Goal: Check status: Check status

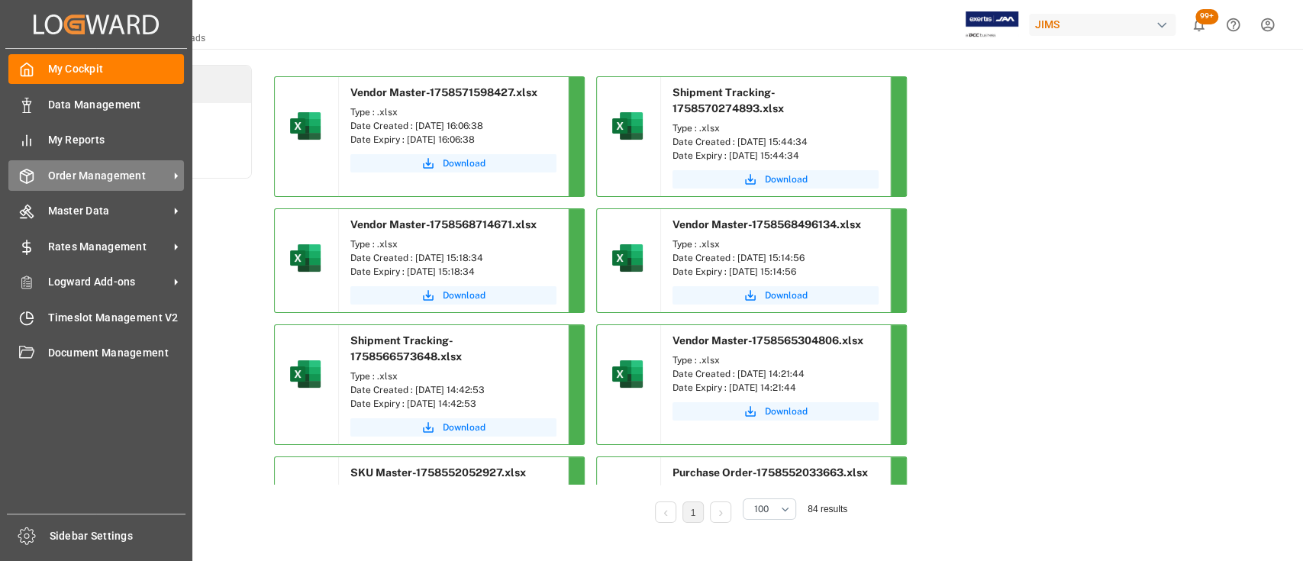
click at [88, 174] on span "Order Management" at bounding box center [108, 176] width 121 height 16
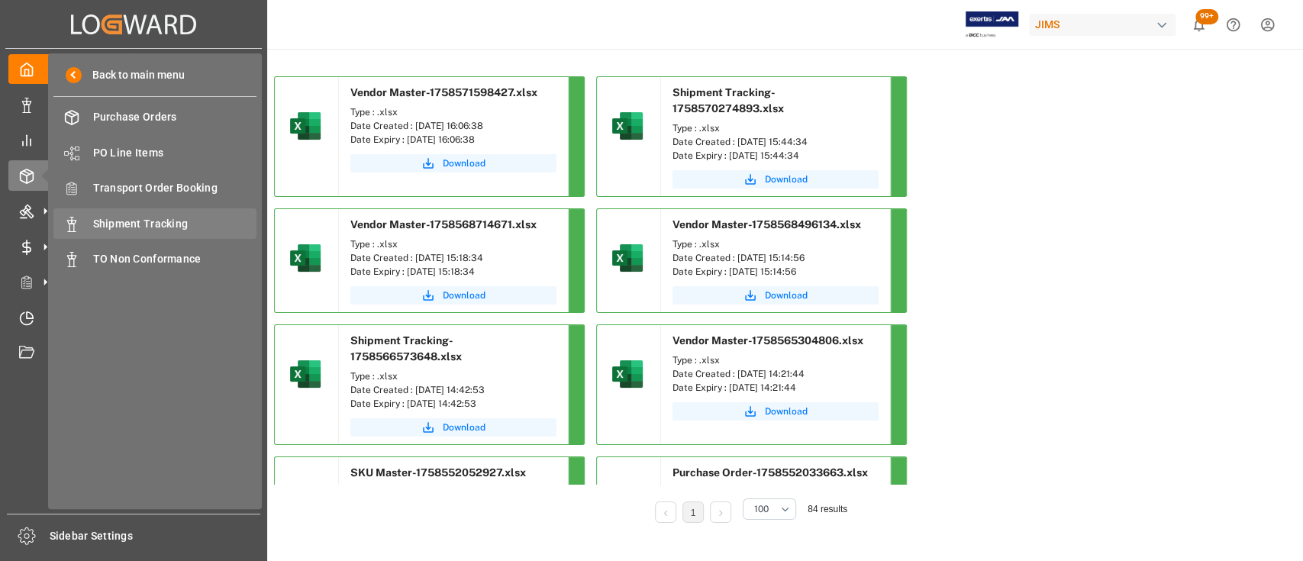
click at [147, 217] on span "Shipment Tracking" at bounding box center [175, 224] width 164 height 16
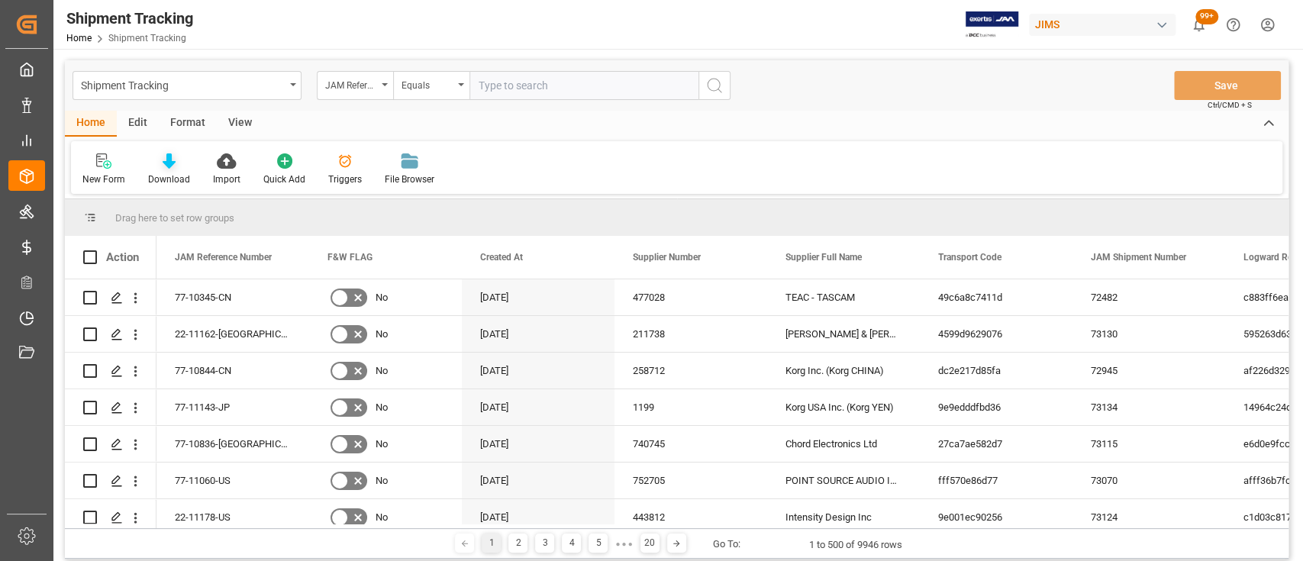
click at [169, 158] on icon at bounding box center [169, 160] width 13 height 15
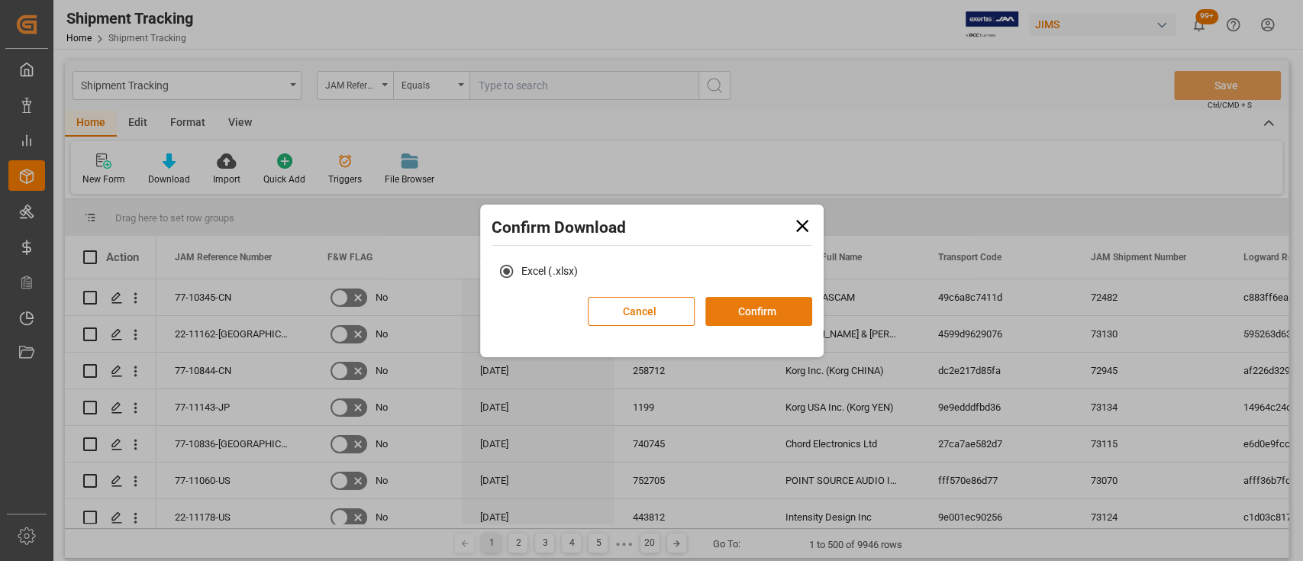
click at [783, 316] on button "Confirm" at bounding box center [759, 311] width 107 height 29
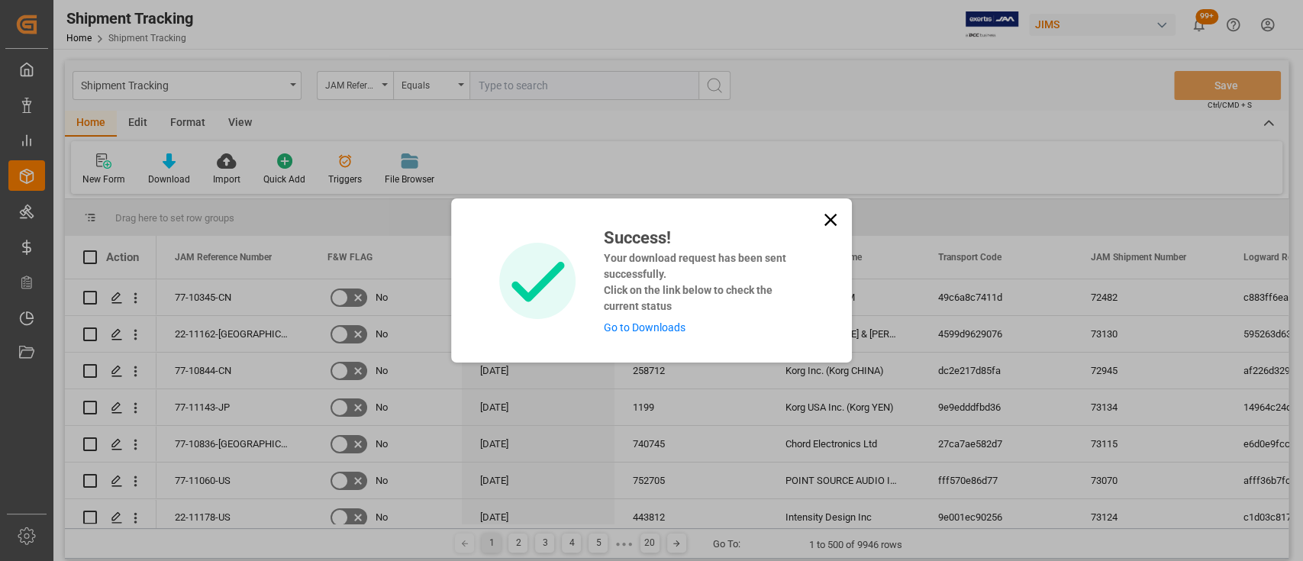
click at [670, 333] on link "Go to Downloads" at bounding box center [644, 327] width 82 height 12
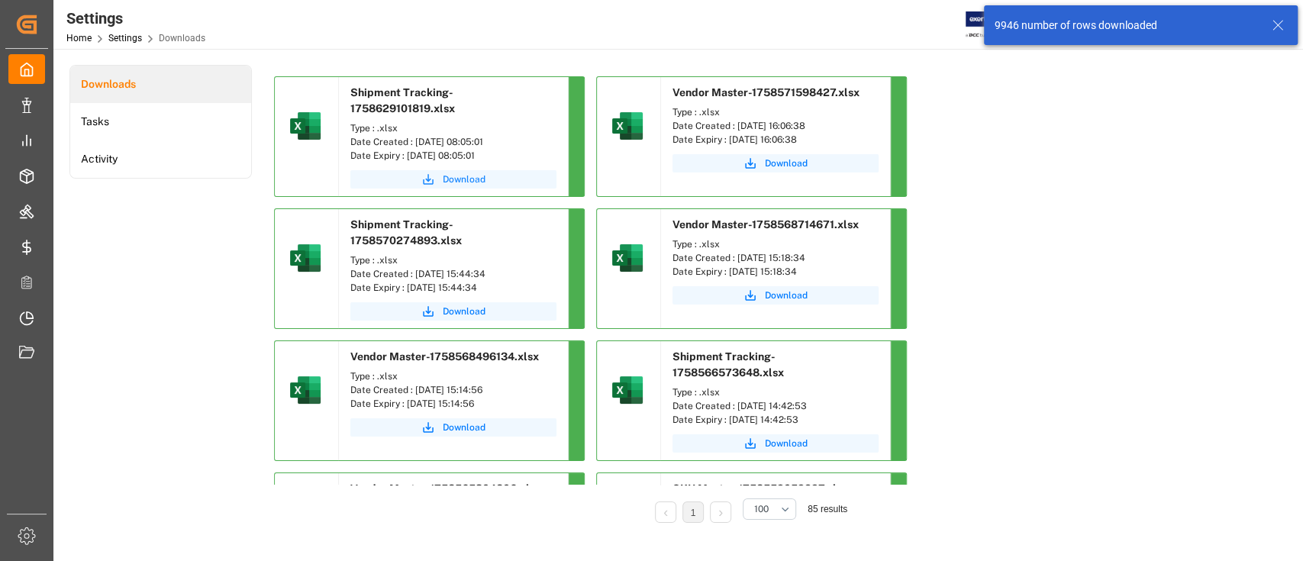
click at [463, 173] on span "Download" at bounding box center [464, 180] width 43 height 14
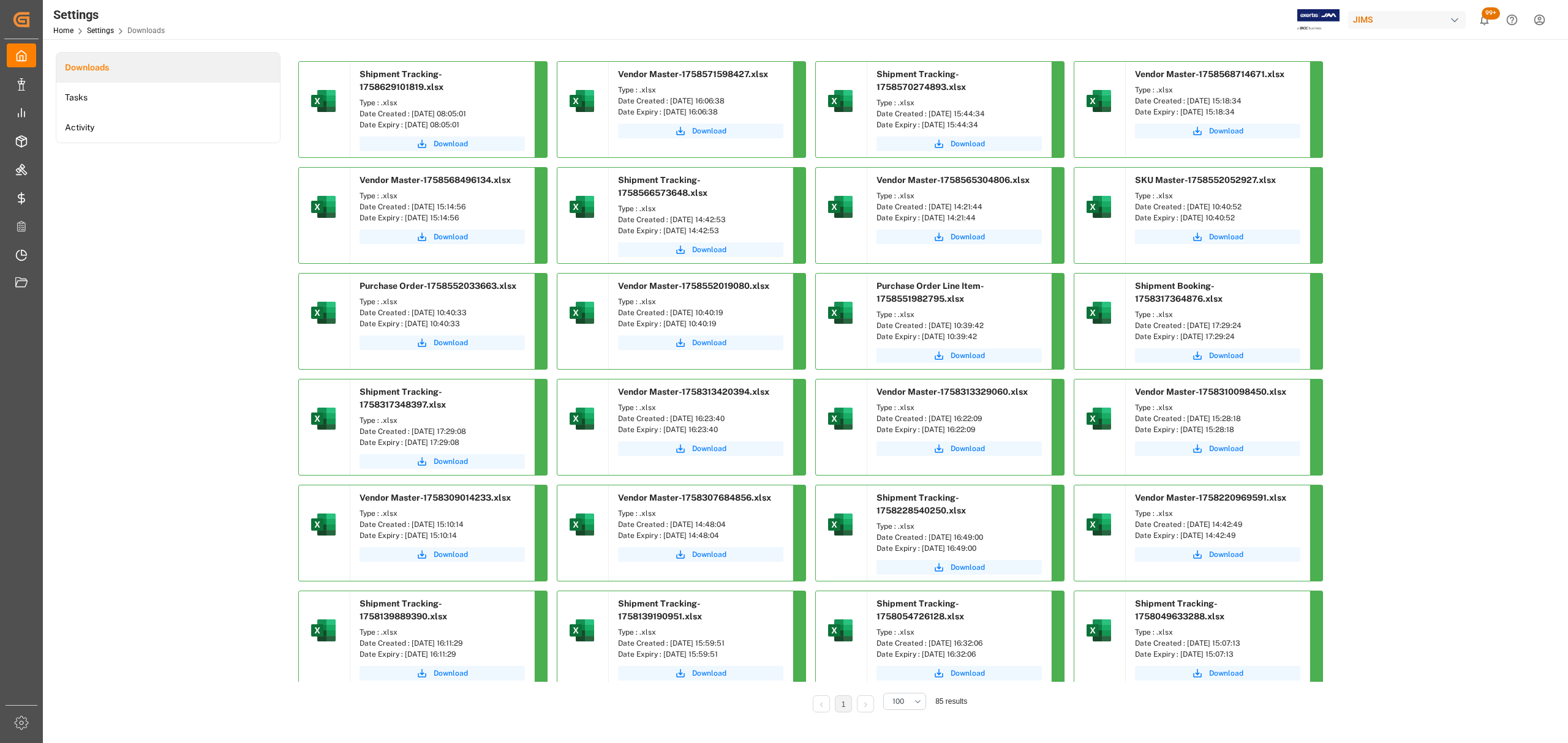
click at [235, 241] on div "Downloads Tasks Activity" at bounding box center [168, 390] width 225 height 677
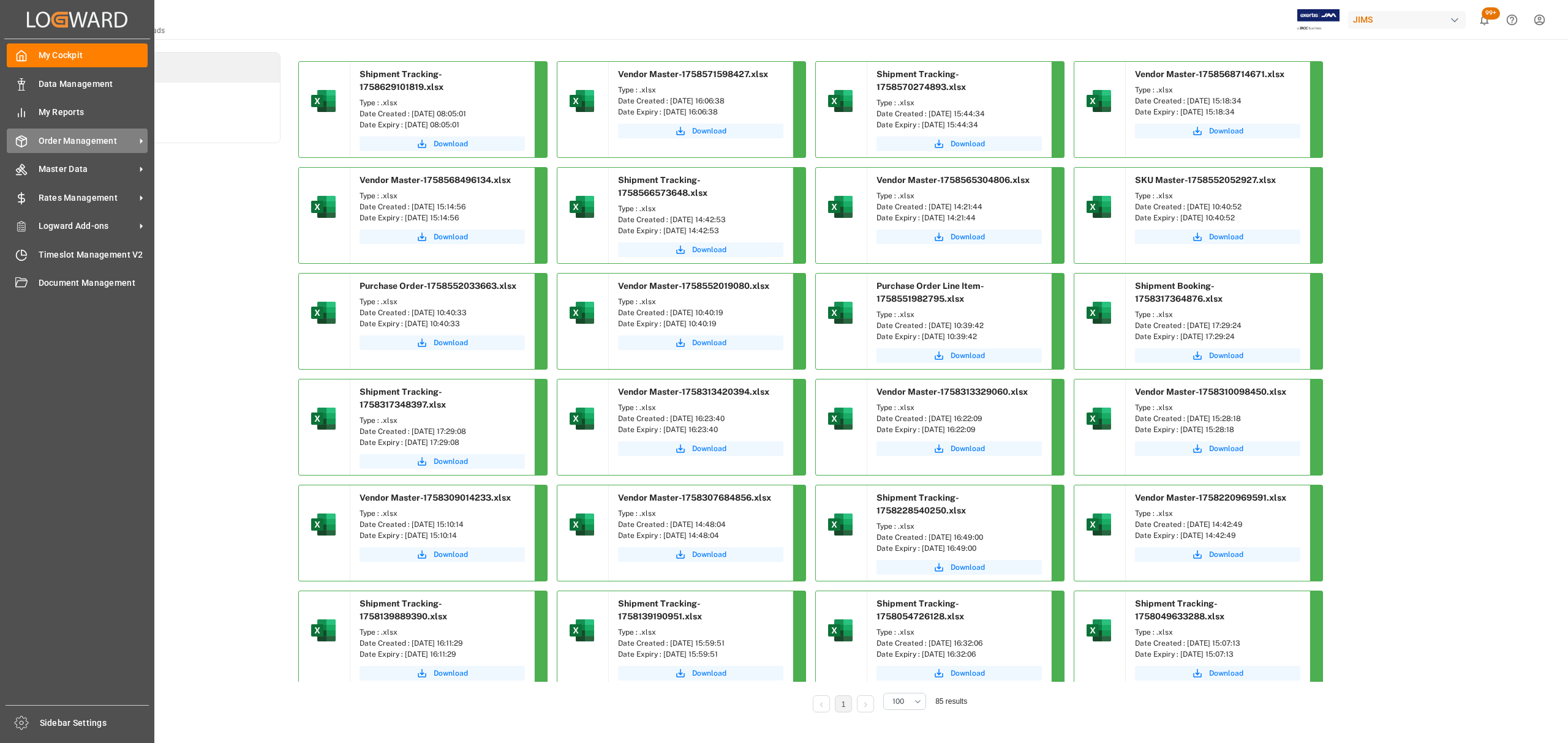
click at [97, 135] on span "Order Management" at bounding box center [87, 141] width 97 height 13
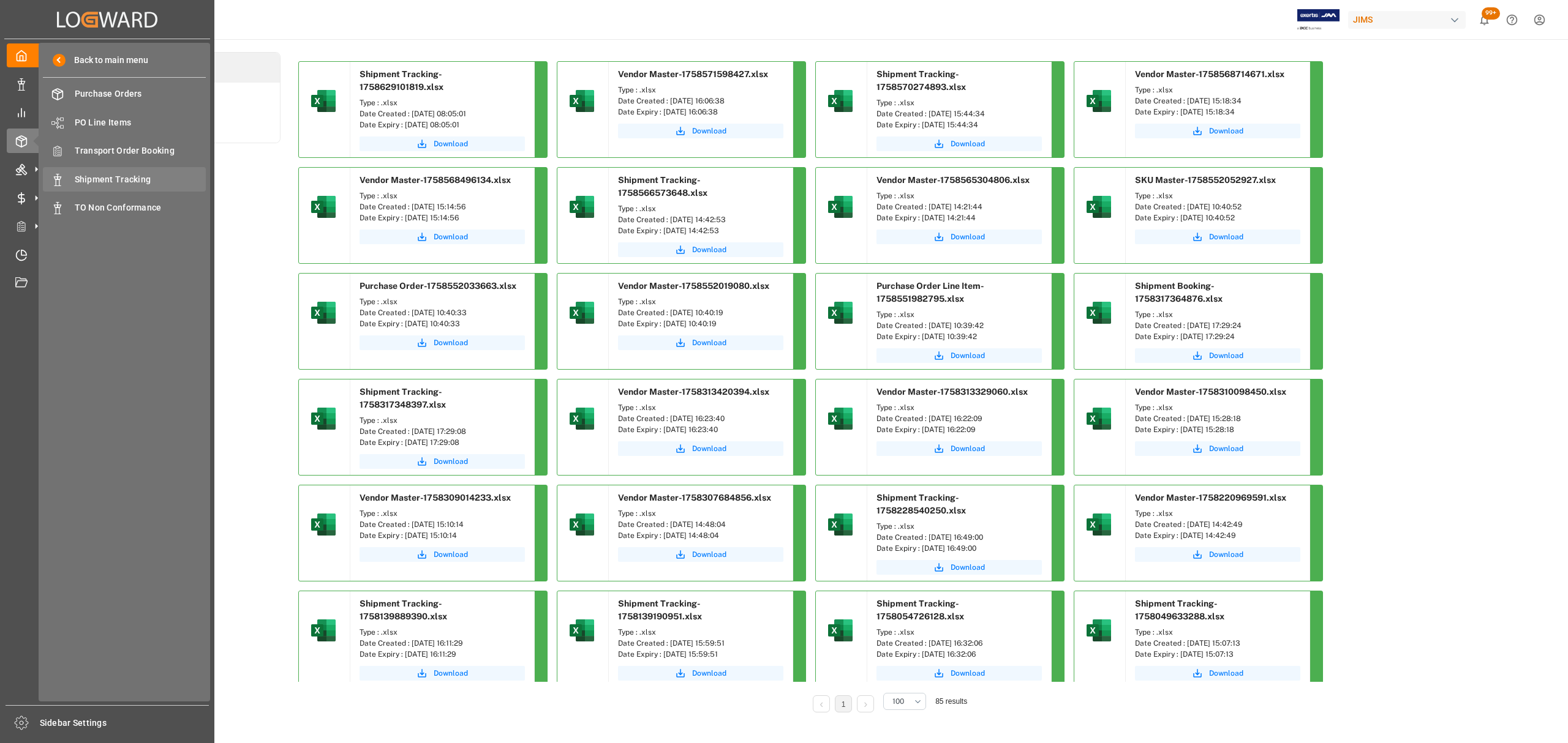
click at [115, 175] on span "Shipment Tracking" at bounding box center [140, 180] width 132 height 13
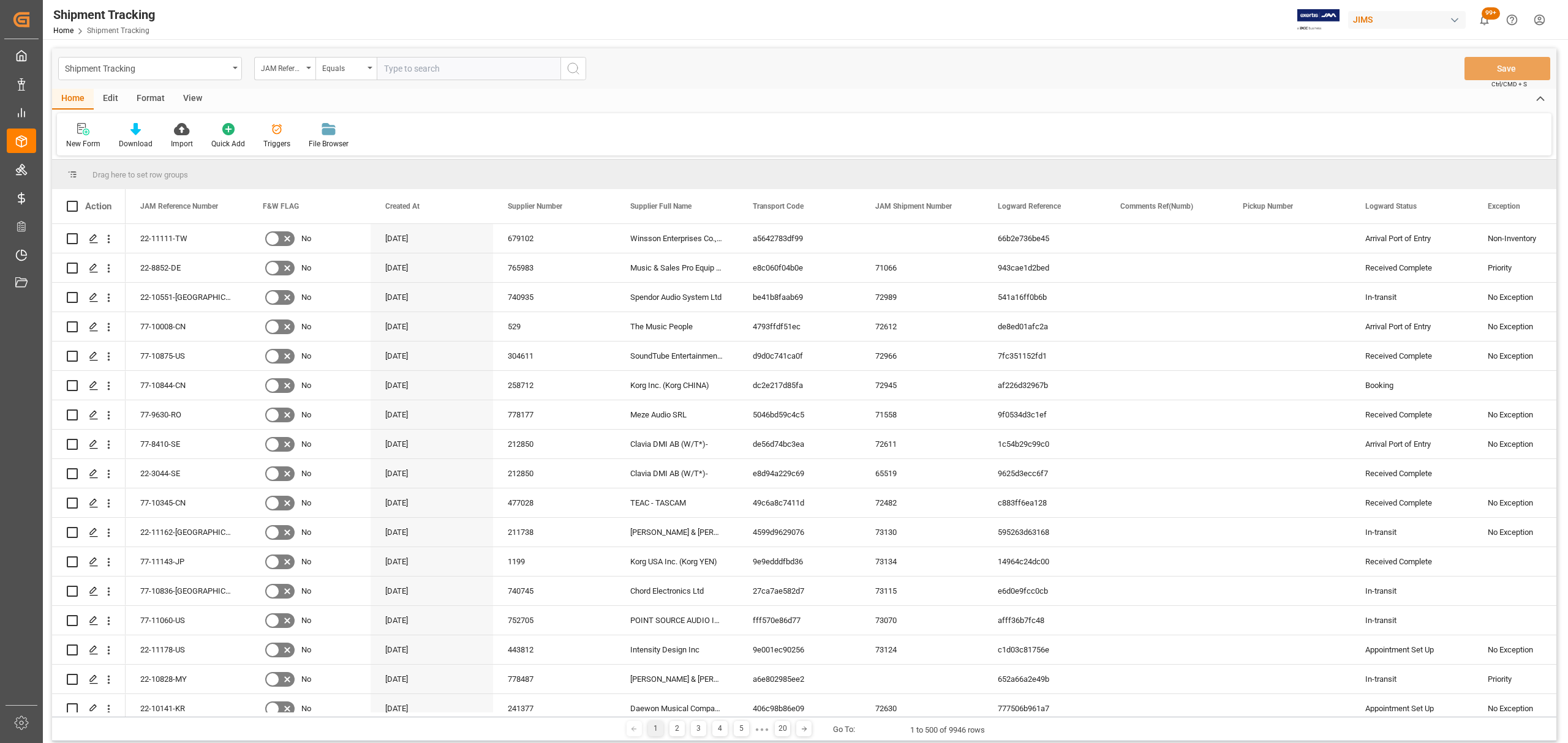
click at [429, 60] on input "text" at bounding box center [468, 68] width 184 height 23
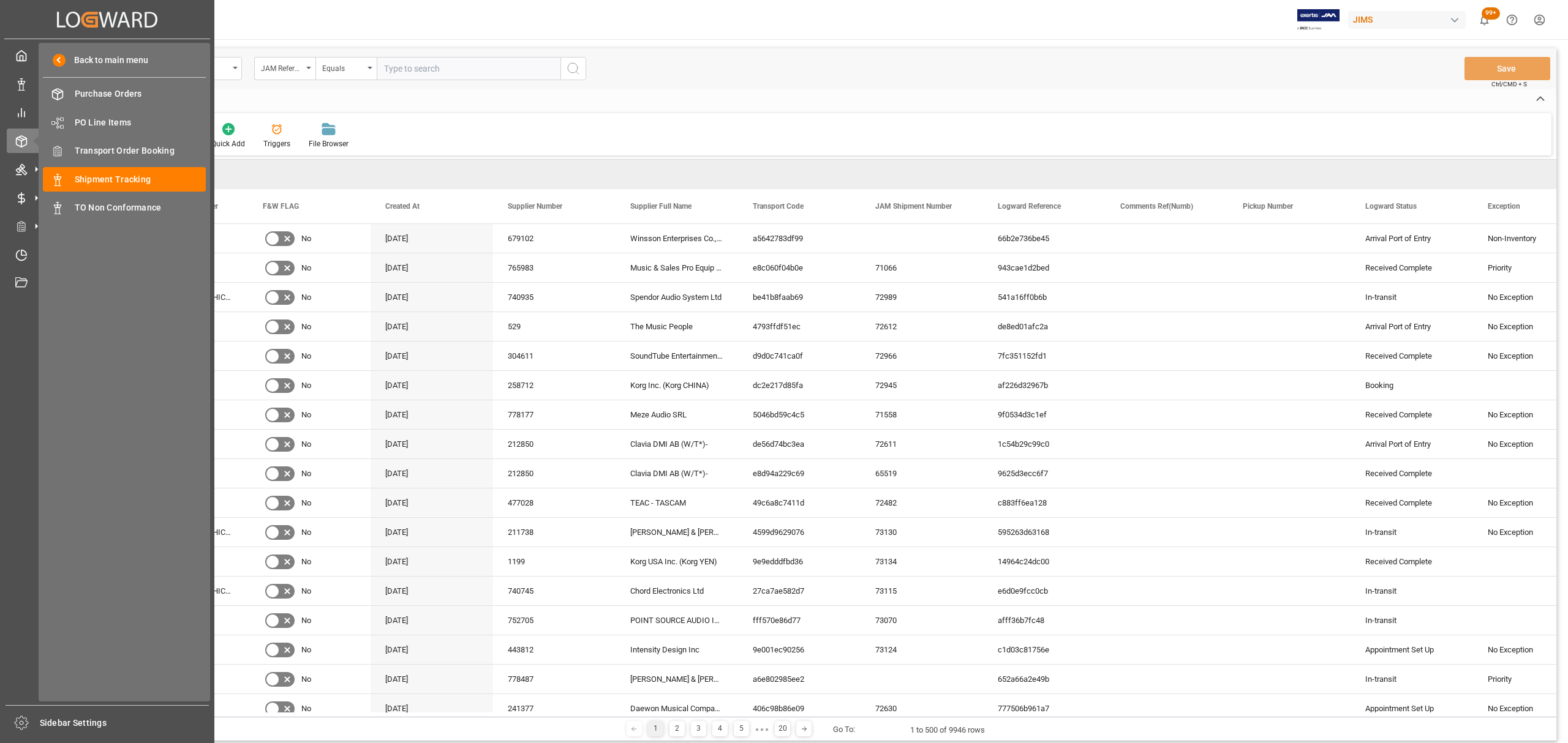
click at [432, 70] on input "text" at bounding box center [468, 68] width 184 height 23
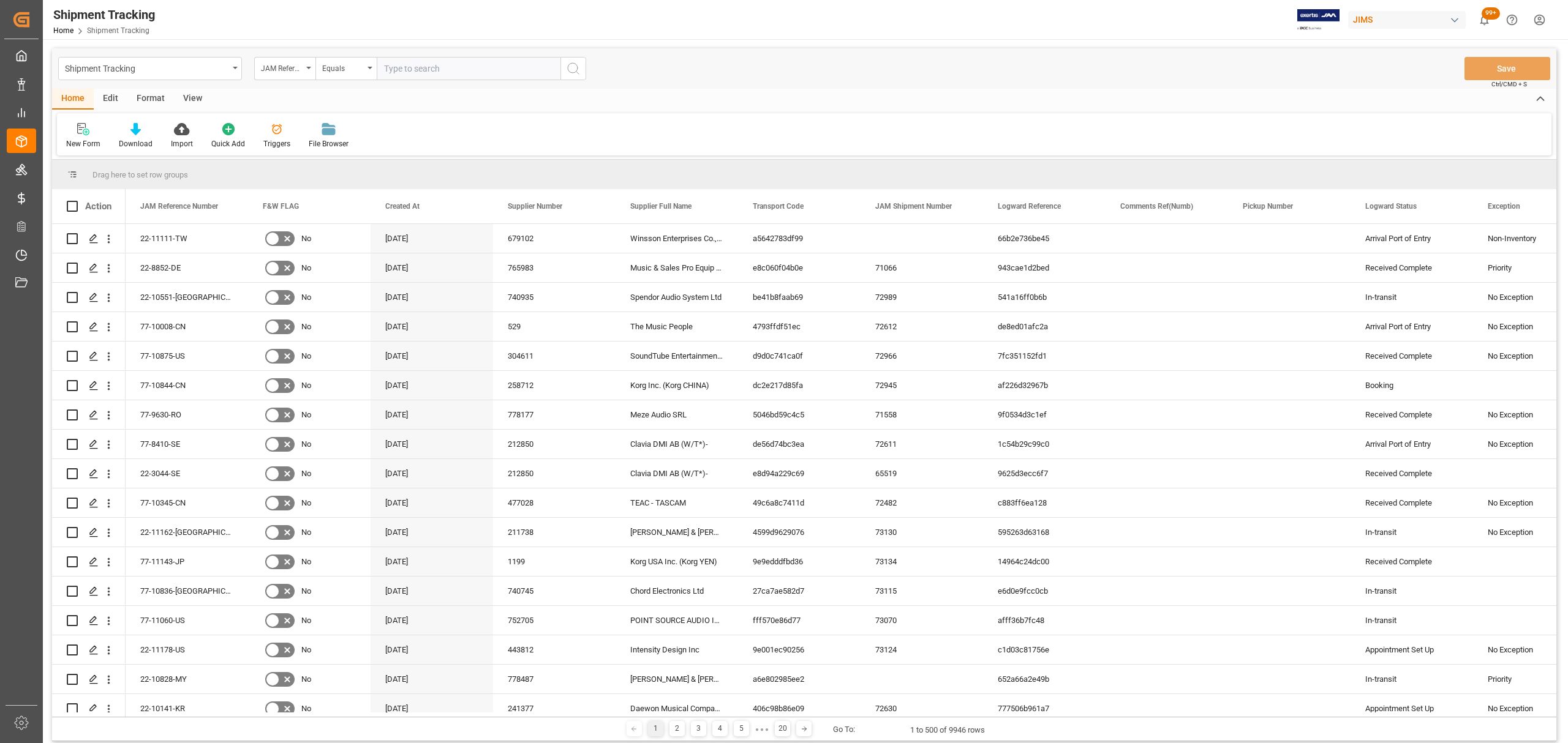
paste input "77-10012-TH"
type input "77-10012-TH"
click at [573, 70] on icon "search button" at bounding box center [573, 68] width 14 height 14
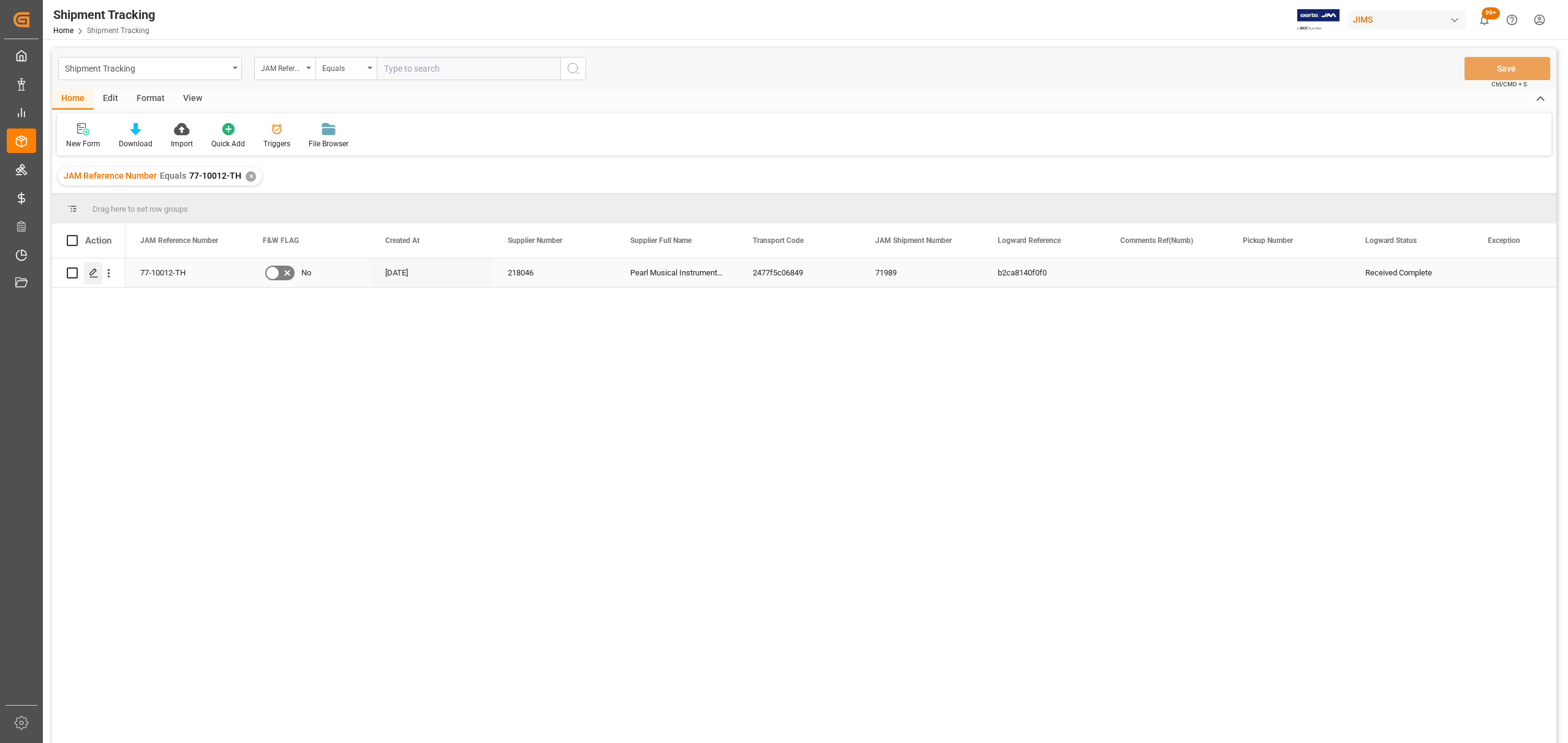
click at [93, 276] on icon "Press SPACE to select this row." at bounding box center [94, 273] width 10 height 10
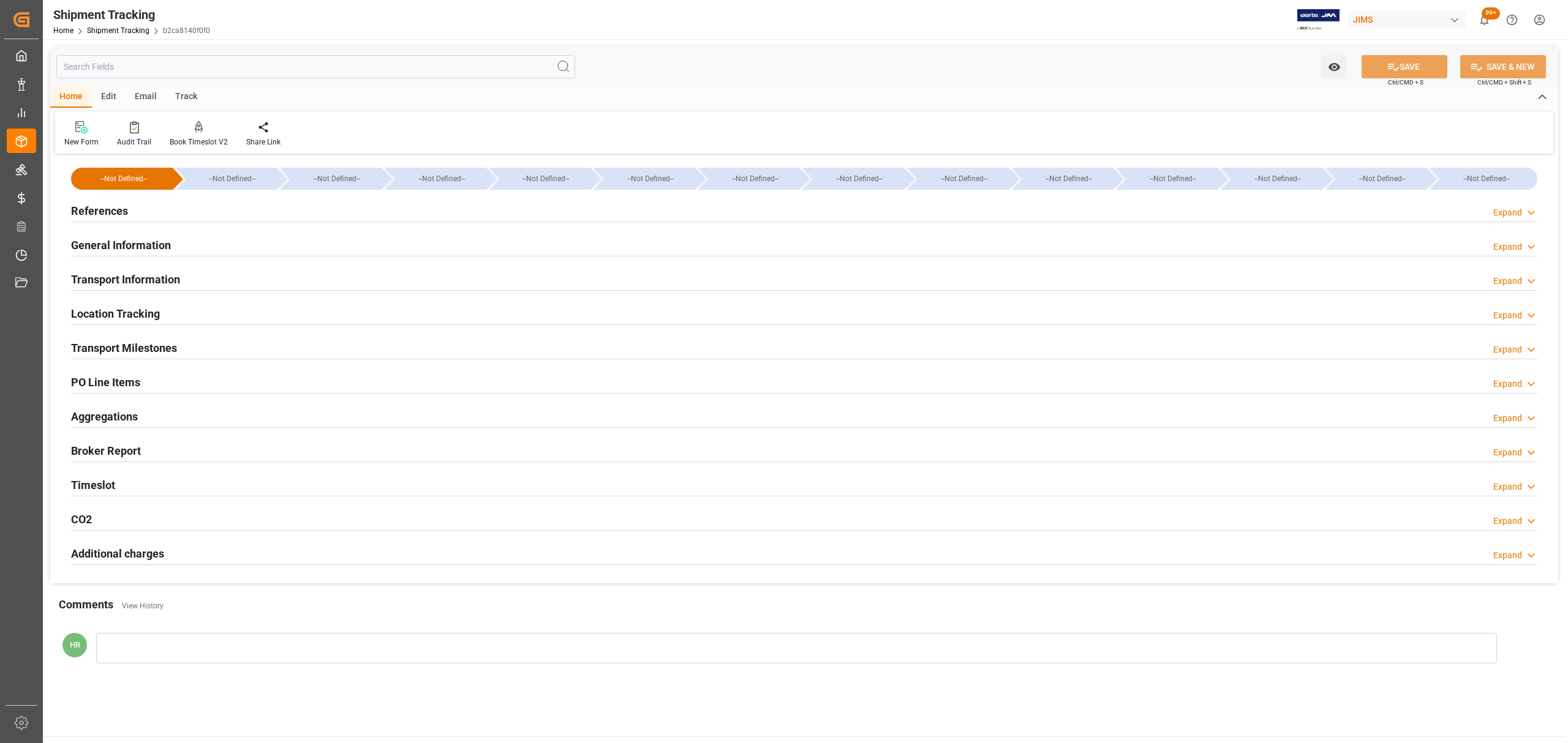
click at [213, 346] on div "Transport Milestones Expand" at bounding box center [804, 346] width 1466 height 23
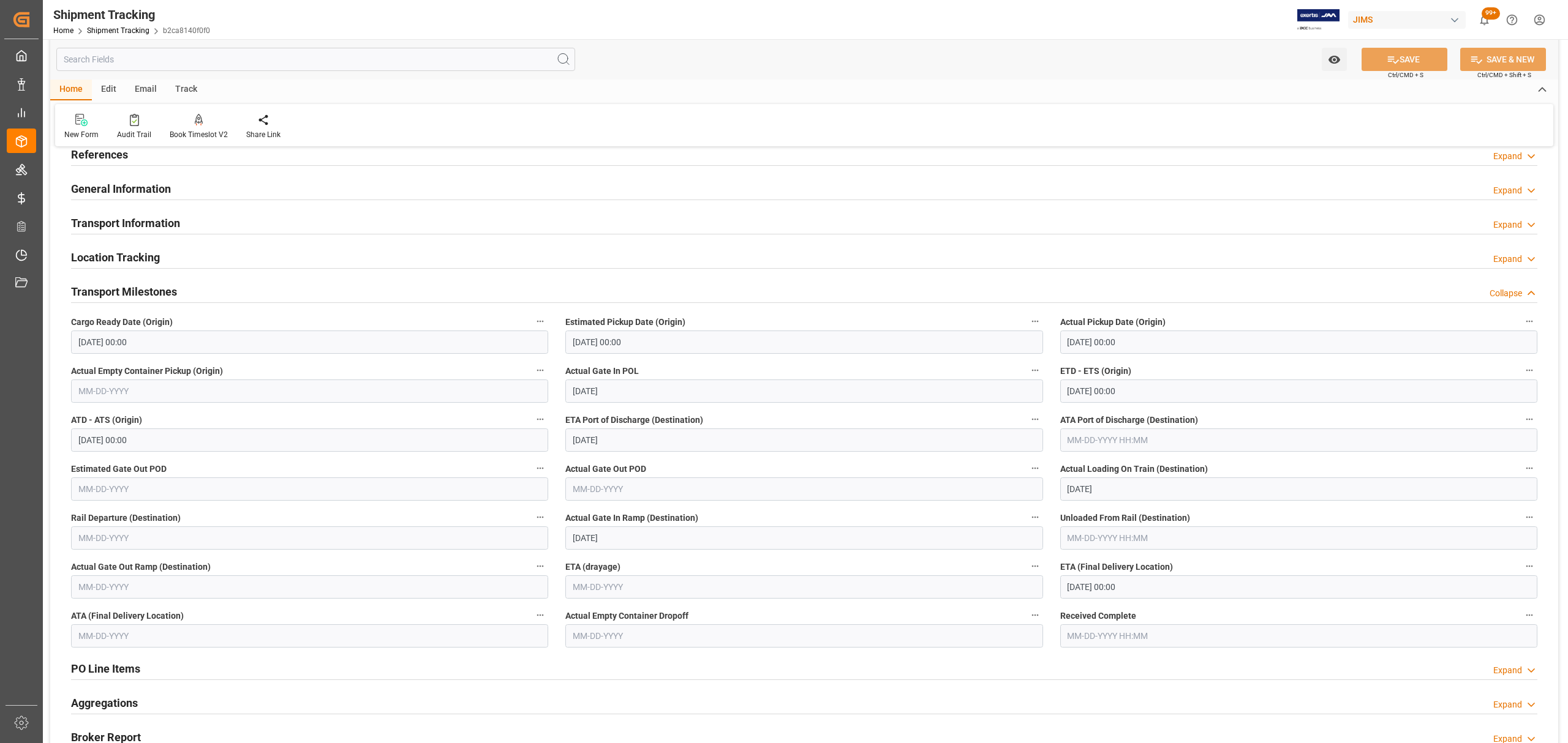
scroll to position [82, 0]
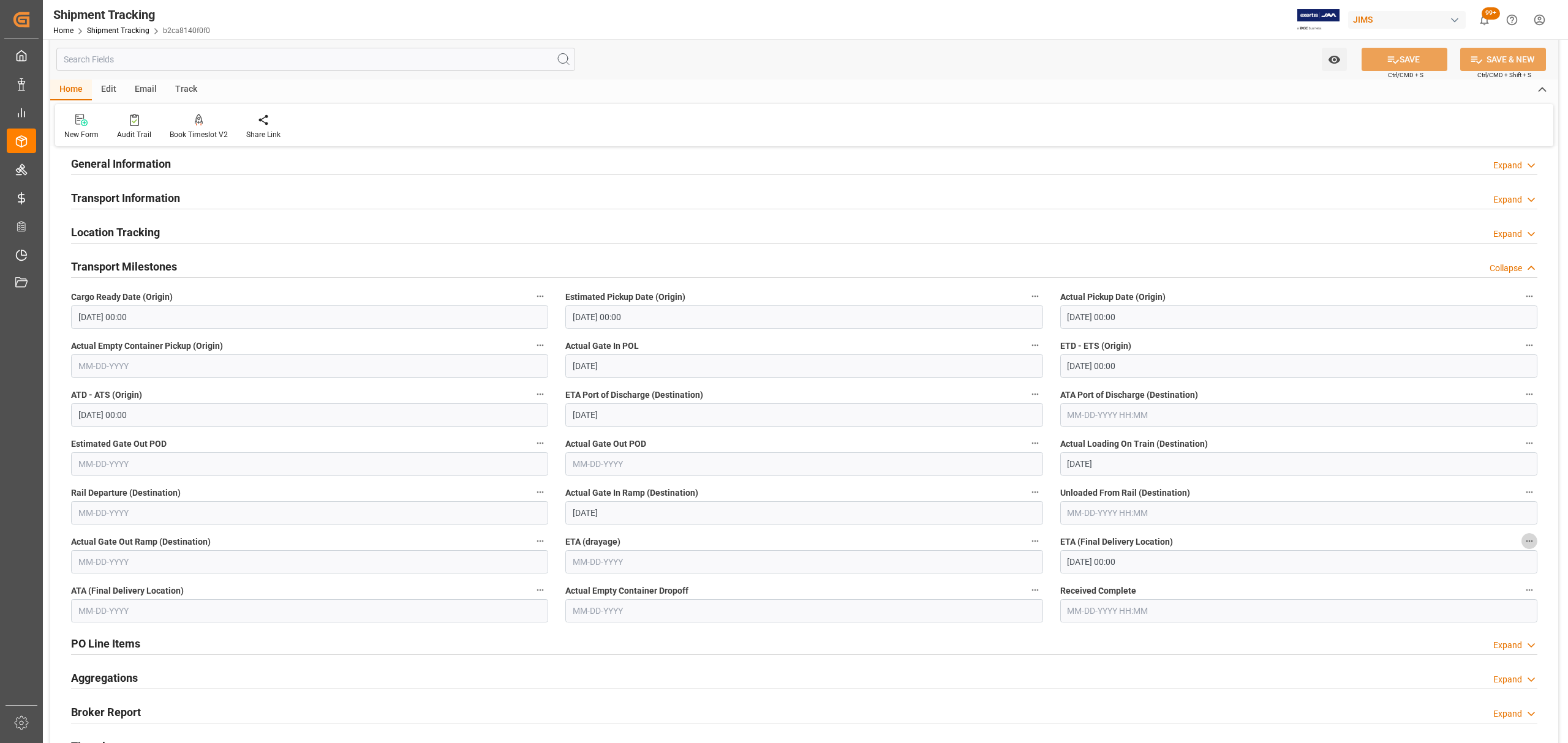
click at [1045, 449] on icon "button" at bounding box center [1530, 541] width 10 height 10
click at [1045, 449] on li "Audits" at bounding box center [1527, 542] width 63 height 20
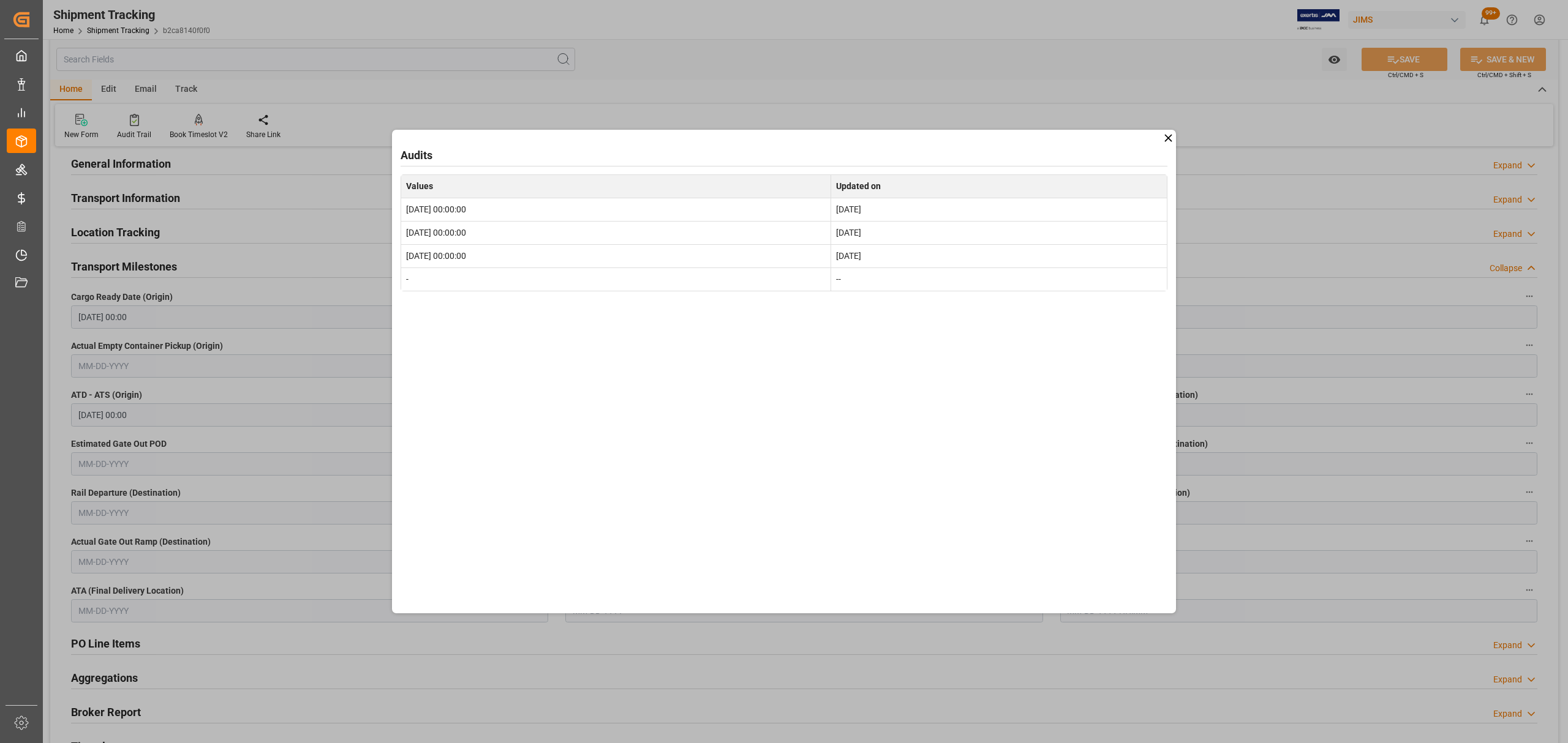
click at [1045, 137] on icon at bounding box center [1168, 138] width 7 height 7
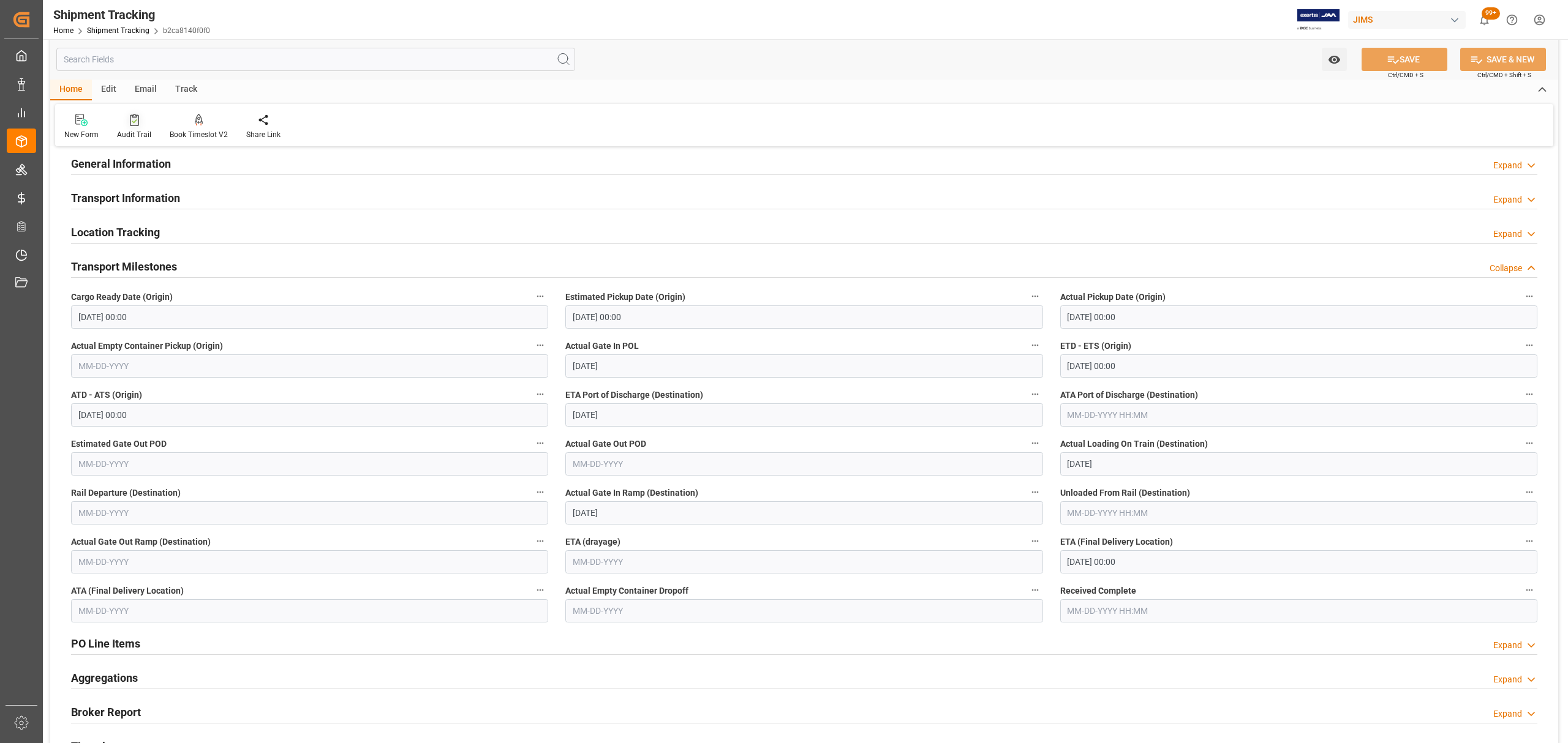
click at [133, 119] on icon at bounding box center [134, 119] width 9 height 12
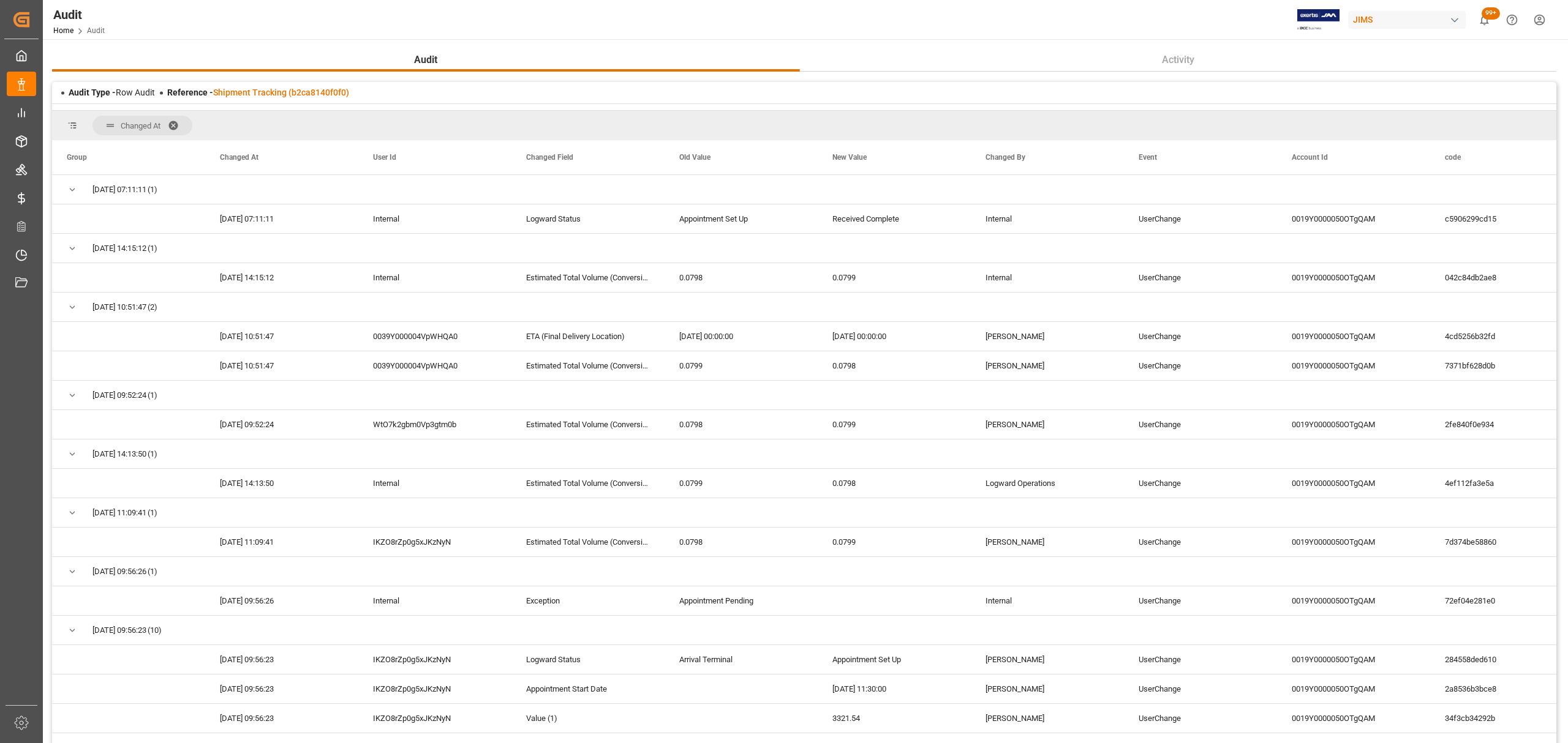
click at [177, 120] on span at bounding box center [177, 126] width 19 height 11
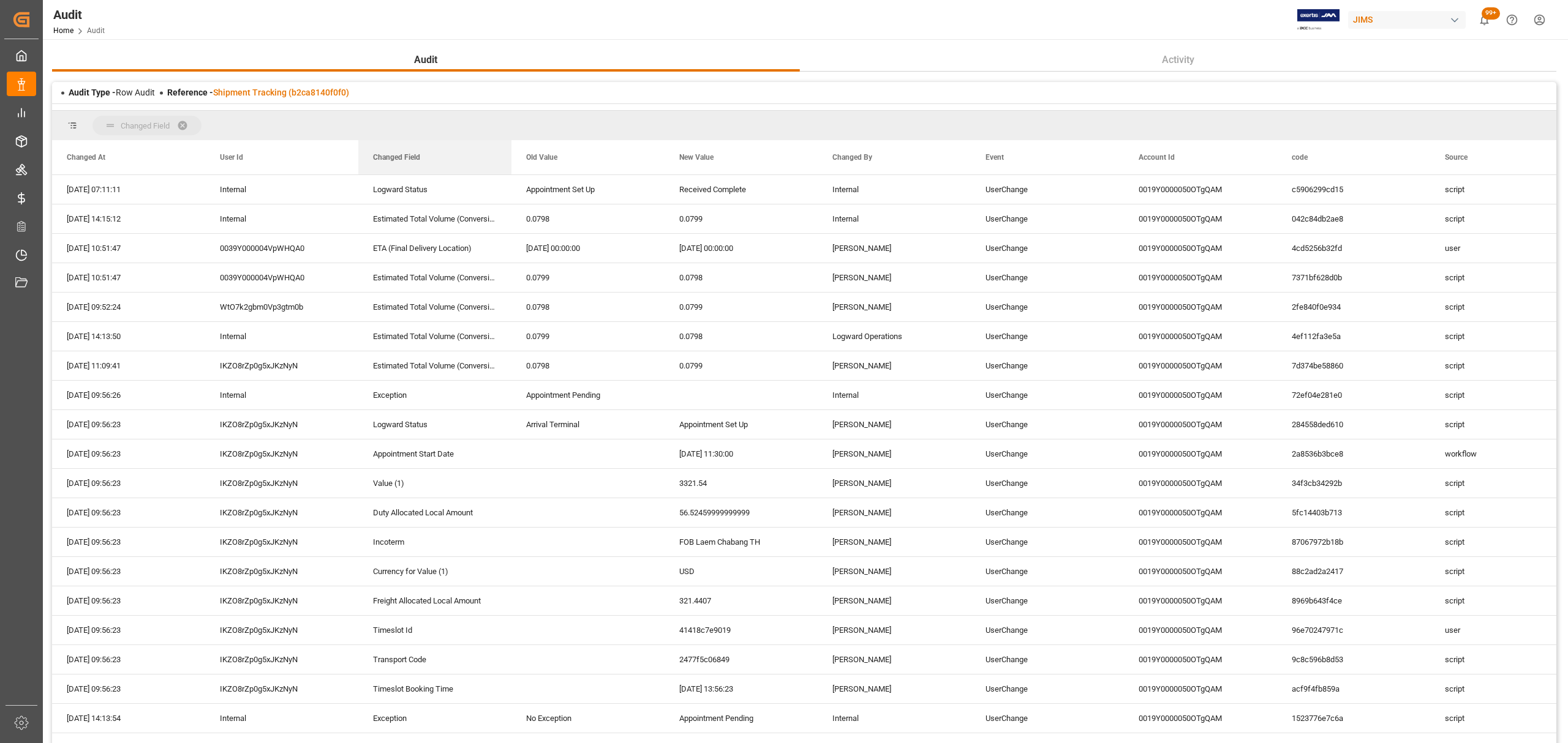
drag, startPoint x: 411, startPoint y: 160, endPoint x: 407, endPoint y: 126, distance: 34.2
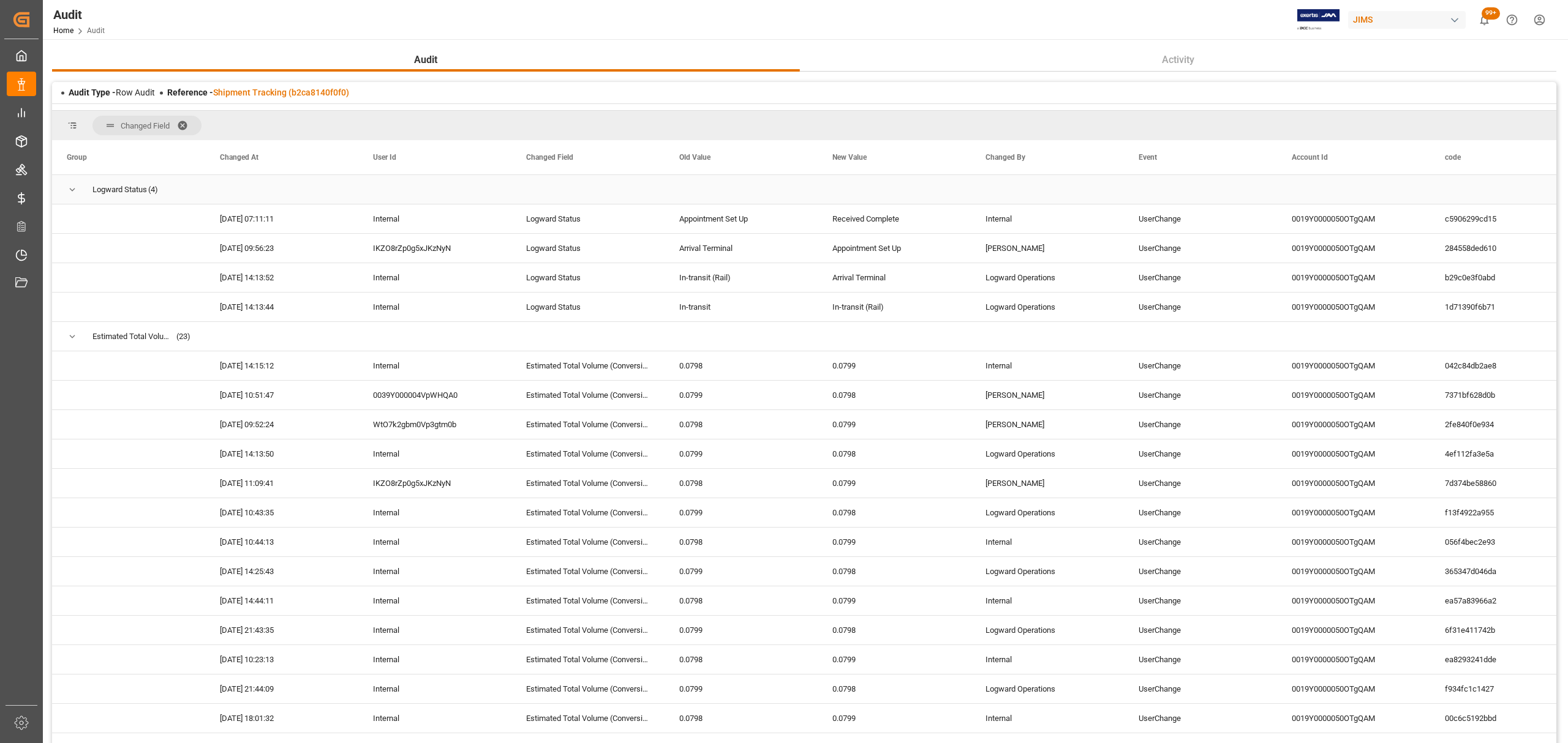
click at [71, 188] on span "Press SPACE to select this row." at bounding box center [72, 190] width 11 height 11
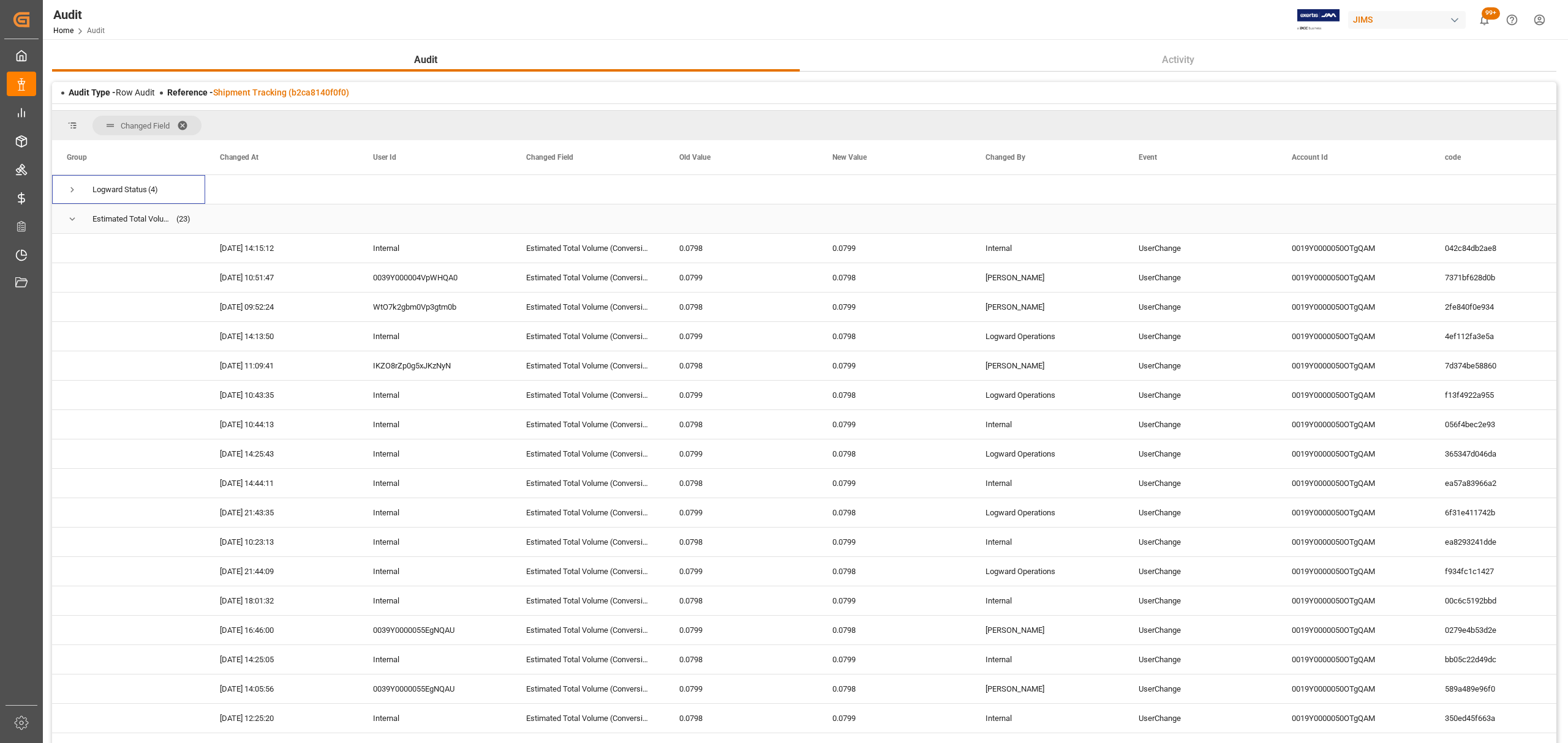
click at [74, 216] on span "Press SPACE to select this row." at bounding box center [72, 219] width 11 height 11
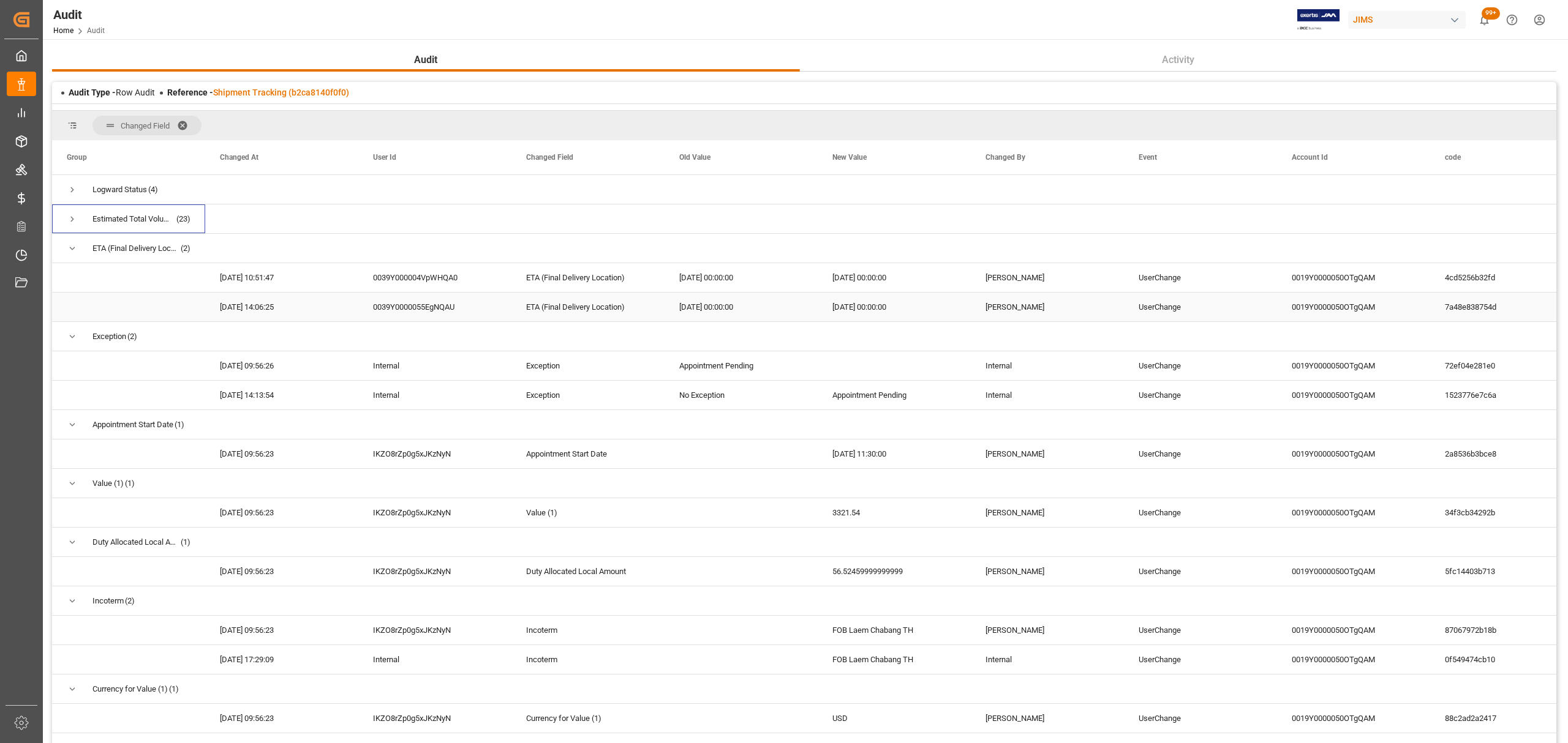
click at [1045, 300] on div "UserChange" at bounding box center [1200, 307] width 153 height 29
click at [184, 121] on span at bounding box center [187, 126] width 19 height 11
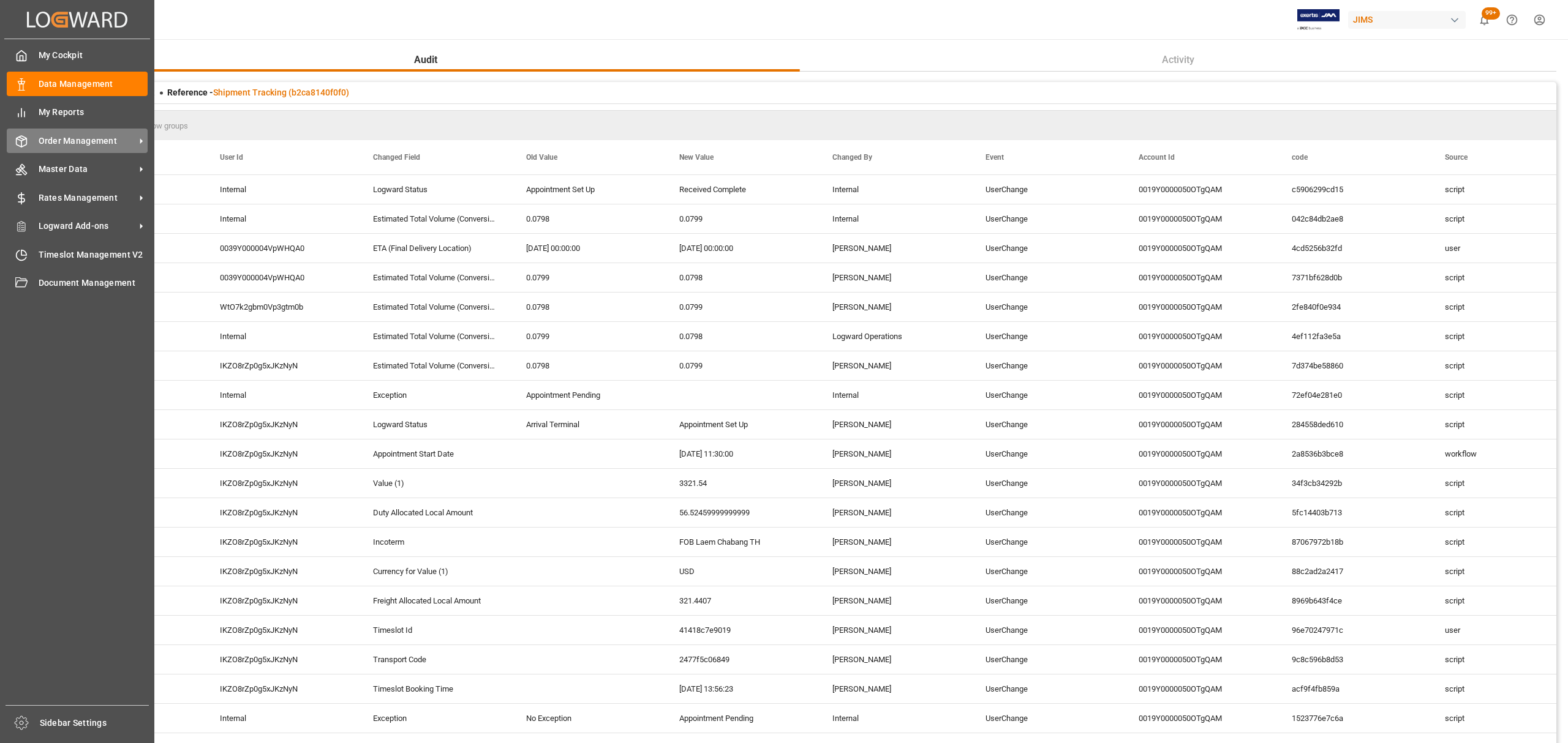
click at [91, 142] on span "Order Management" at bounding box center [87, 141] width 97 height 13
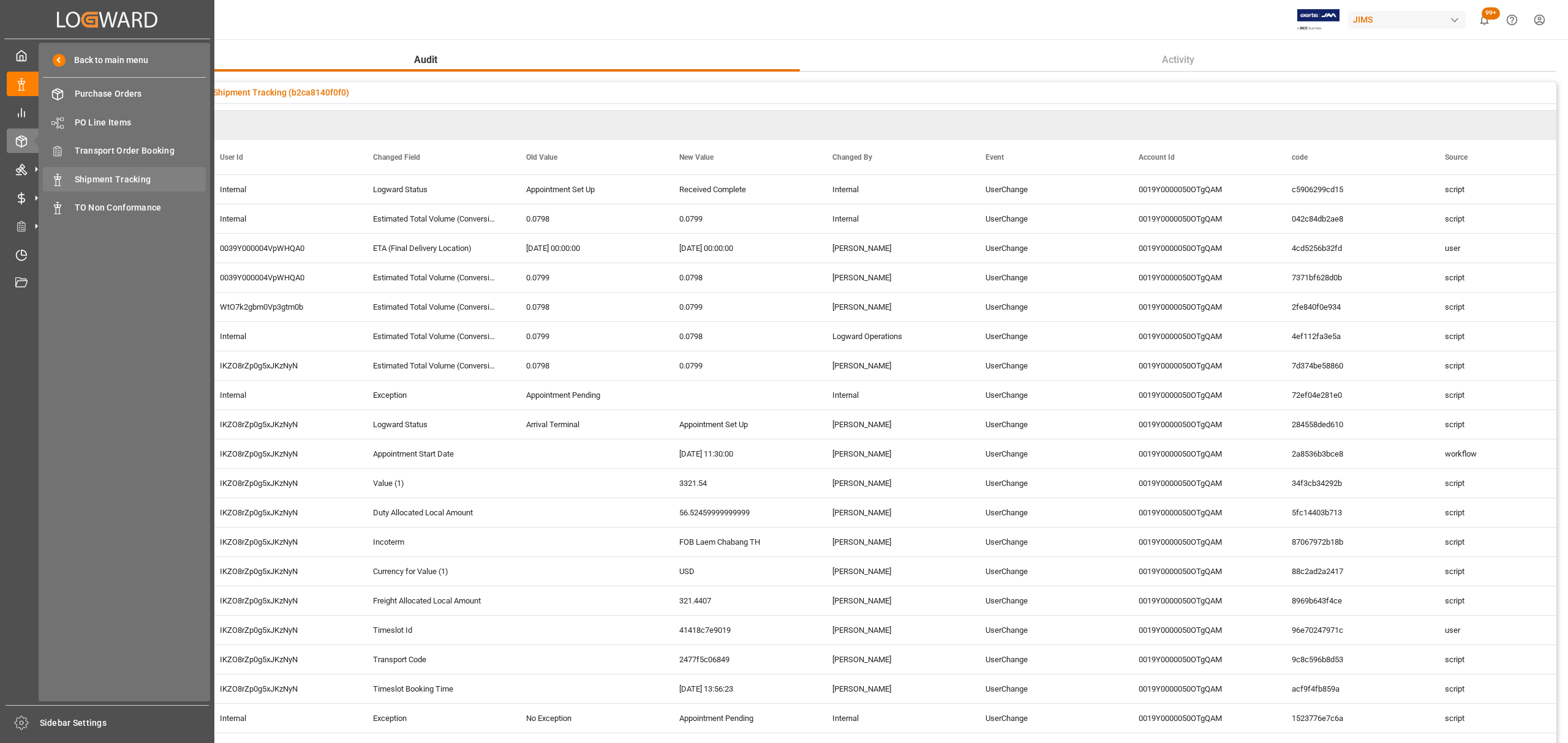
click at [128, 182] on span "Shipment Tracking" at bounding box center [140, 180] width 132 height 13
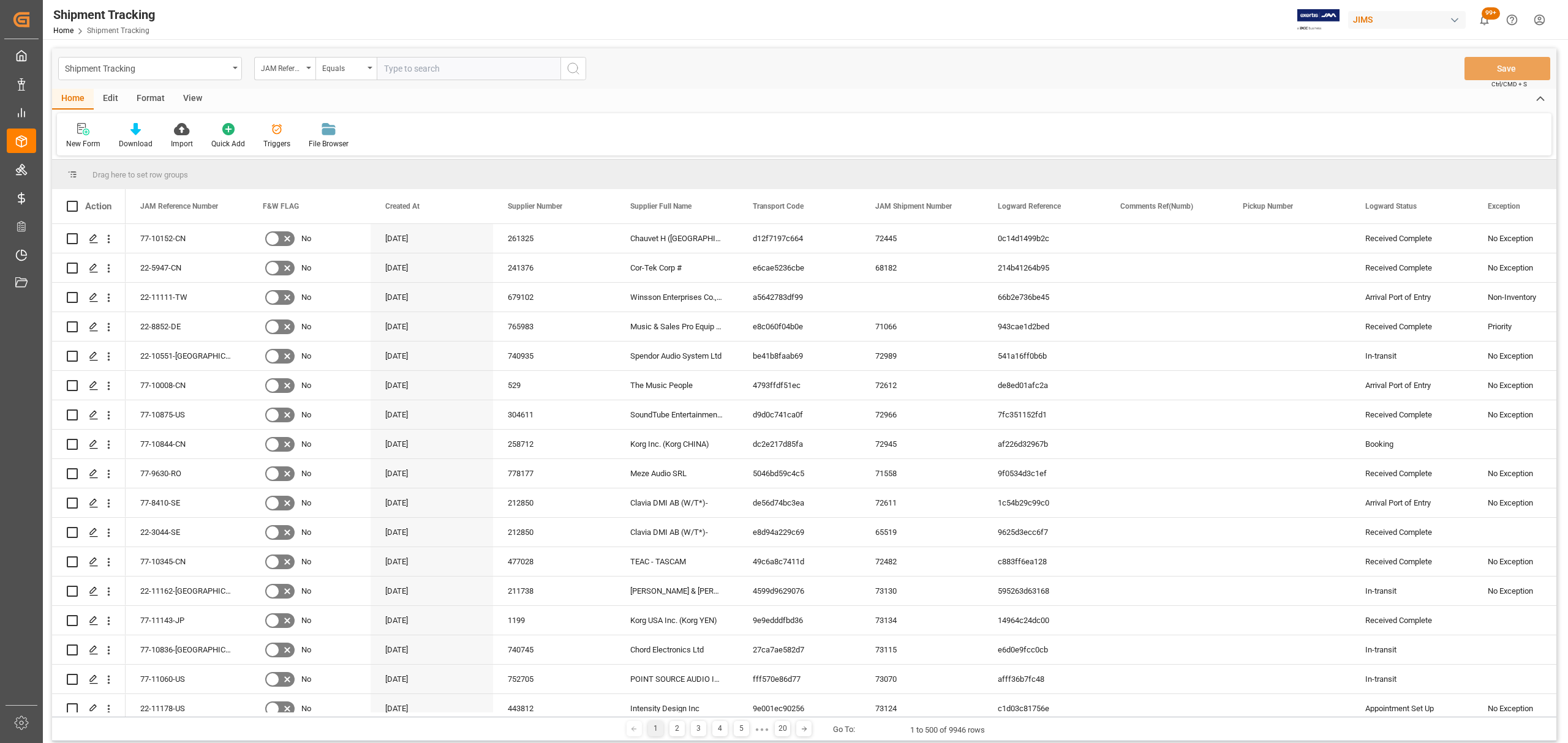
click at [436, 66] on input "text" at bounding box center [468, 68] width 184 height 23
type input "77-10030-CN"
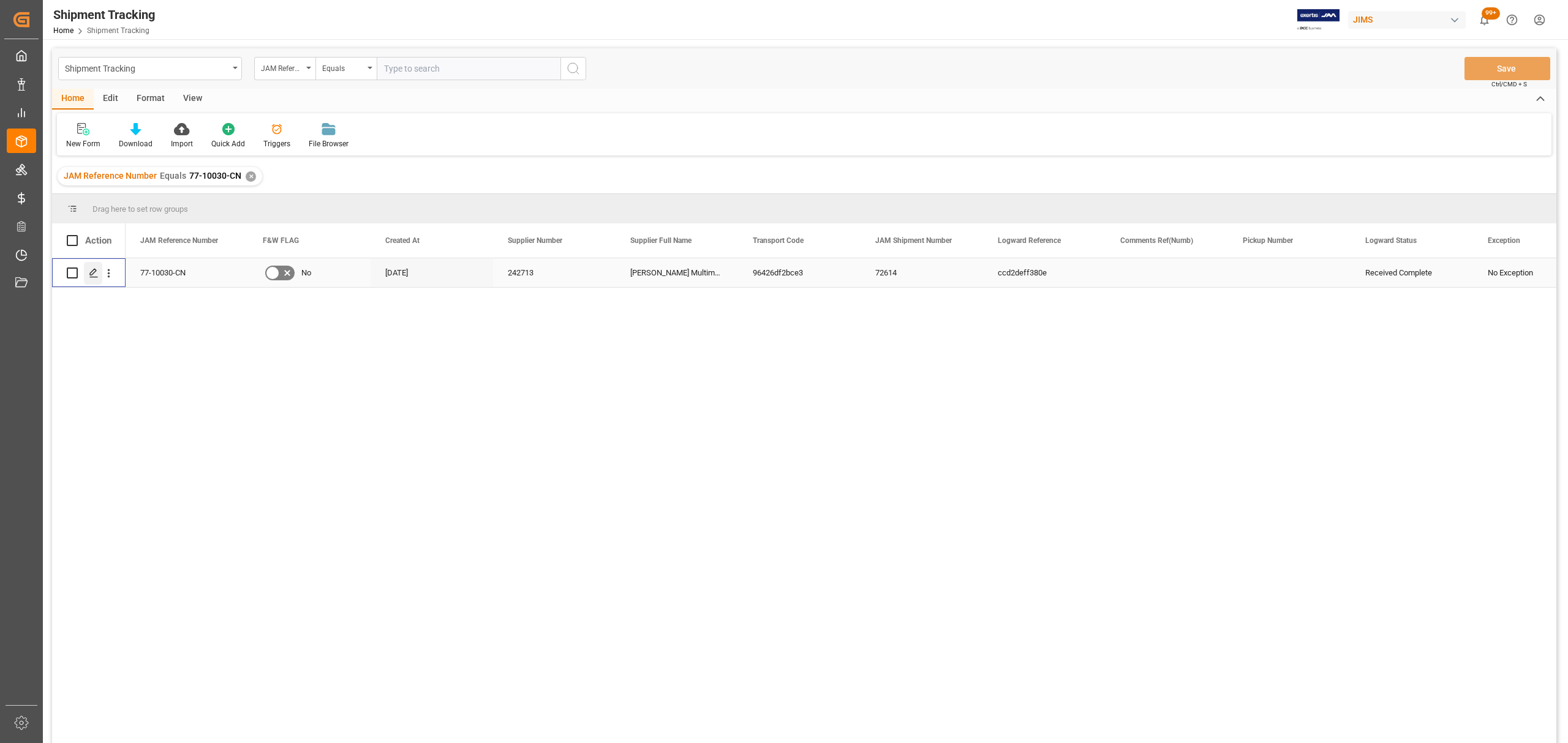
click at [94, 273] on polygon "Press SPACE to select this row." at bounding box center [93, 273] width 6 height 6
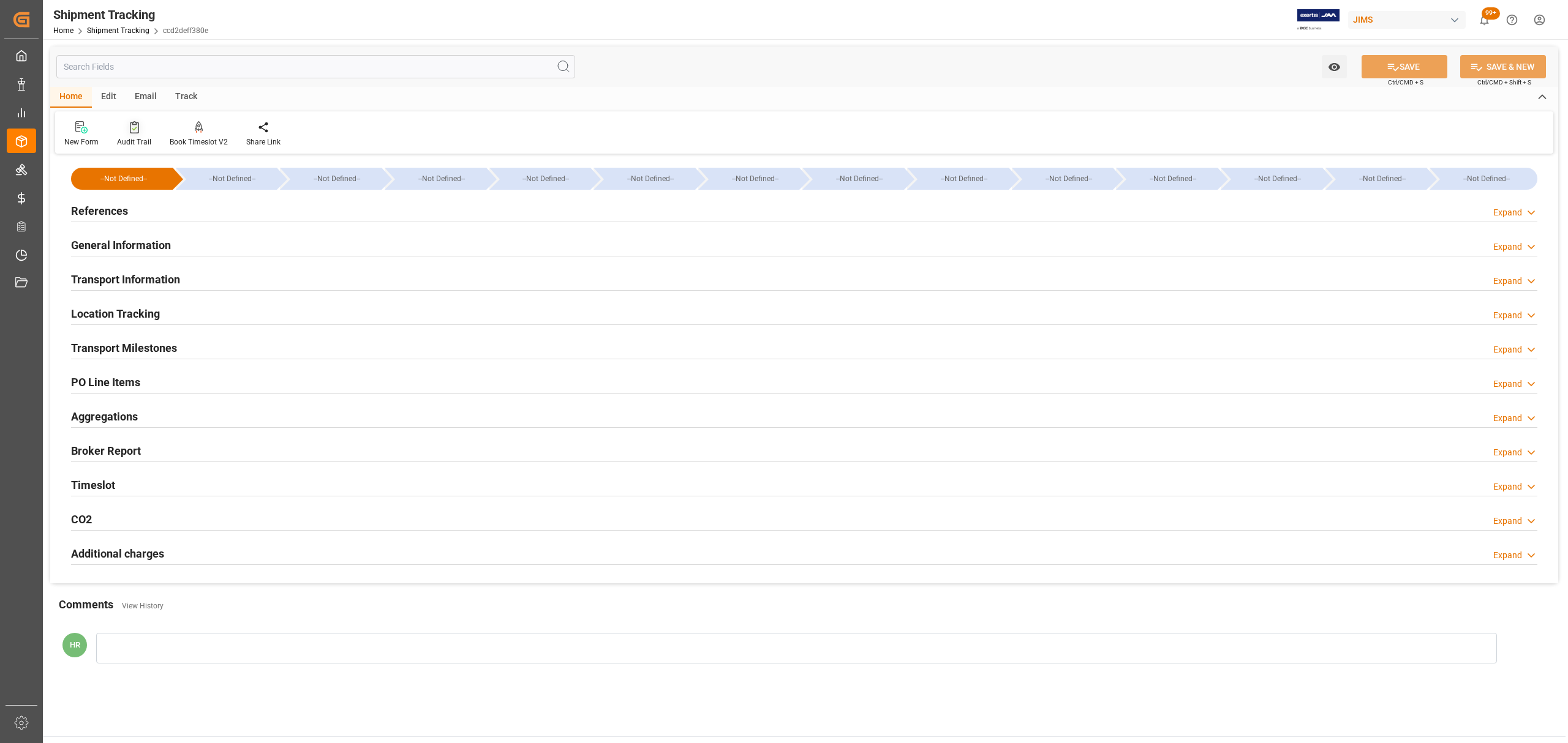
click at [131, 121] on icon at bounding box center [134, 127] width 9 height 12
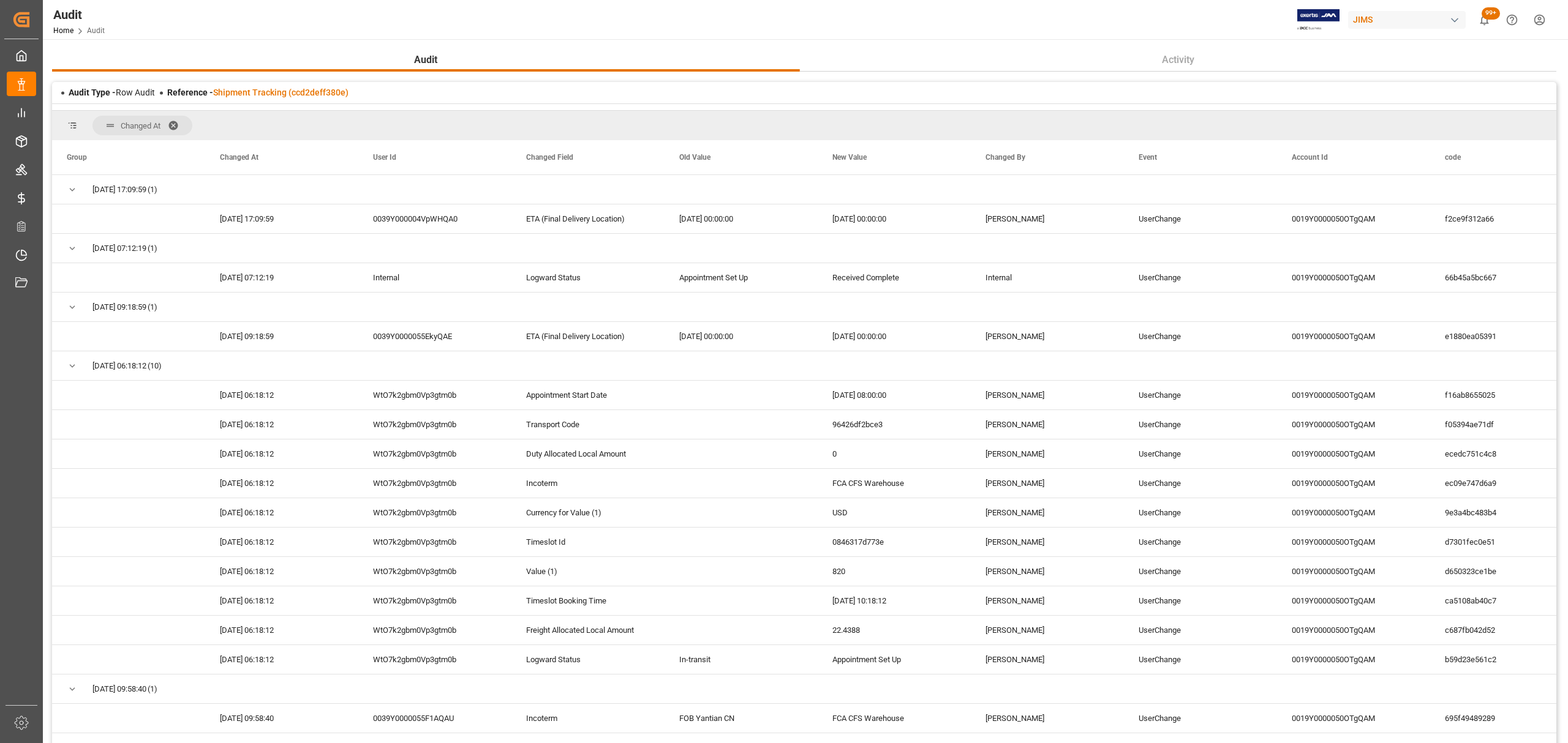
click at [177, 123] on span at bounding box center [177, 126] width 19 height 11
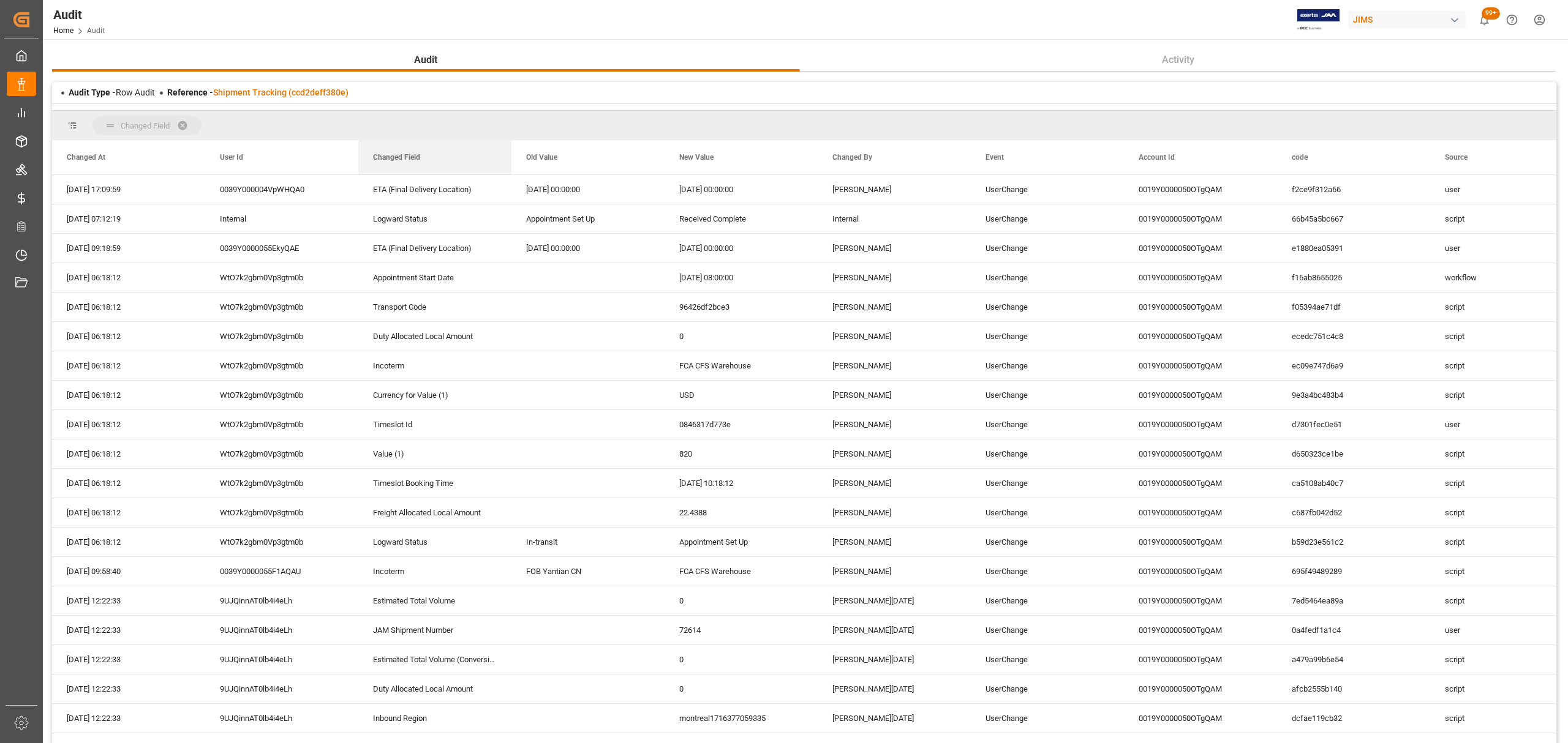
drag, startPoint x: 408, startPoint y: 160, endPoint x: 403, endPoint y: 128, distance: 32.4
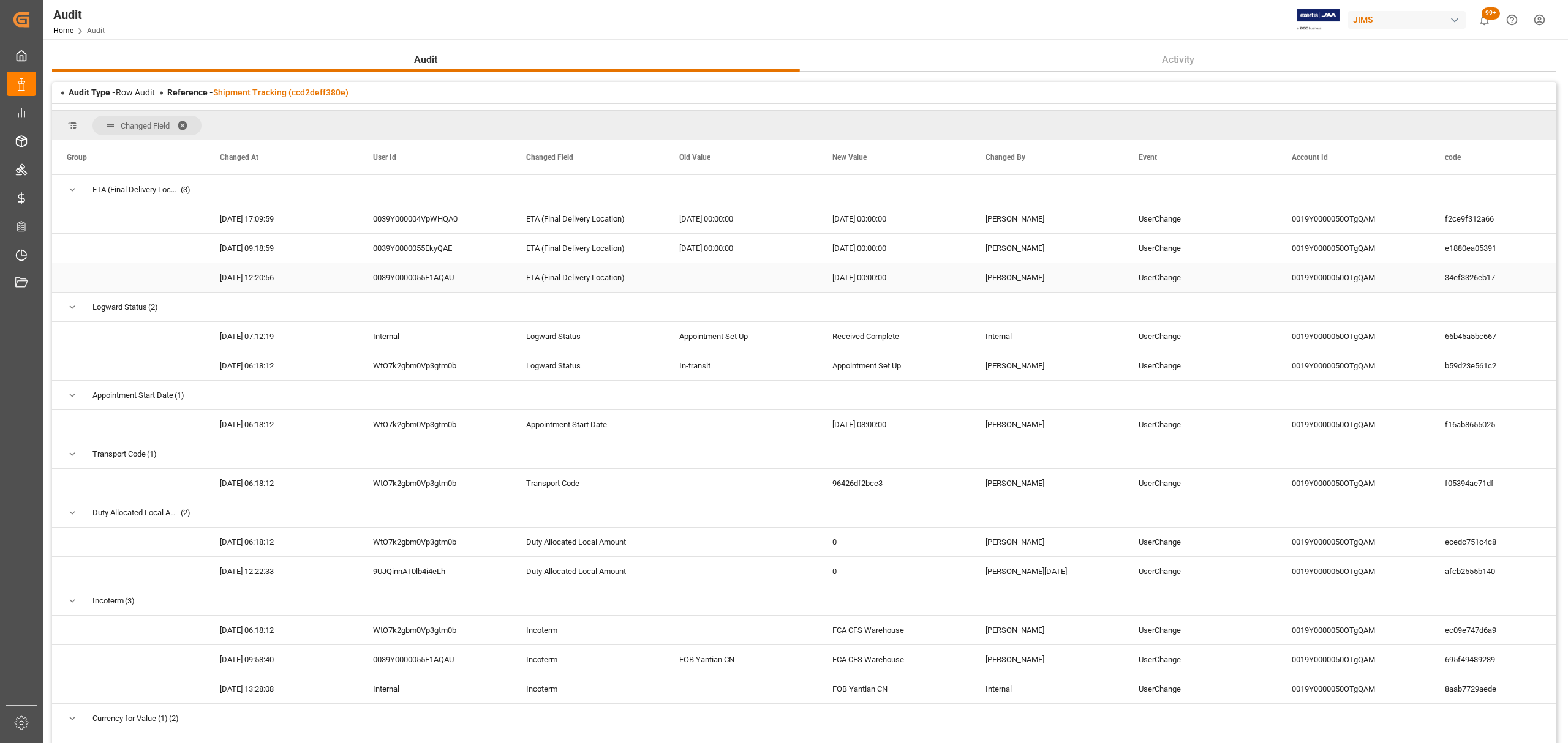
click at [1045, 281] on div "UserChange" at bounding box center [1200, 277] width 153 height 29
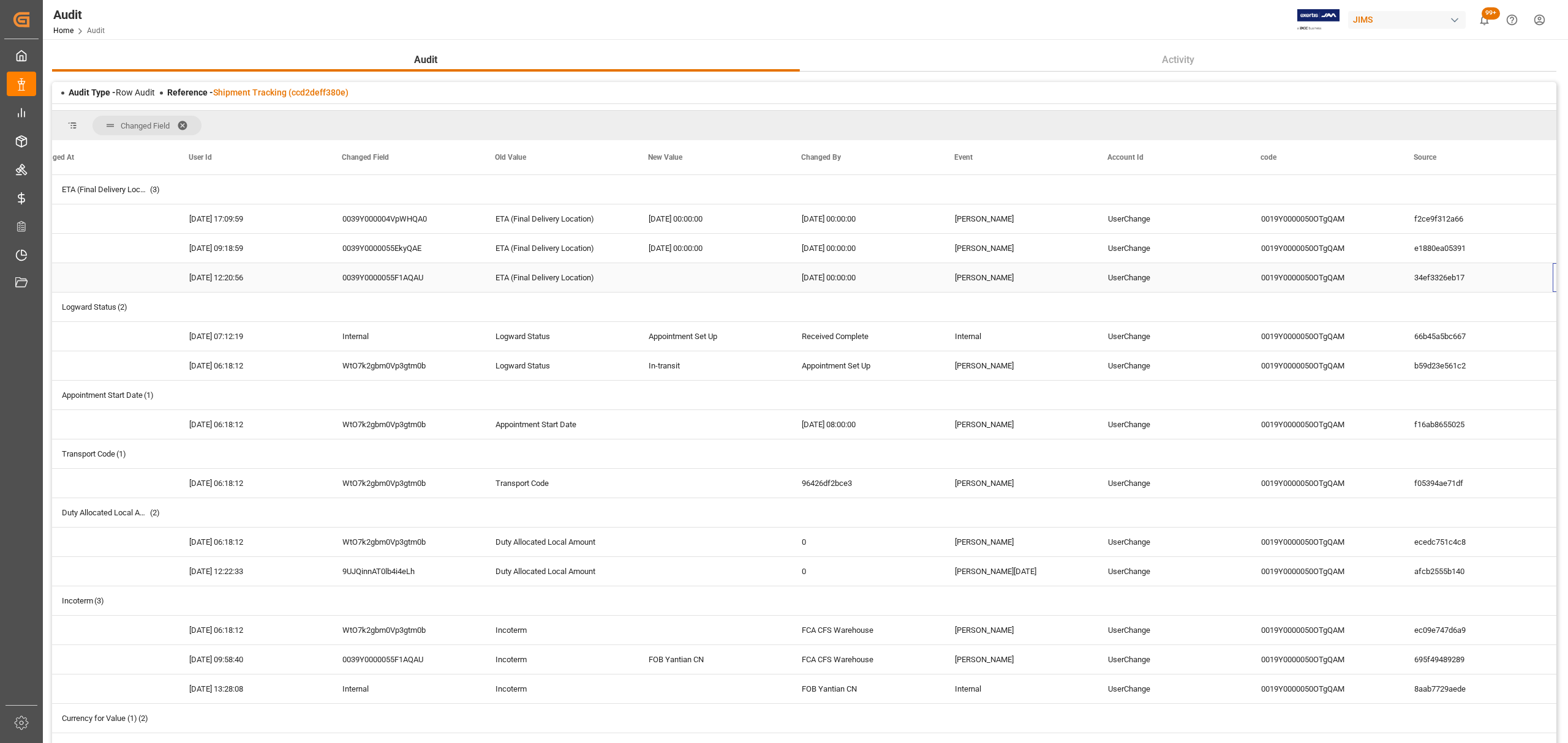
scroll to position [0, 184]
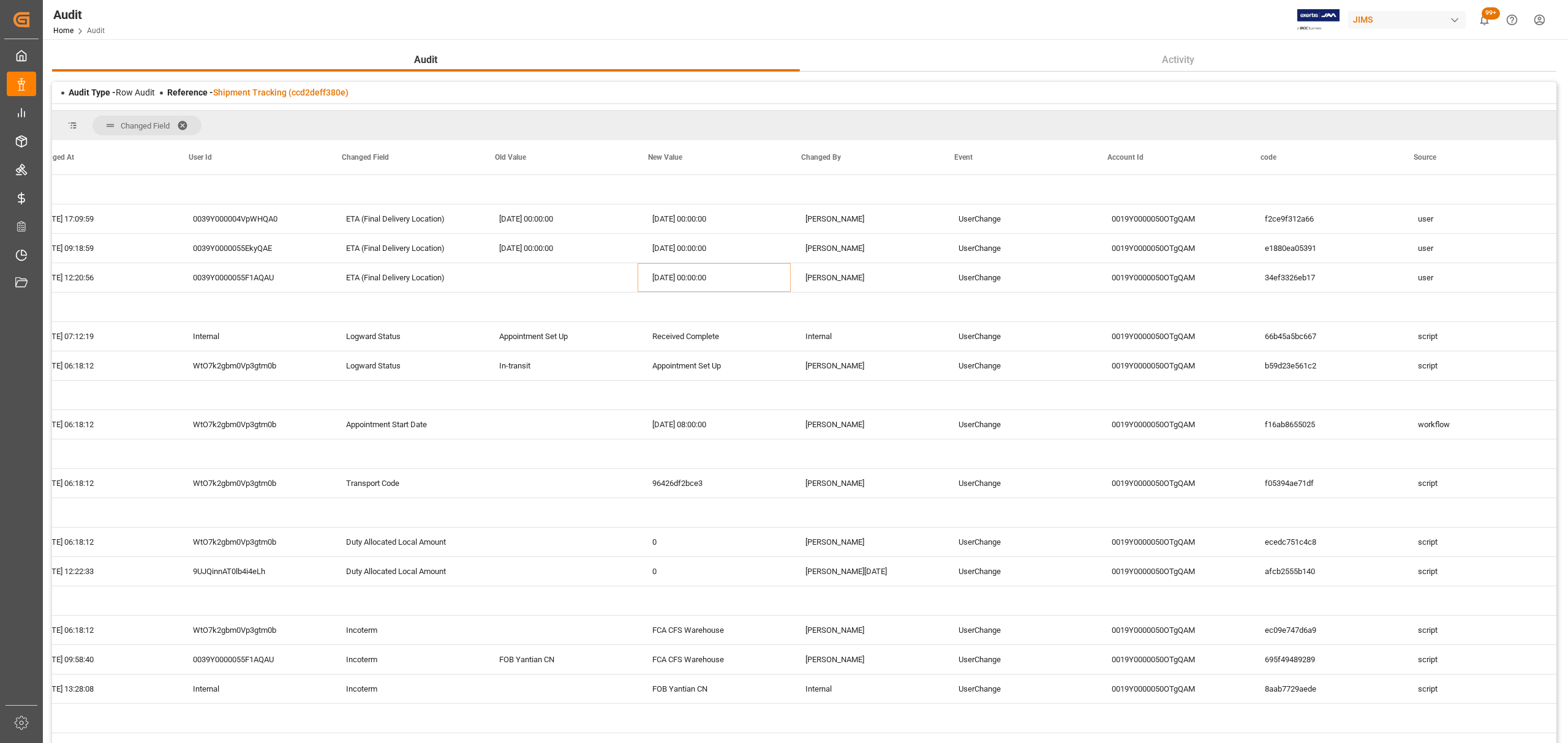
click at [181, 120] on span at bounding box center [187, 126] width 19 height 11
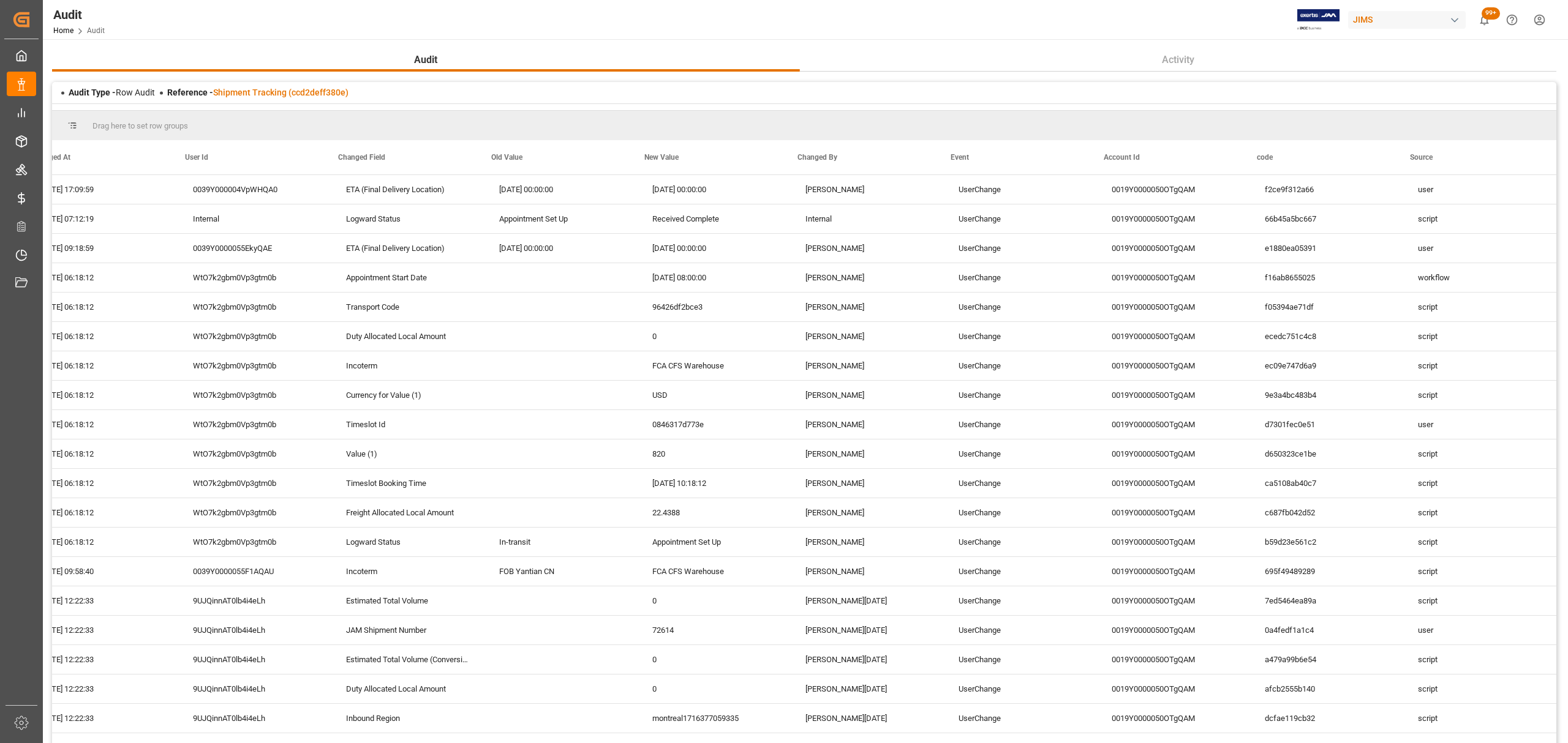
scroll to position [0, 30]
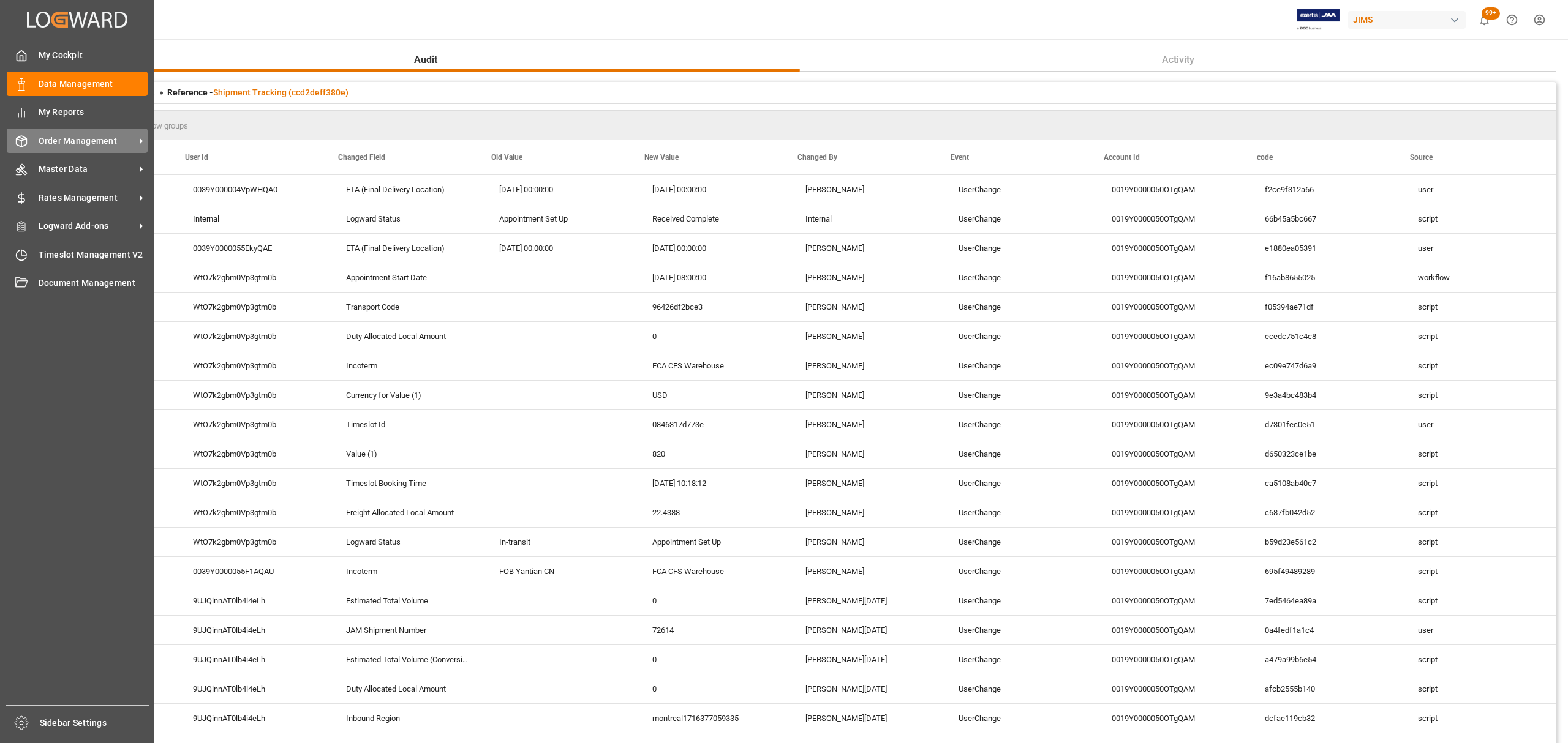
click at [79, 141] on span "Order Management" at bounding box center [87, 141] width 97 height 13
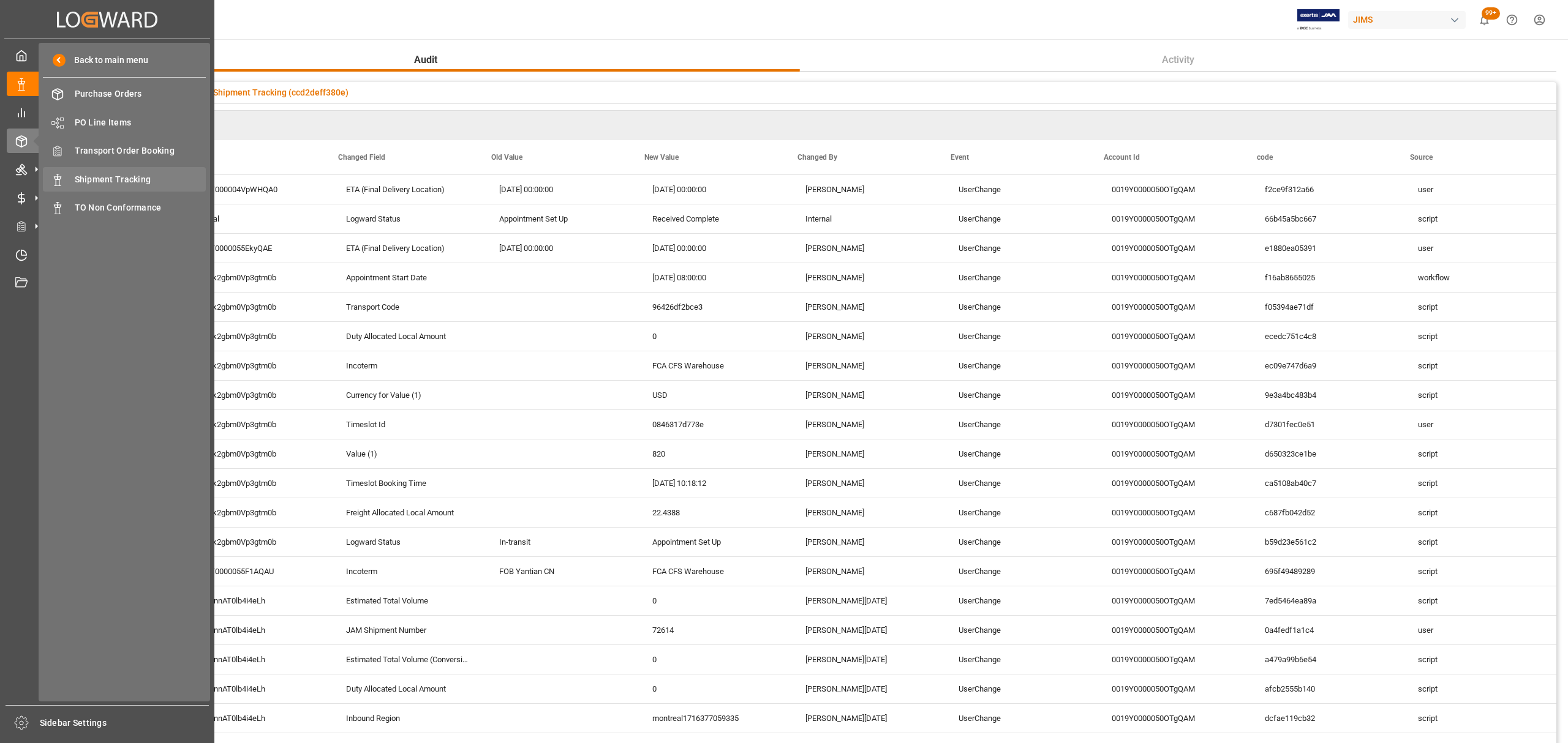
click at [140, 168] on div "Shipment Tracking Shipment Tracking" at bounding box center [124, 179] width 163 height 24
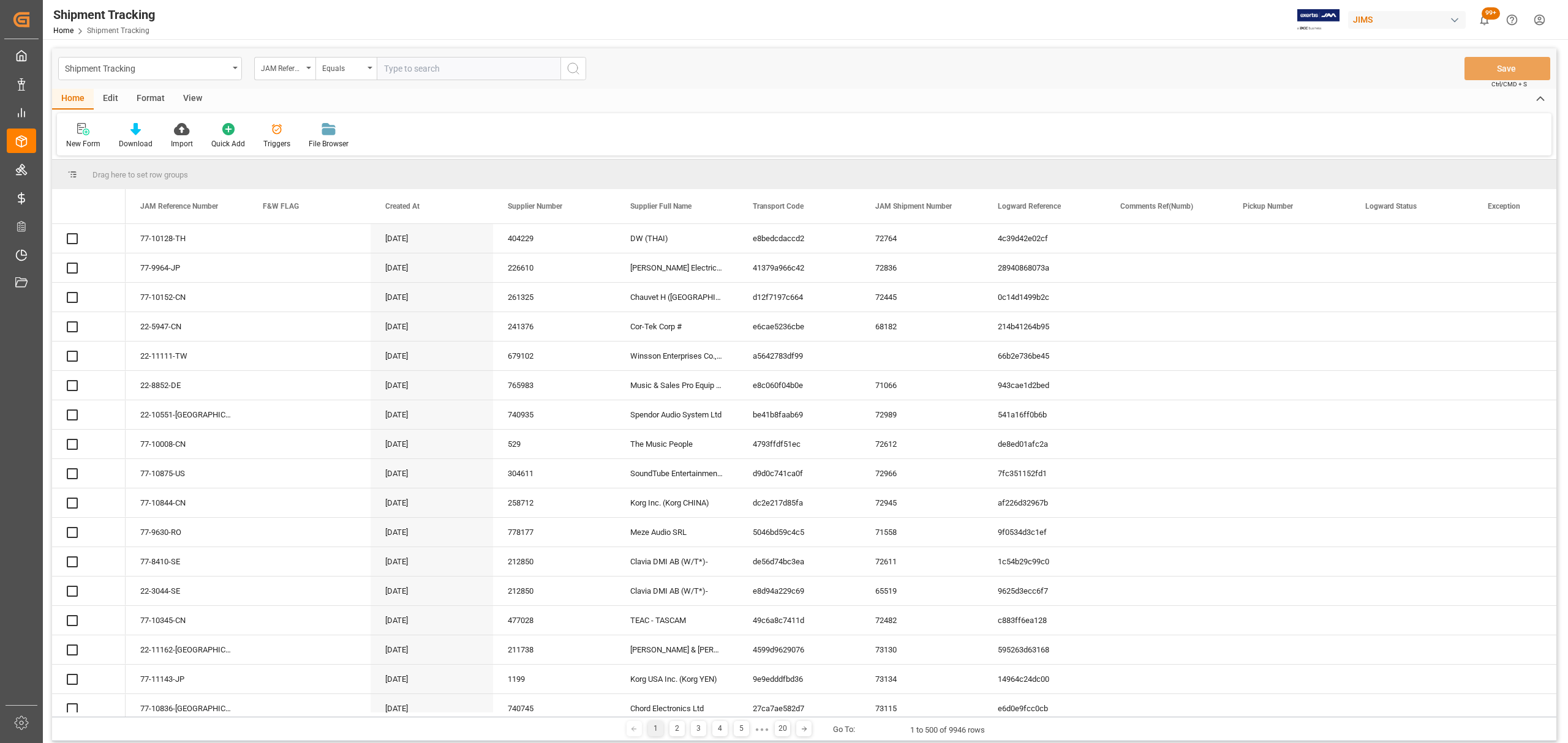
click at [434, 69] on input "text" at bounding box center [468, 68] width 184 height 23
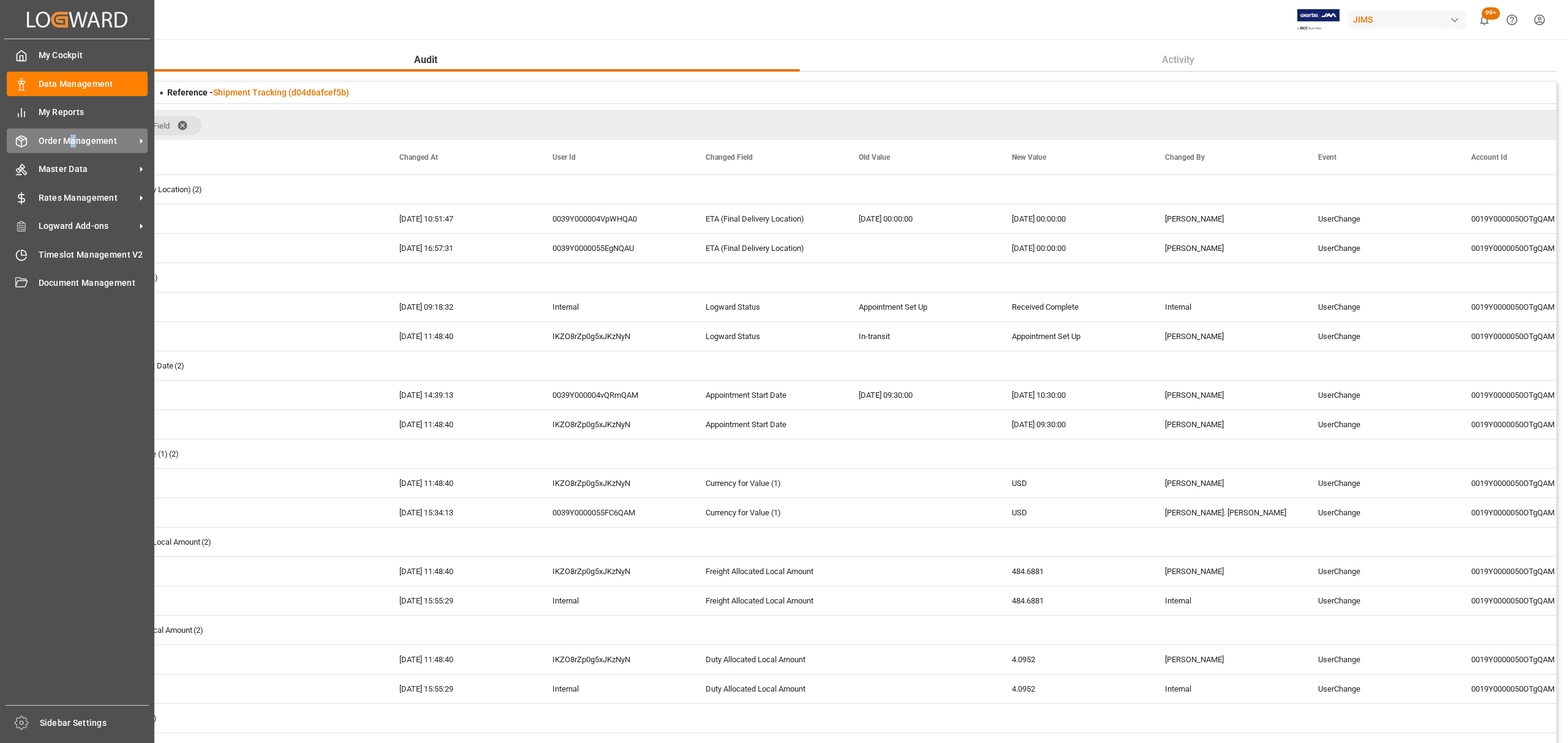
click at [72, 138] on span "Order Management" at bounding box center [87, 141] width 97 height 13
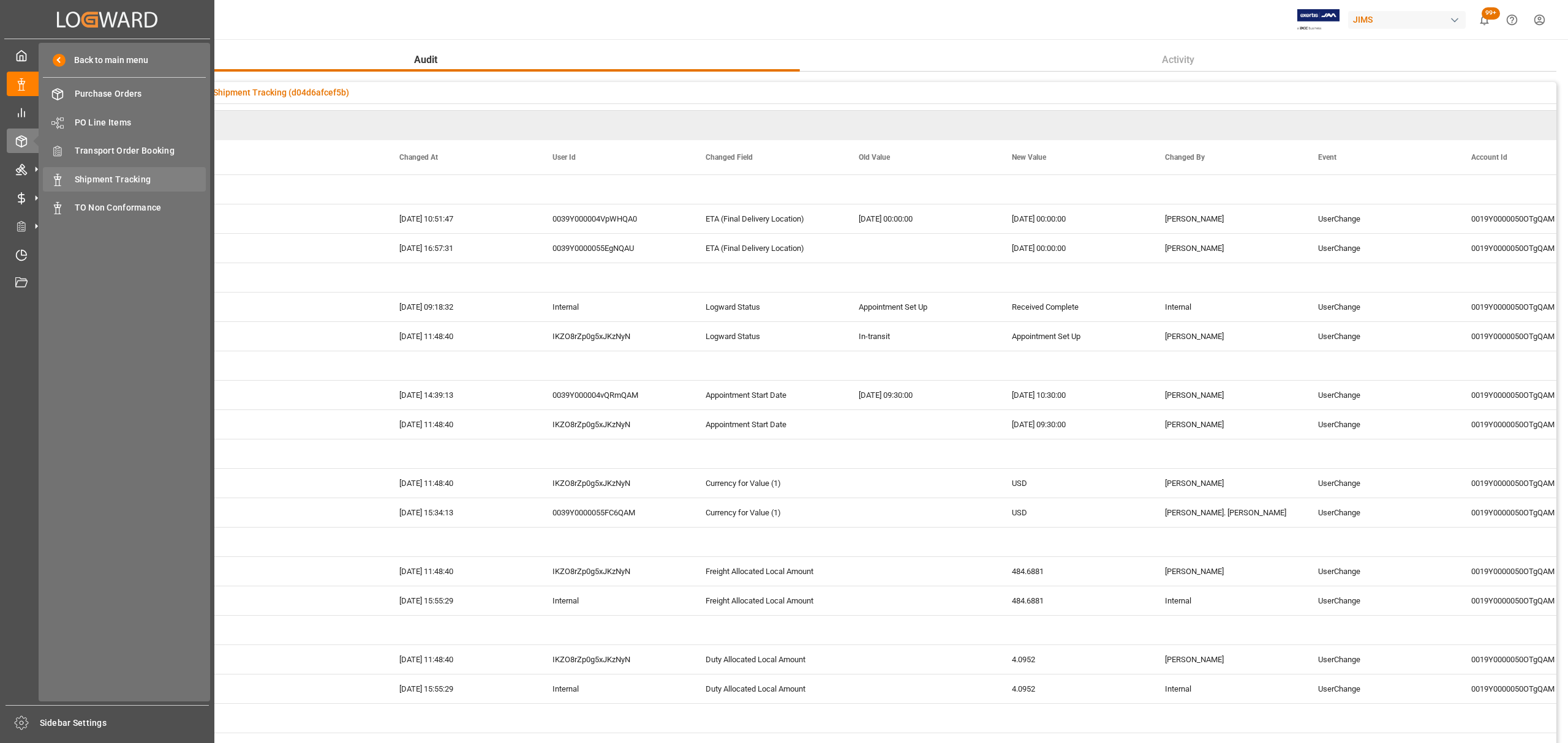
click at [118, 177] on span "Shipment Tracking" at bounding box center [140, 180] width 132 height 13
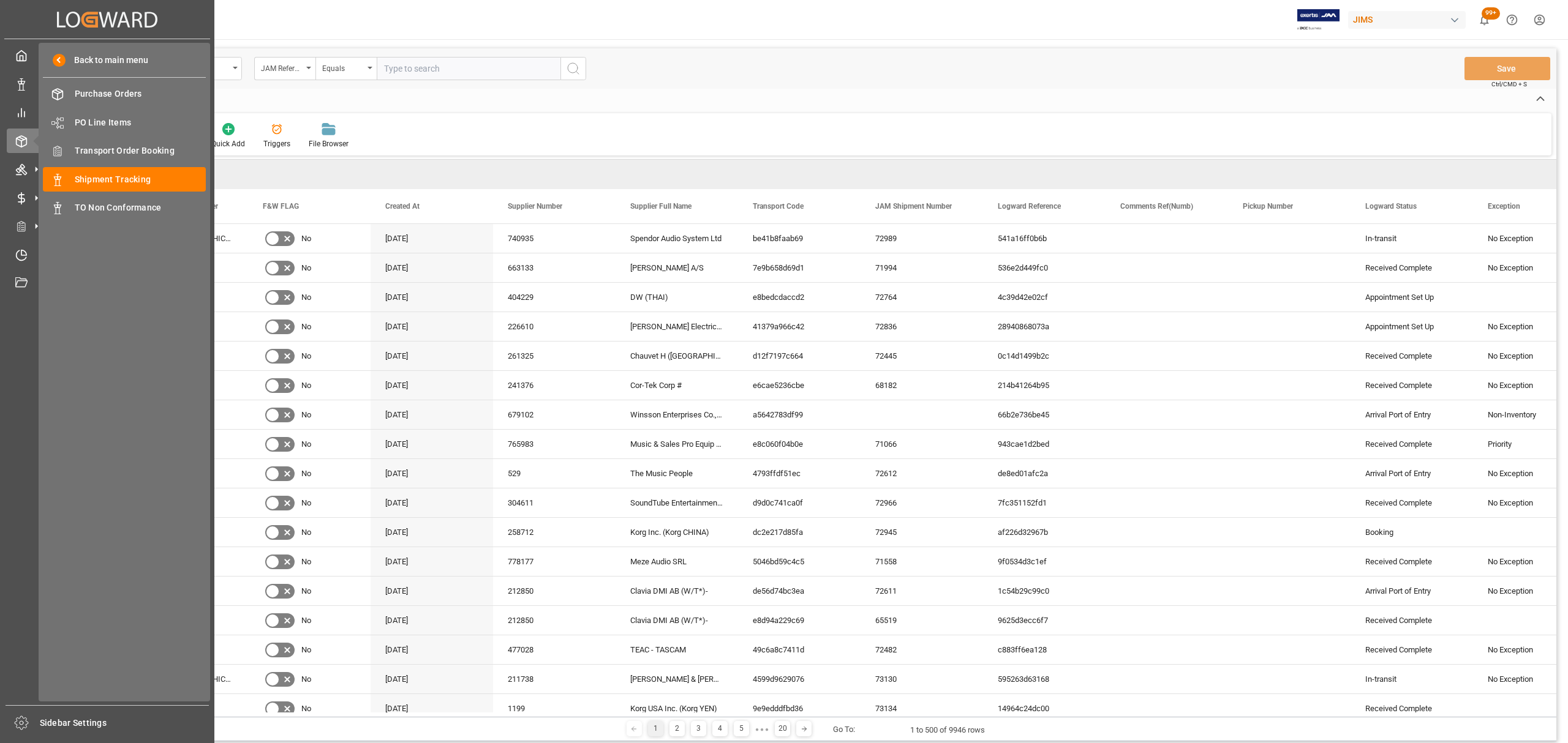
click at [481, 59] on input "text" at bounding box center [468, 68] width 184 height 23
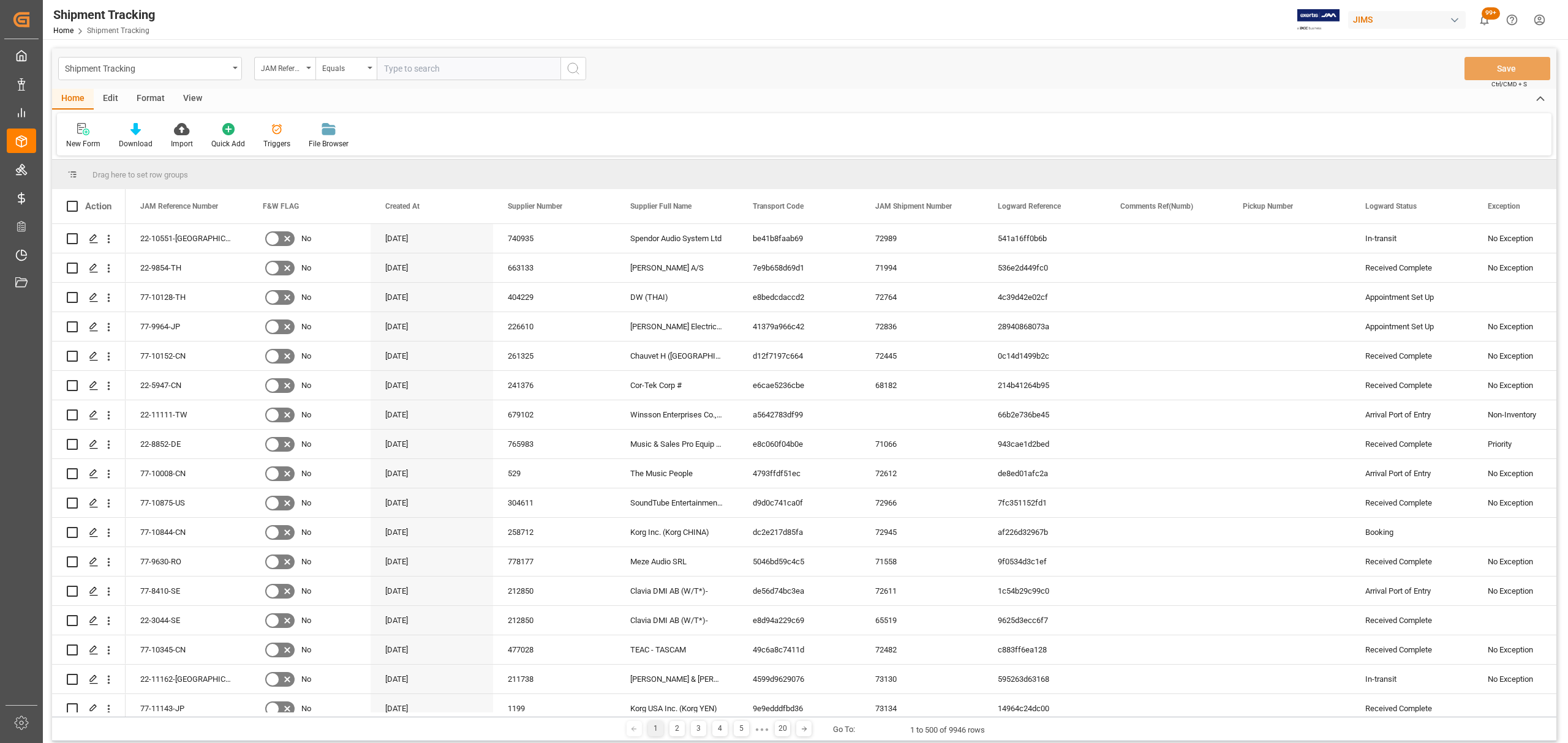
paste input "77-10072-CN"
type input "77-10072-CN"
click at [572, 67] on icon "search button" at bounding box center [573, 68] width 14 height 14
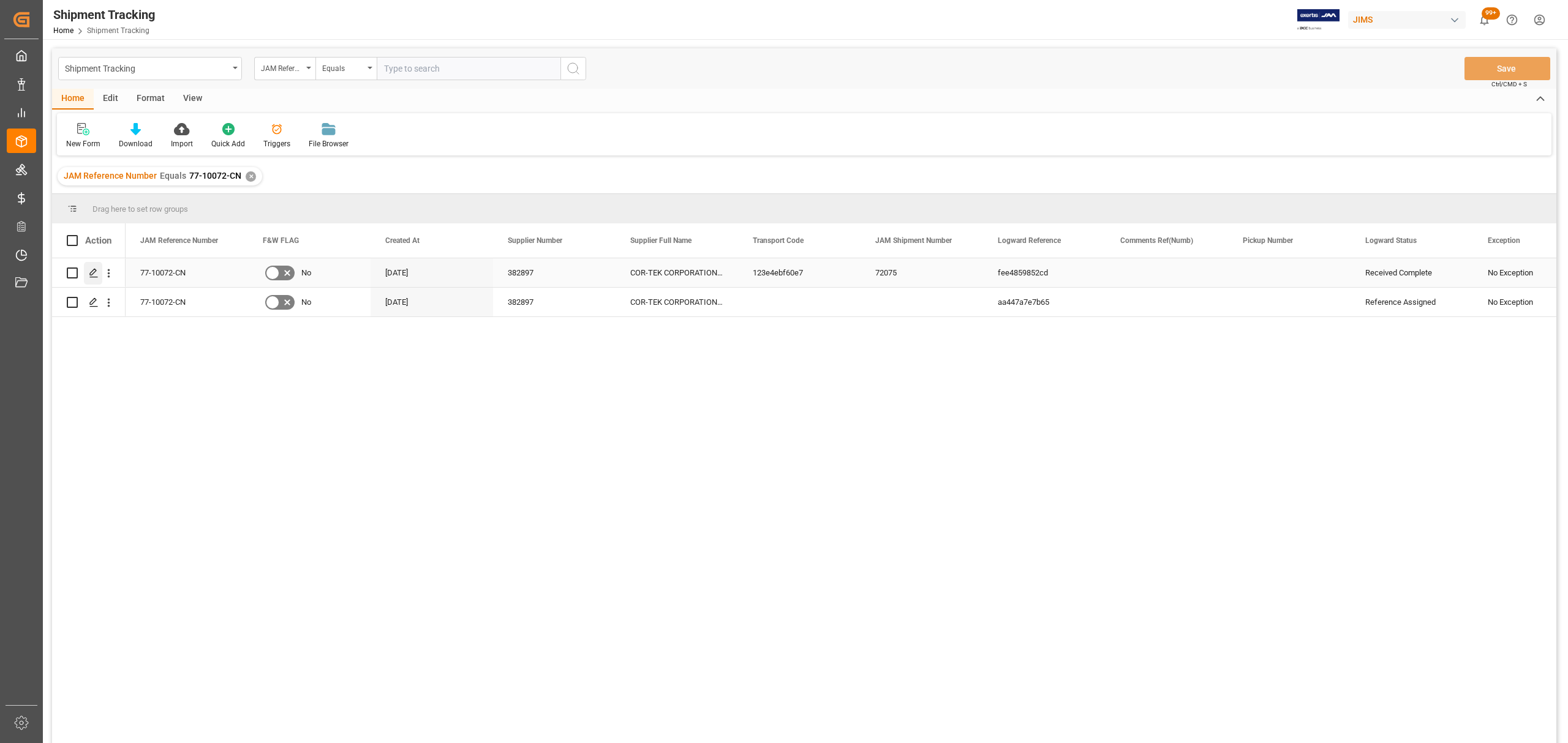
click at [95, 277] on line "Press SPACE to select this row." at bounding box center [93, 277] width 7 height 0
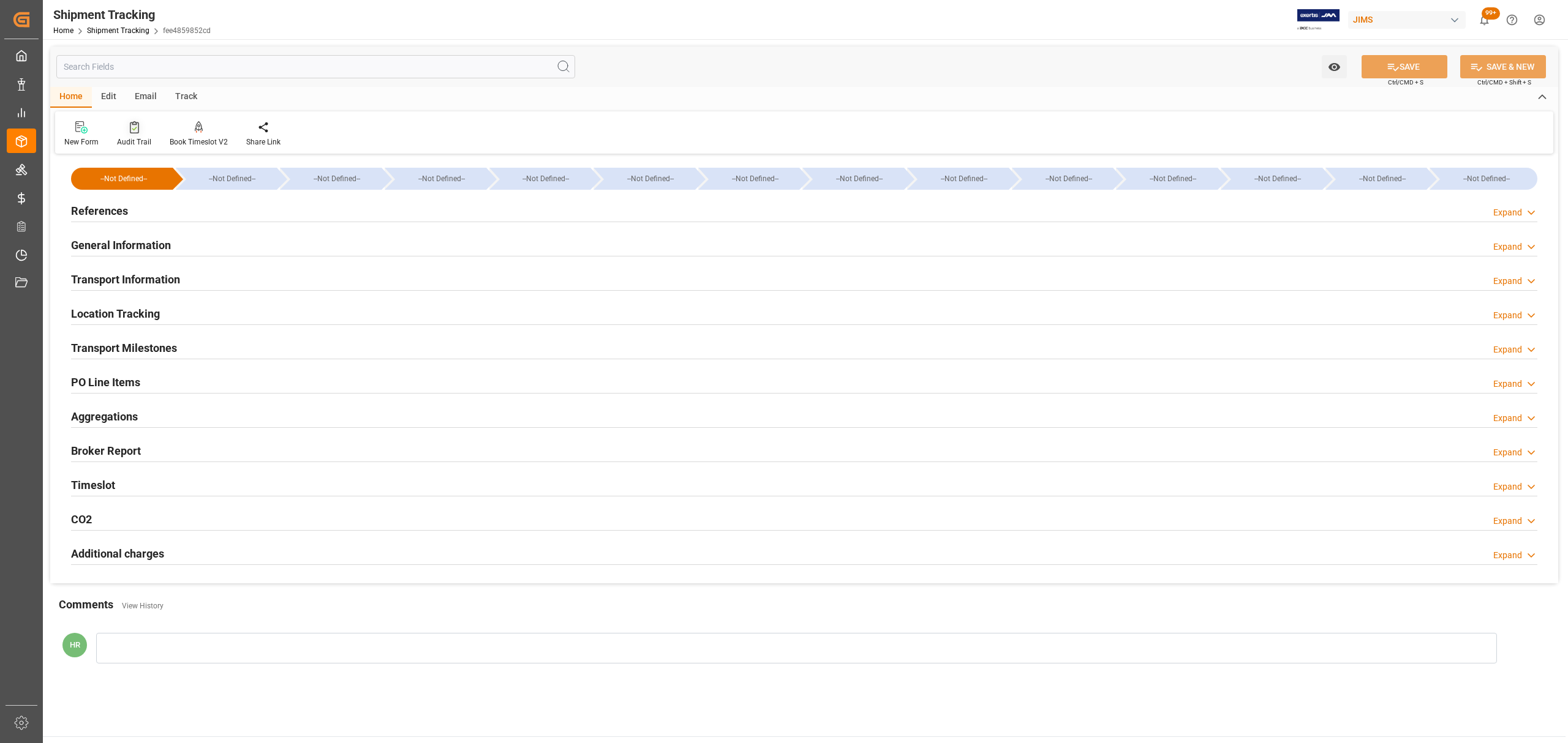
click at [133, 125] on icon at bounding box center [134, 127] width 9 height 12
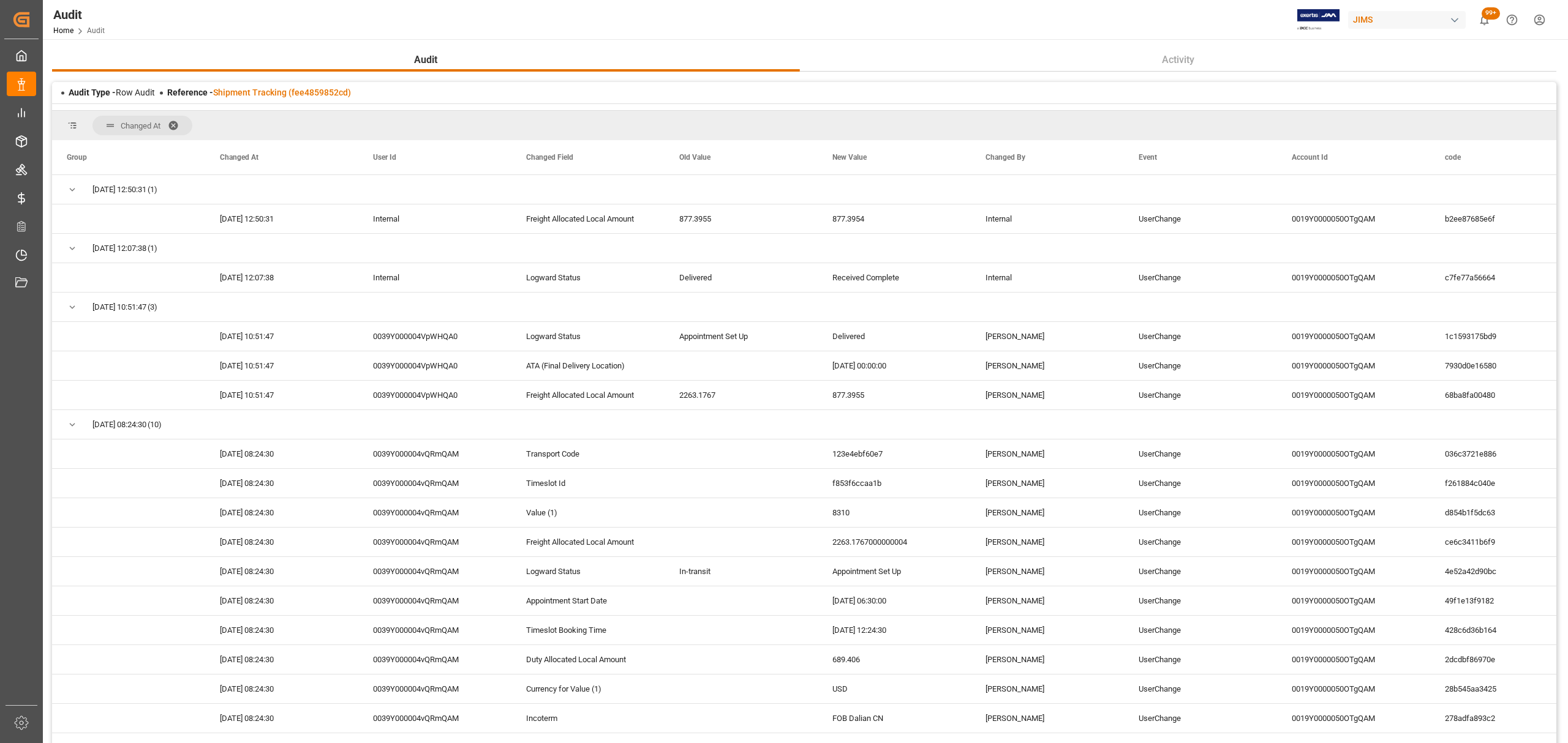
click at [176, 123] on span at bounding box center [177, 126] width 19 height 11
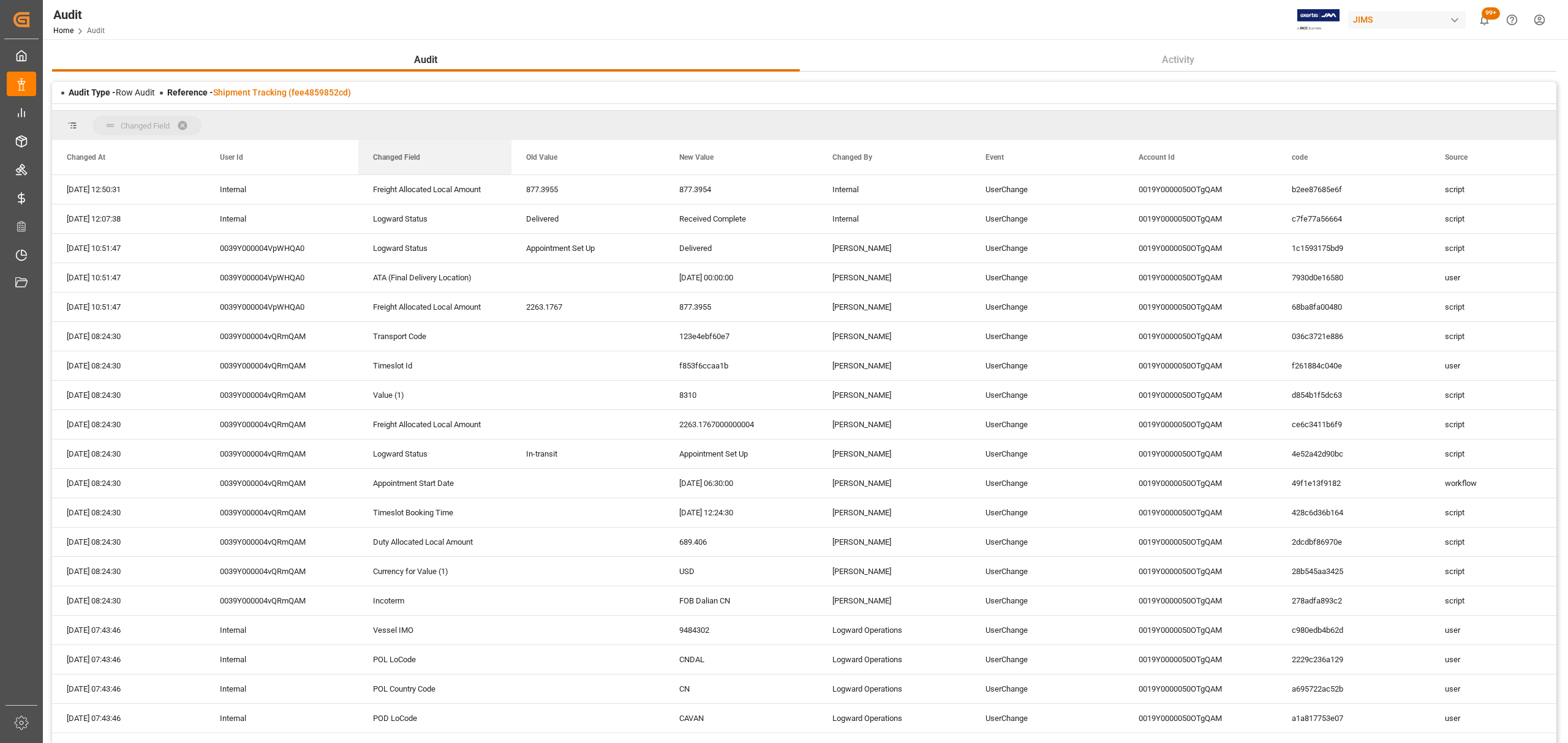
drag, startPoint x: 403, startPoint y: 155, endPoint x: 371, endPoint y: 131, distance: 40.0
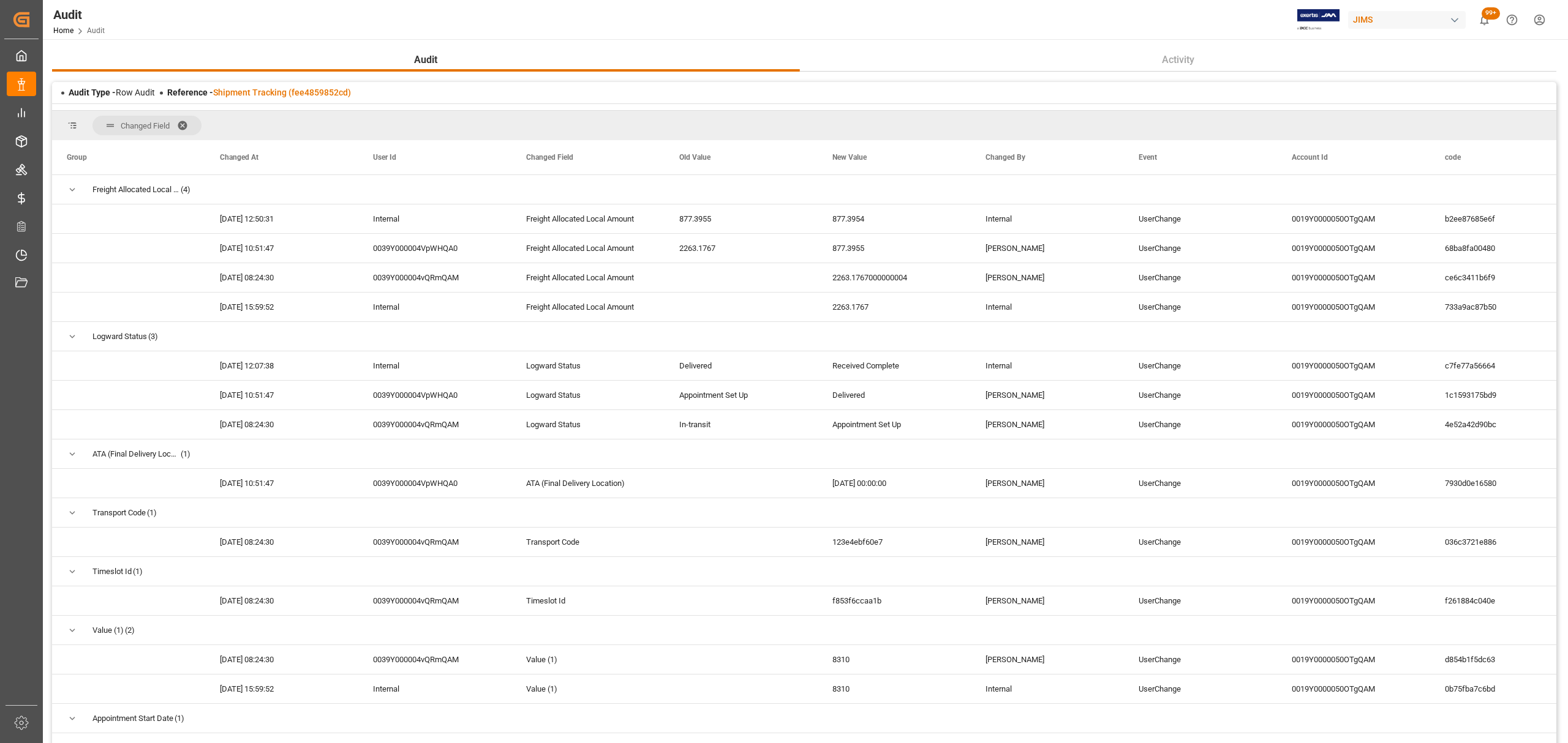
click at [184, 125] on span at bounding box center [187, 126] width 19 height 11
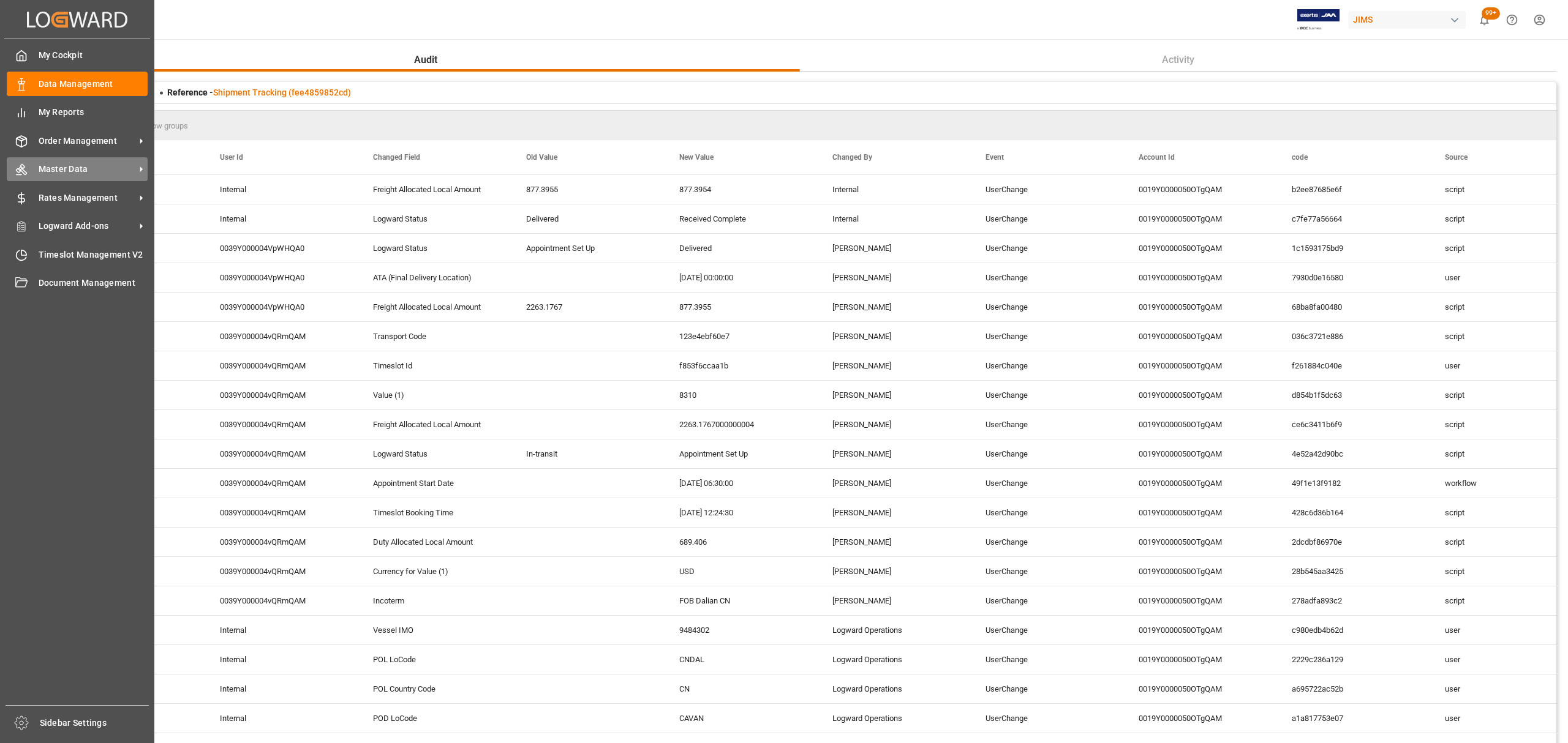
click at [71, 163] on span "Master Data" at bounding box center [87, 169] width 97 height 13
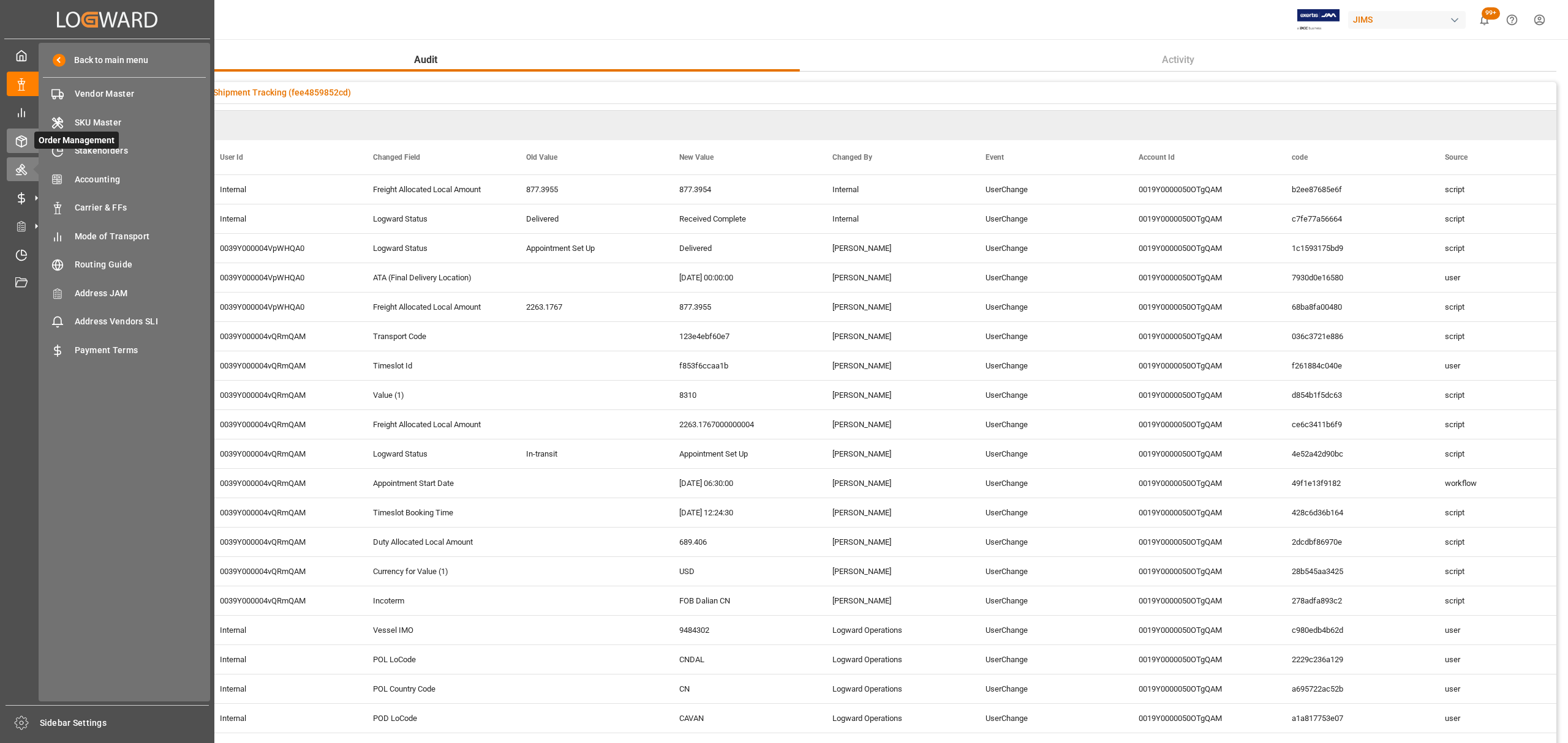
click at [25, 141] on icon at bounding box center [21, 141] width 12 height 12
click at [119, 177] on span "Shipment Tracking" at bounding box center [140, 180] width 132 height 13
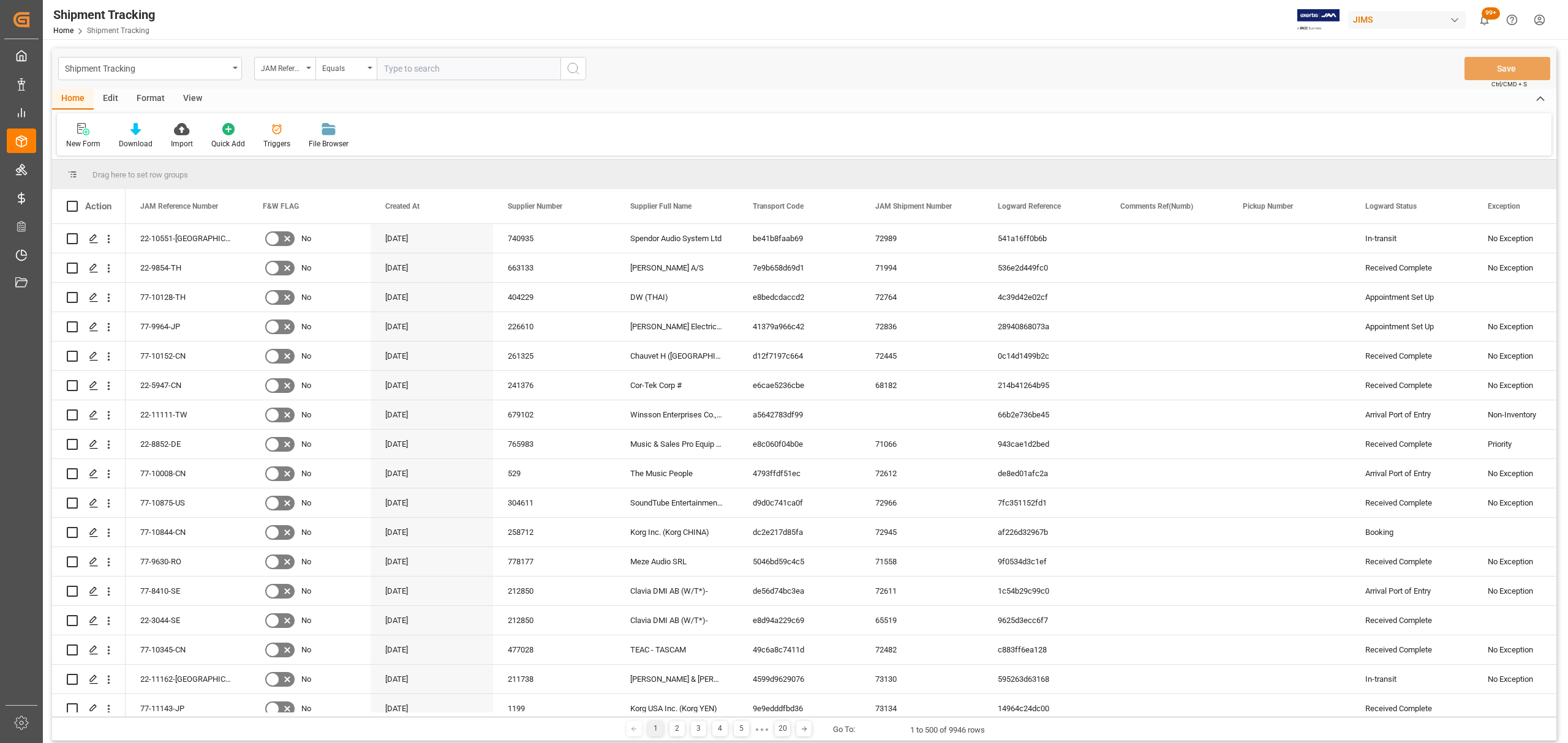
click at [425, 69] on input "text" at bounding box center [468, 68] width 184 height 23
type input "77-10077-TW"
click at [566, 71] on icon "search button" at bounding box center [573, 68] width 14 height 14
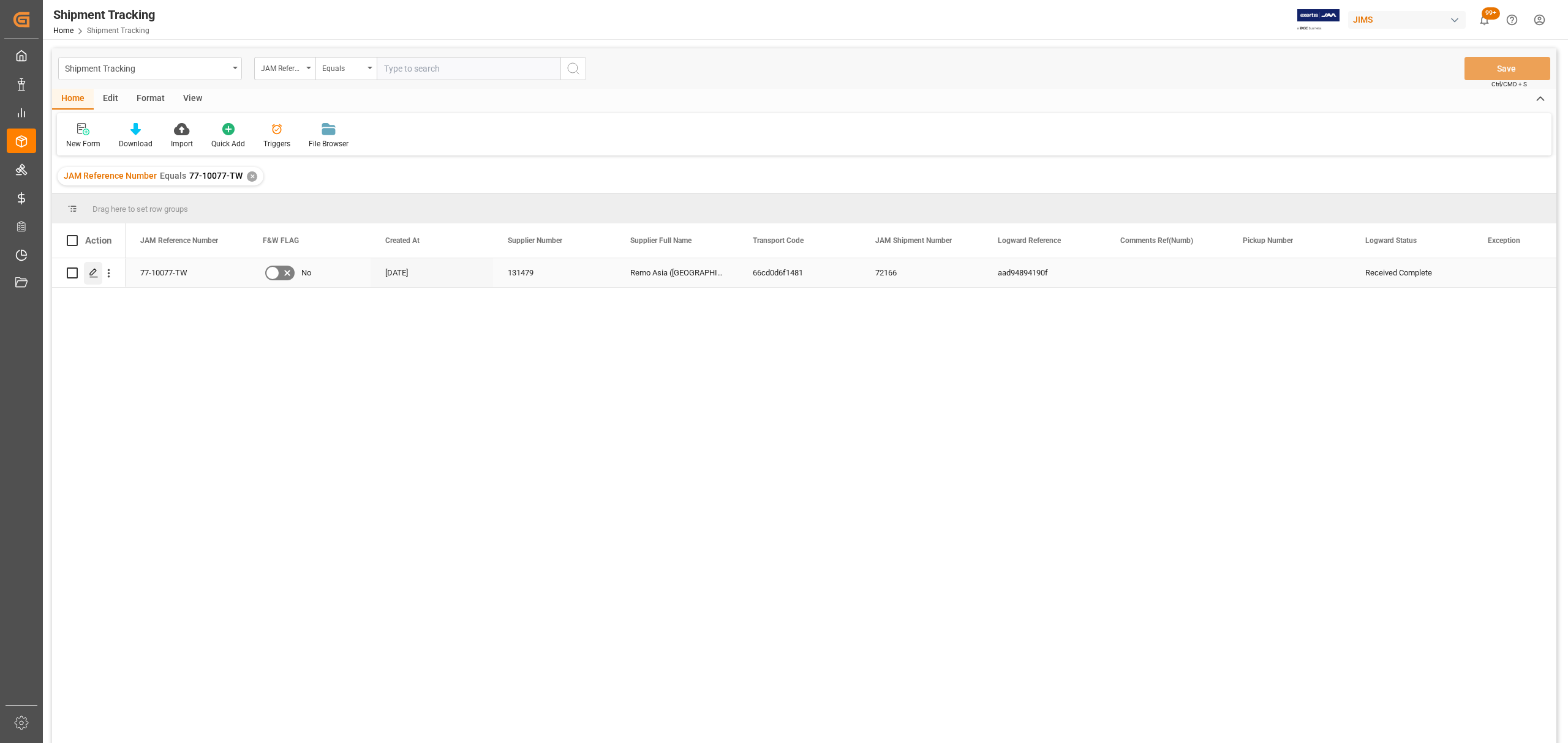
click at [89, 277] on icon "Press SPACE to select this row." at bounding box center [94, 273] width 10 height 10
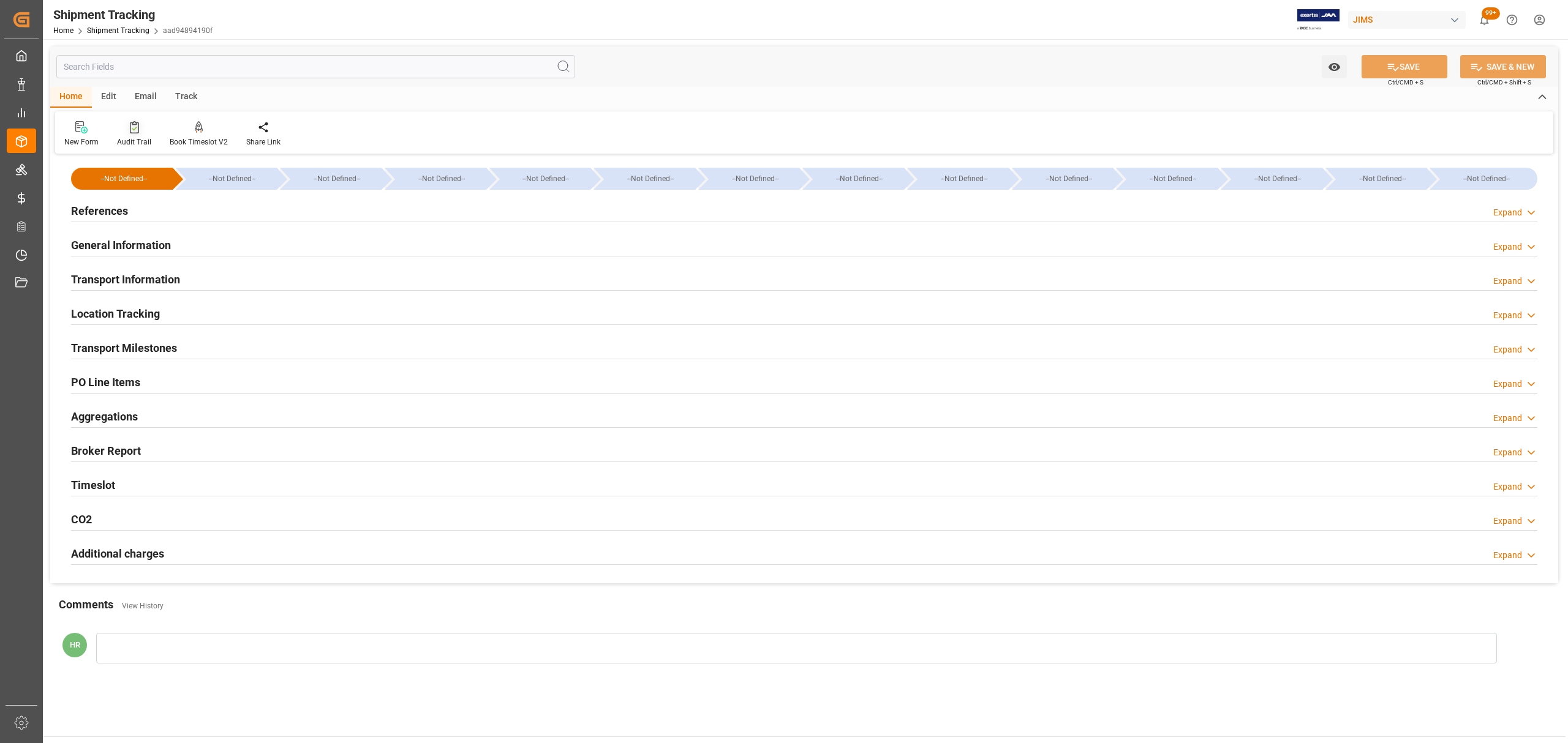
click at [132, 133] on div "Audit Trail" at bounding box center [134, 134] width 53 height 27
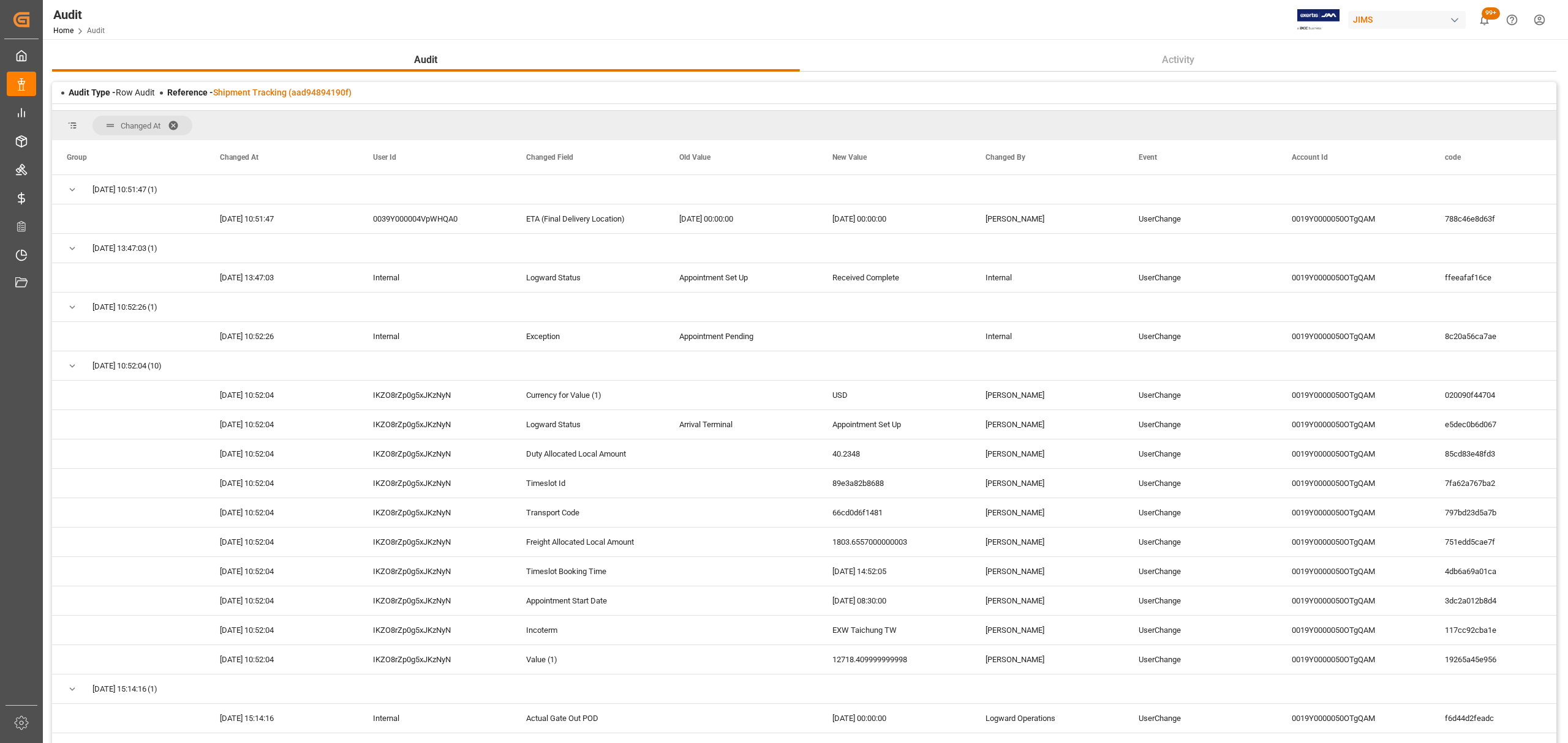
click at [172, 121] on span at bounding box center [177, 126] width 19 height 11
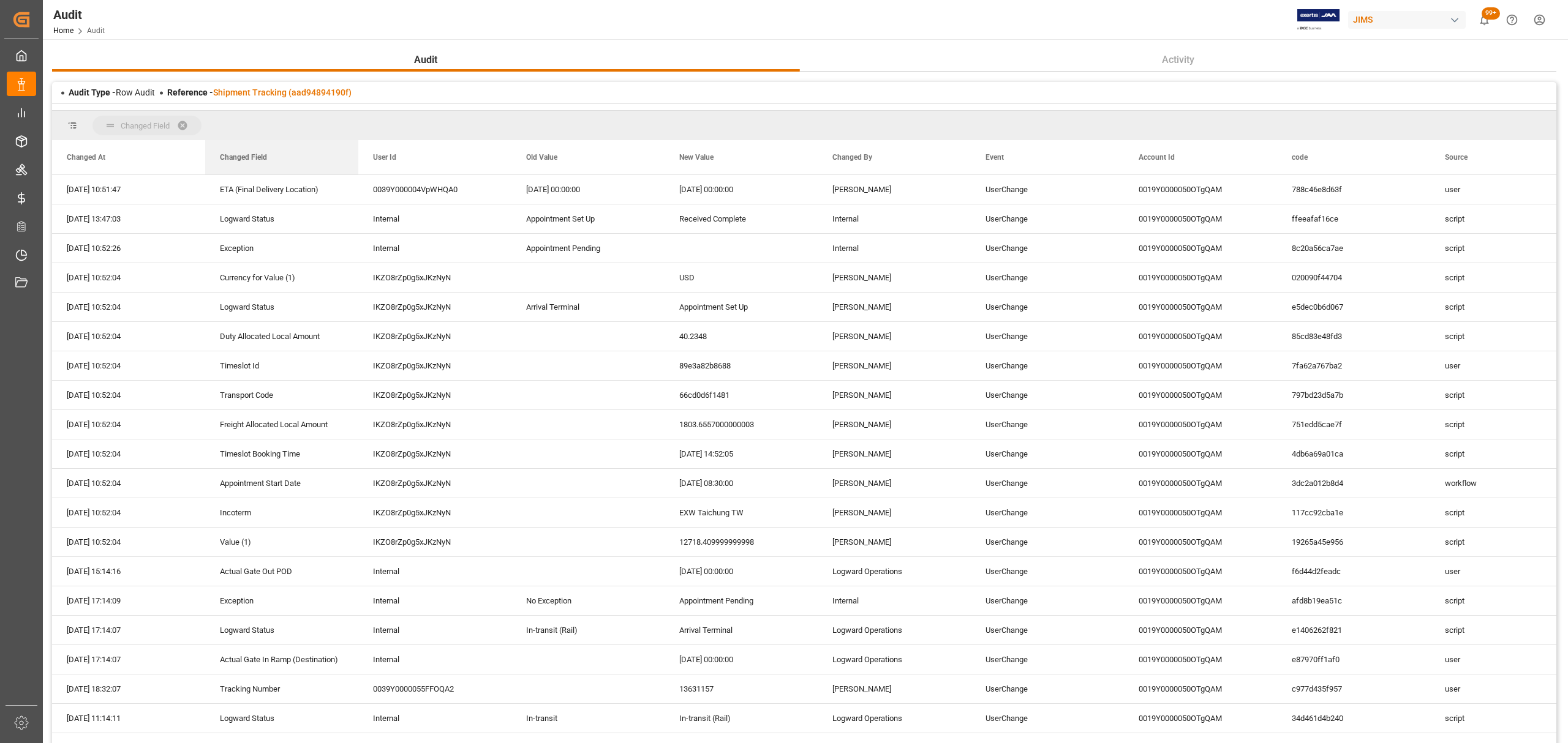
drag, startPoint x: 403, startPoint y: 160, endPoint x: 302, endPoint y: 128, distance: 105.9
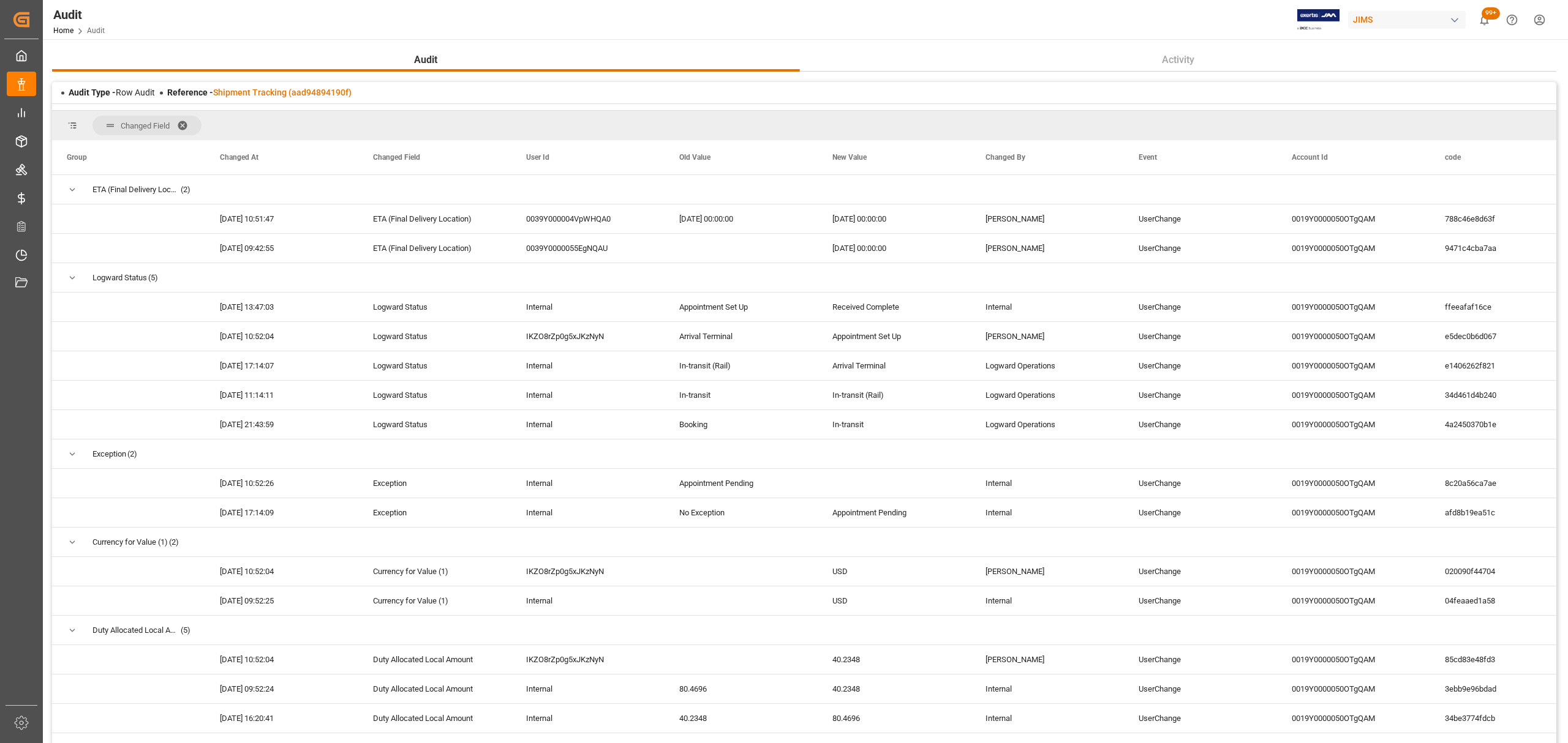
click at [186, 123] on span at bounding box center [187, 126] width 19 height 11
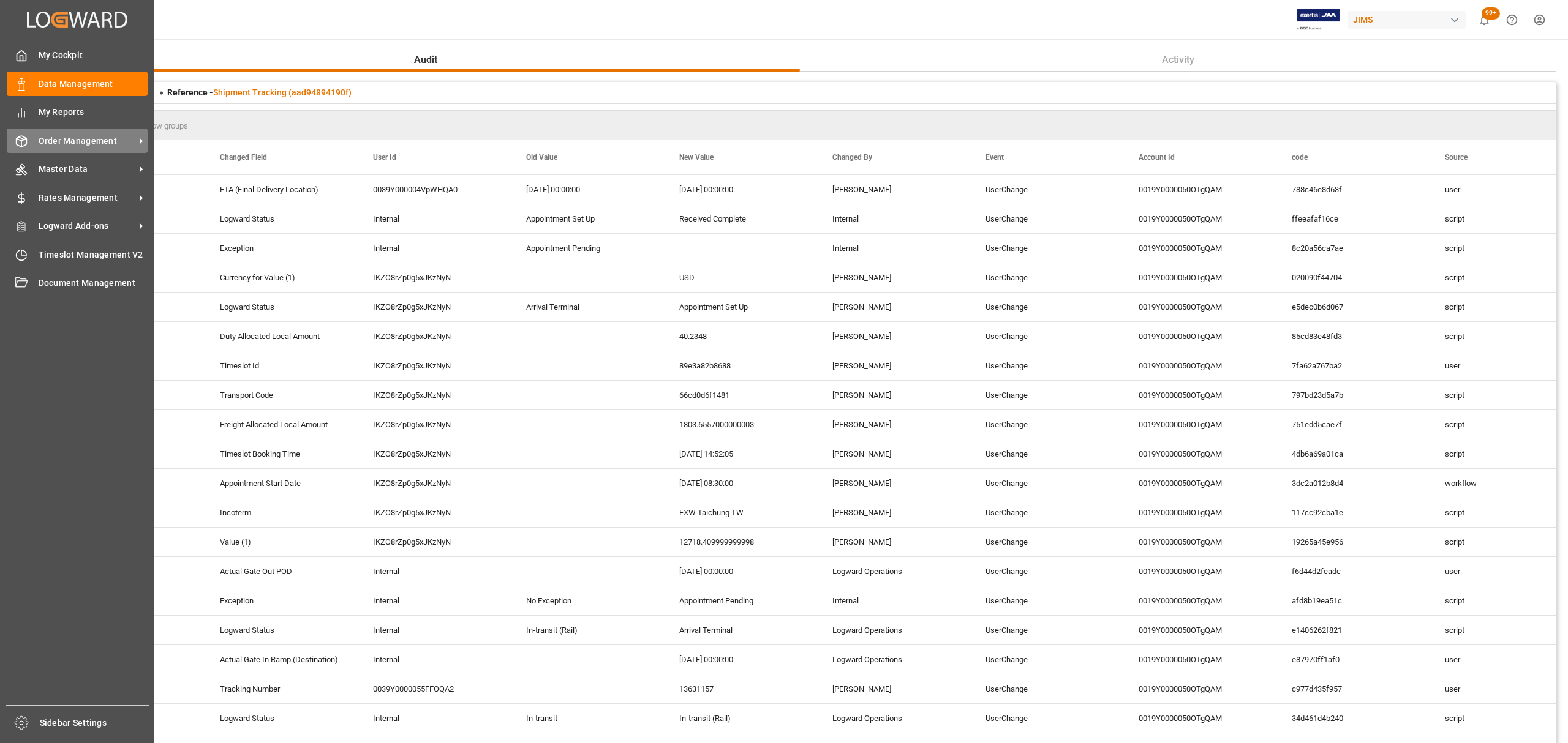
click at [67, 135] on span "Order Management" at bounding box center [87, 141] width 97 height 13
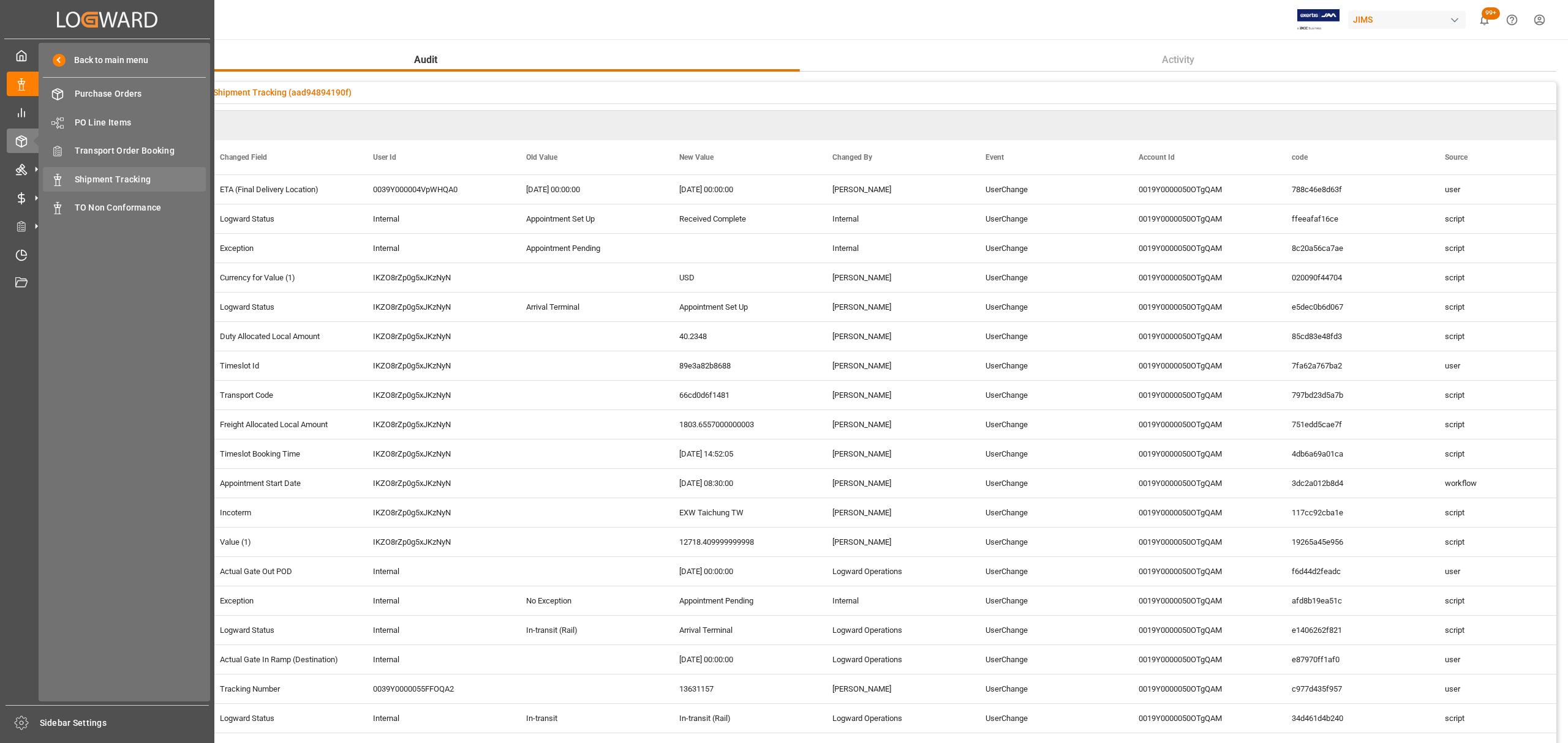
click at [107, 173] on span "Shipment Tracking" at bounding box center [140, 180] width 132 height 13
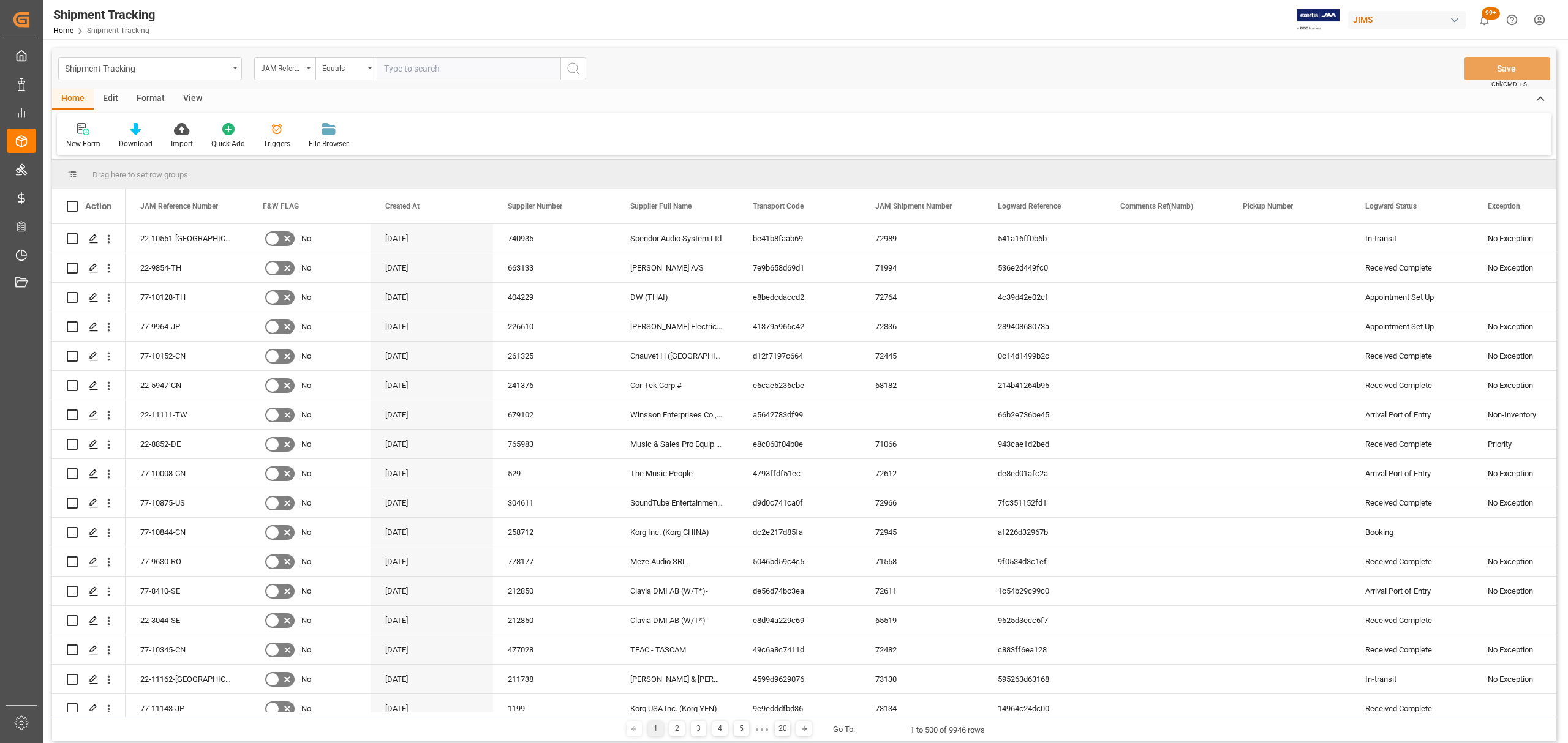
click at [404, 67] on input "text" at bounding box center [468, 68] width 184 height 23
type input "77-10092-CN"
click at [573, 69] on icon "search button" at bounding box center [573, 68] width 14 height 14
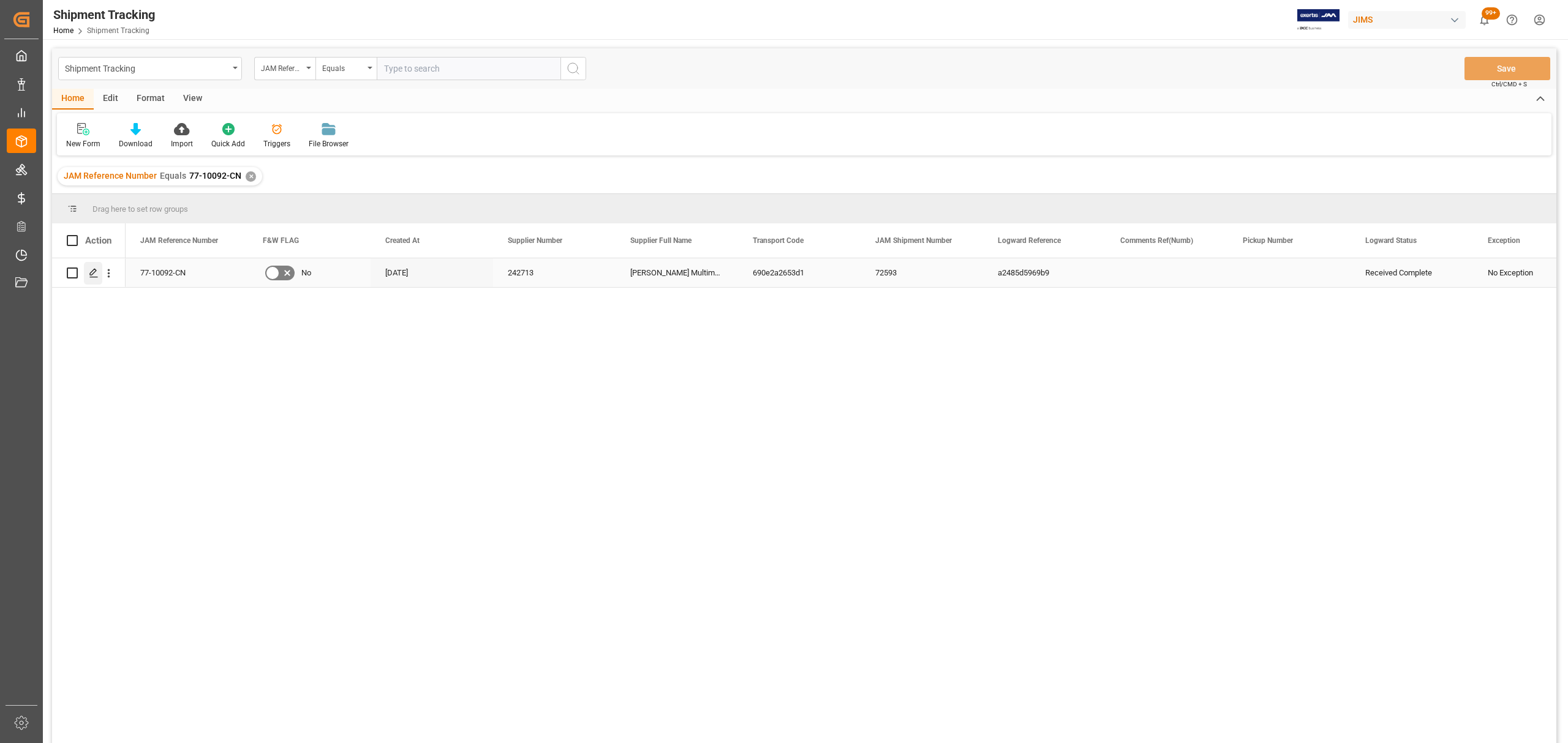
click at [91, 276] on icon "Press SPACE to select this row." at bounding box center [94, 273] width 10 height 10
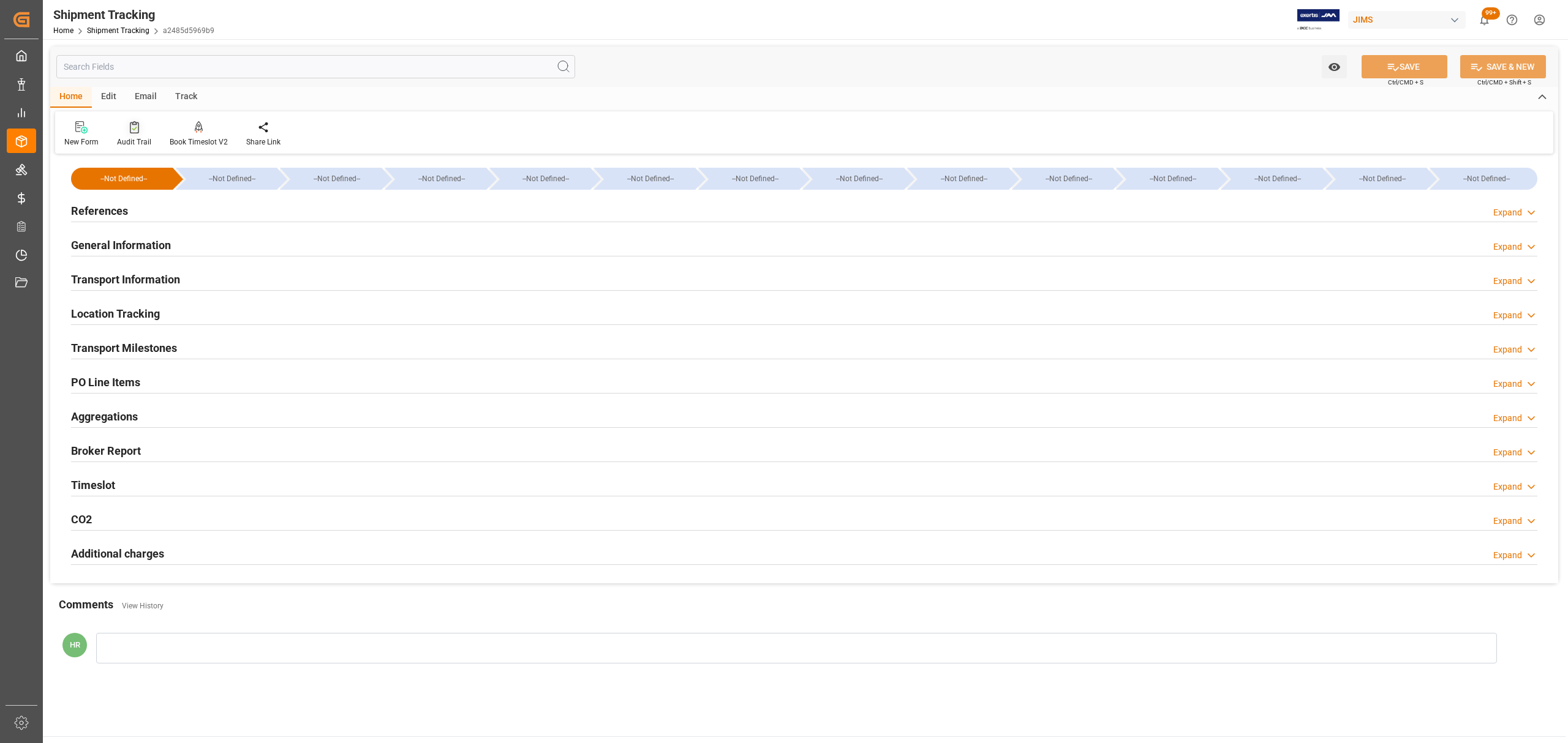
click at [131, 126] on icon at bounding box center [134, 127] width 9 height 12
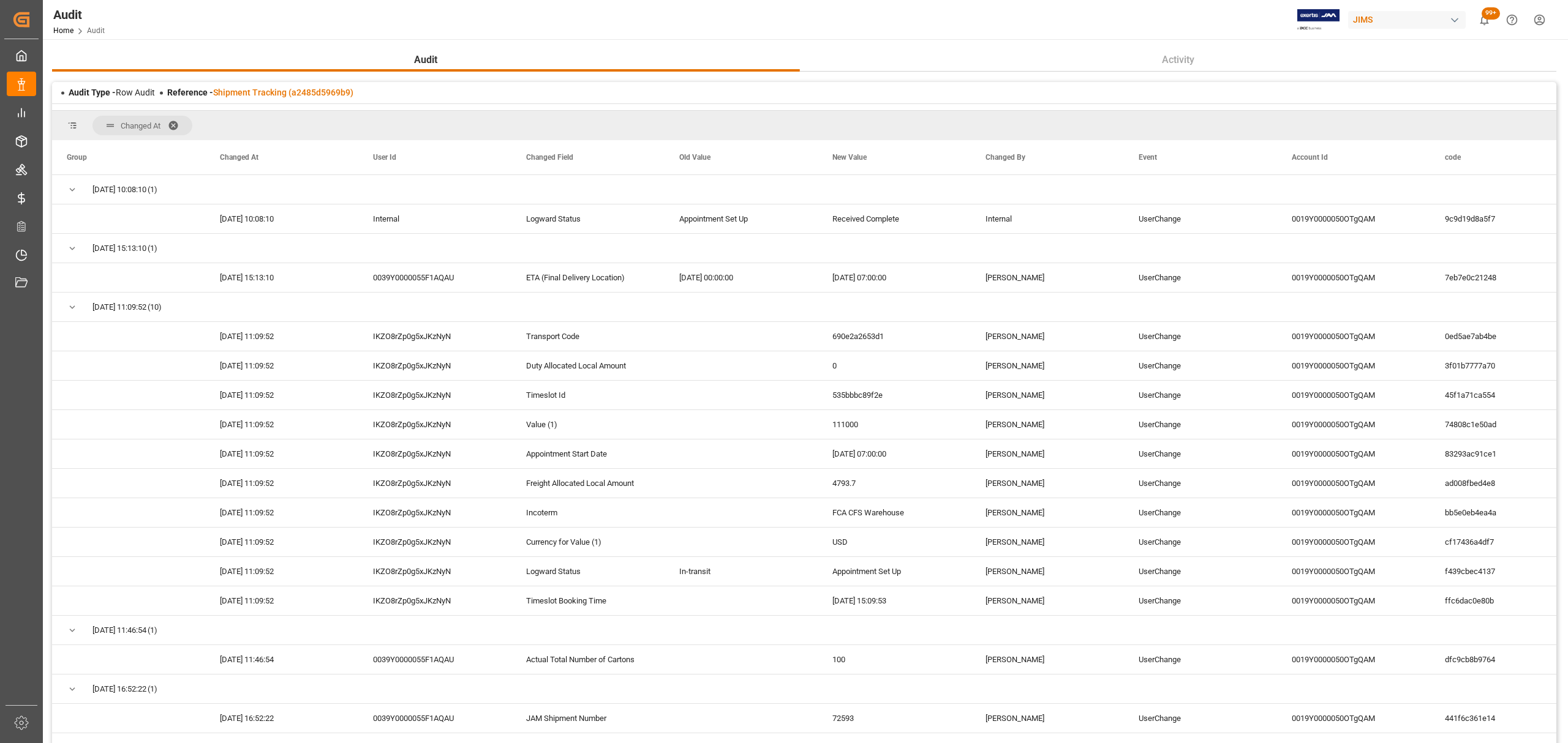
click at [174, 123] on span at bounding box center [177, 126] width 19 height 11
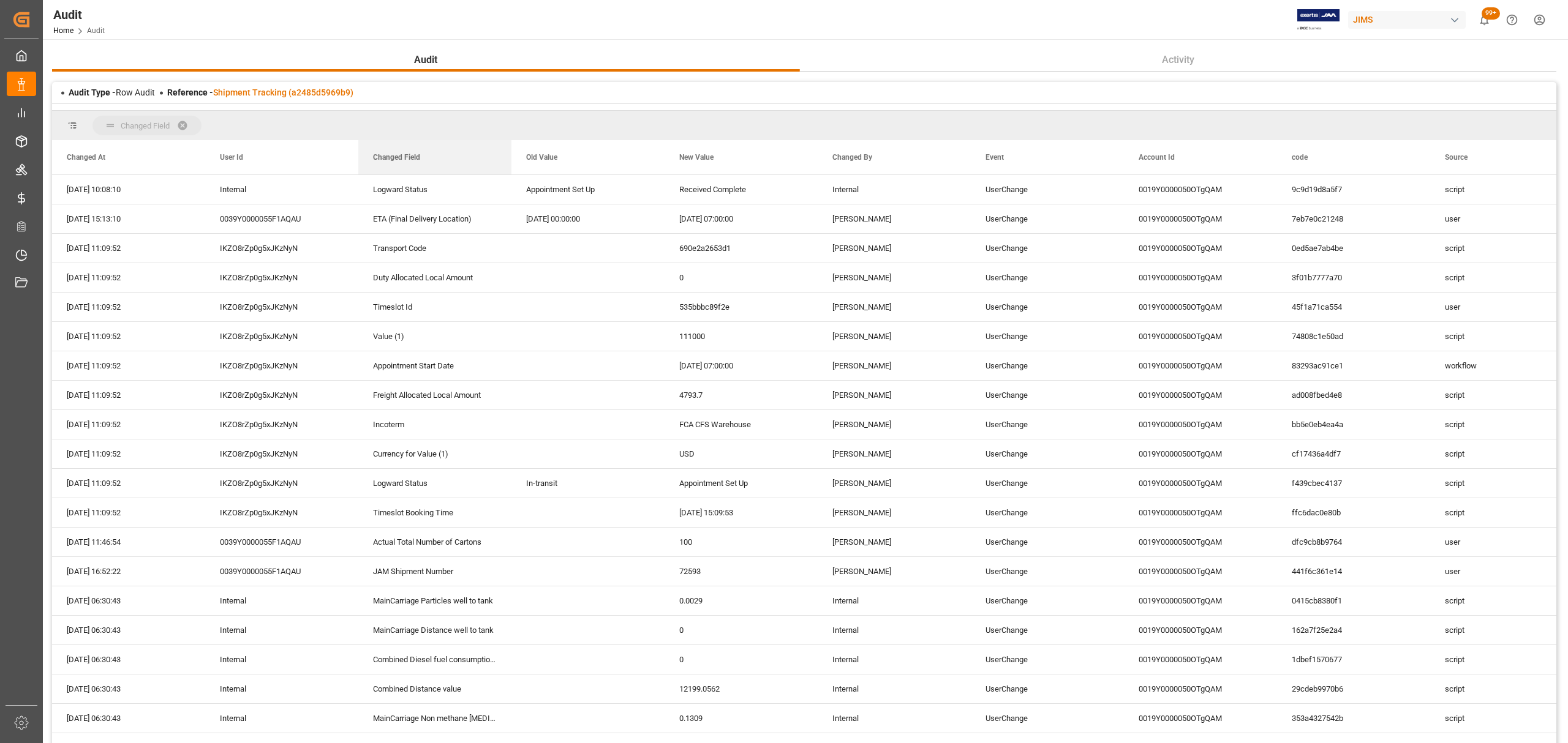
drag, startPoint x: 402, startPoint y: 155, endPoint x: 375, endPoint y: 125, distance: 40.4
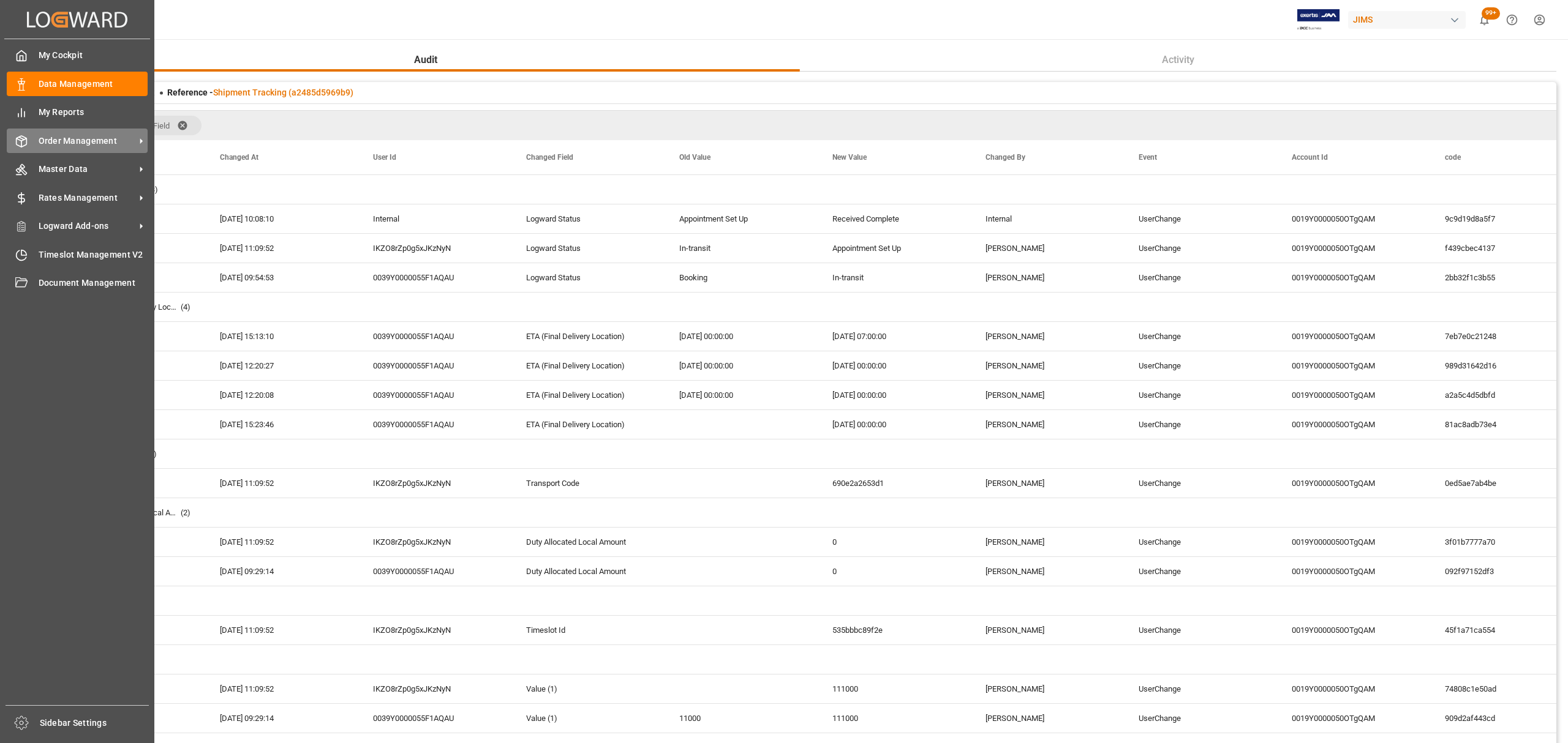
click at [76, 137] on span "Order Management" at bounding box center [87, 141] width 97 height 13
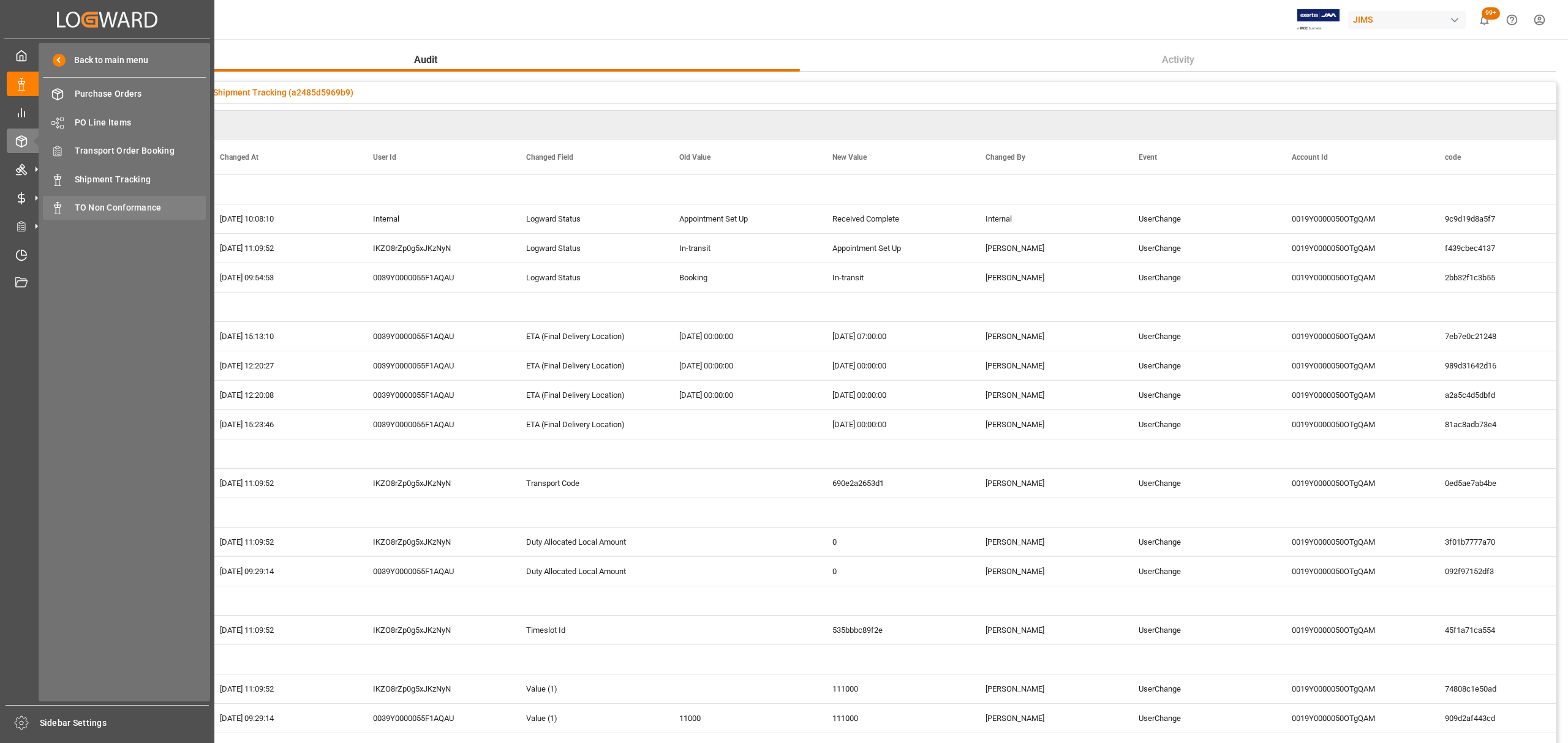
click at [114, 201] on span "TO Non Conformance" at bounding box center [140, 208] width 132 height 13
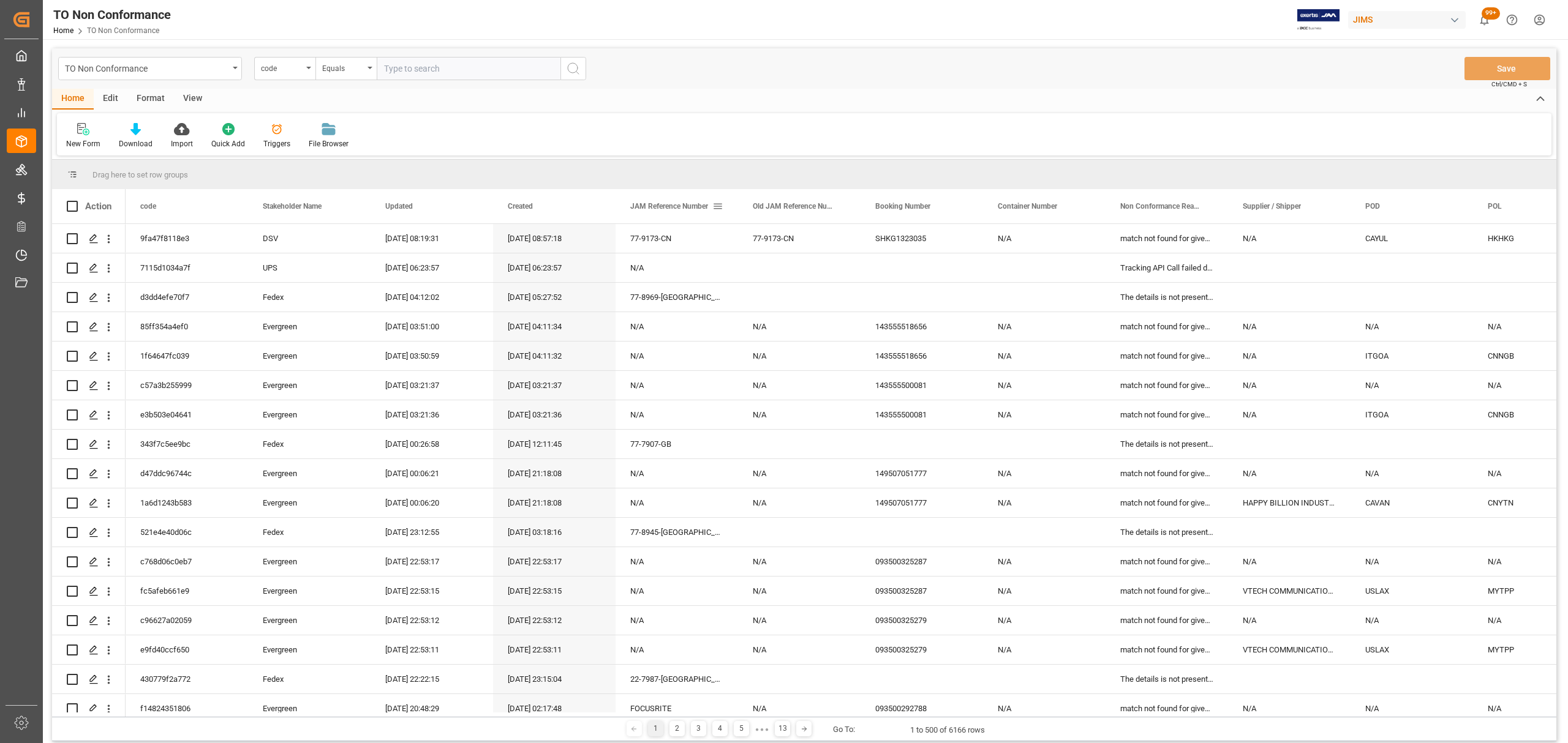
click at [726, 204] on div "JAM Reference Number" at bounding box center [676, 206] width 123 height 34
click at [720, 206] on span at bounding box center [718, 206] width 11 height 11
click at [794, 208] on span "filter" at bounding box center [795, 208] width 11 height 11
click at [755, 270] on input "Filter Value" at bounding box center [774, 273] width 120 height 25
type input "77-10092-CN"
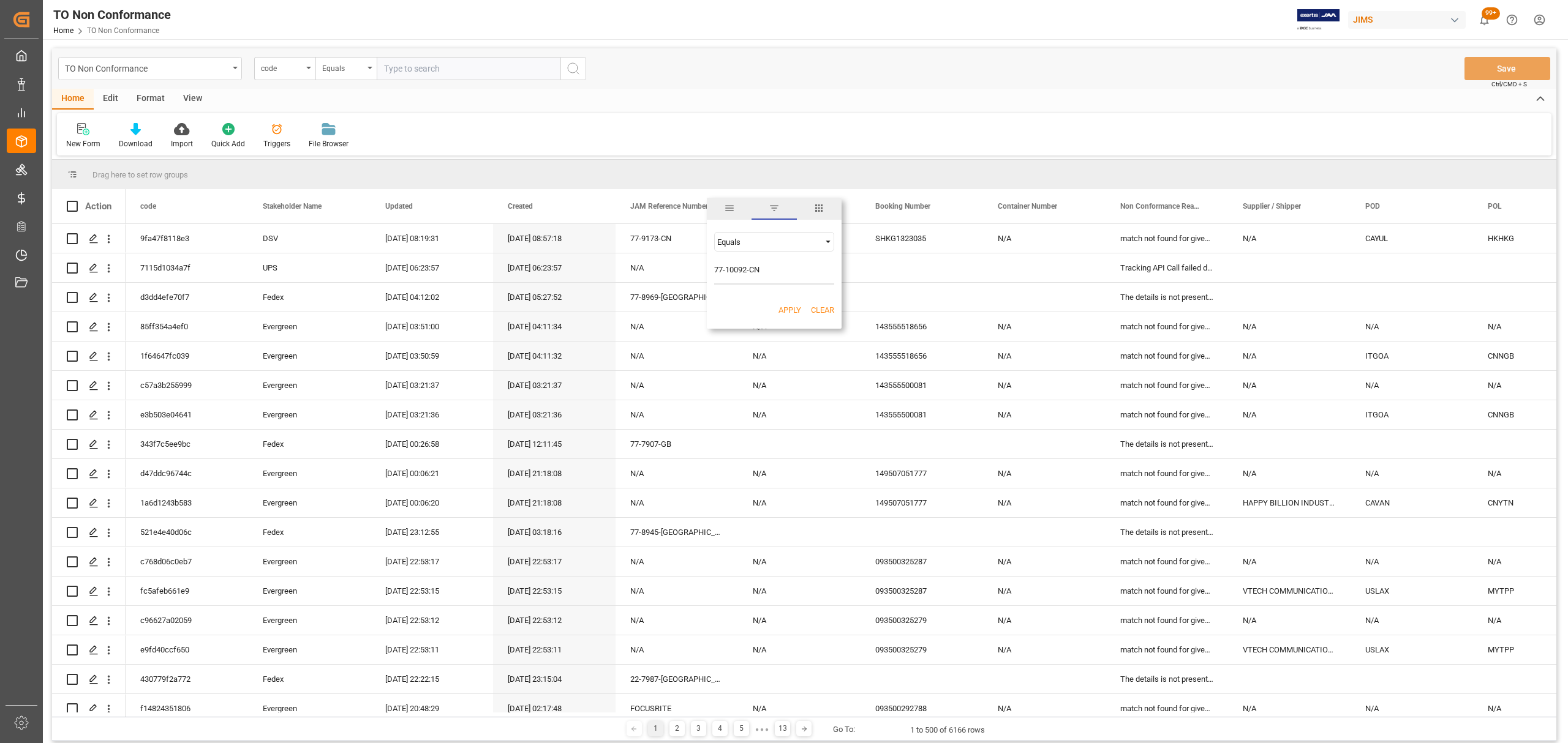
click at [788, 307] on button "Apply" at bounding box center [789, 309] width 22 height 12
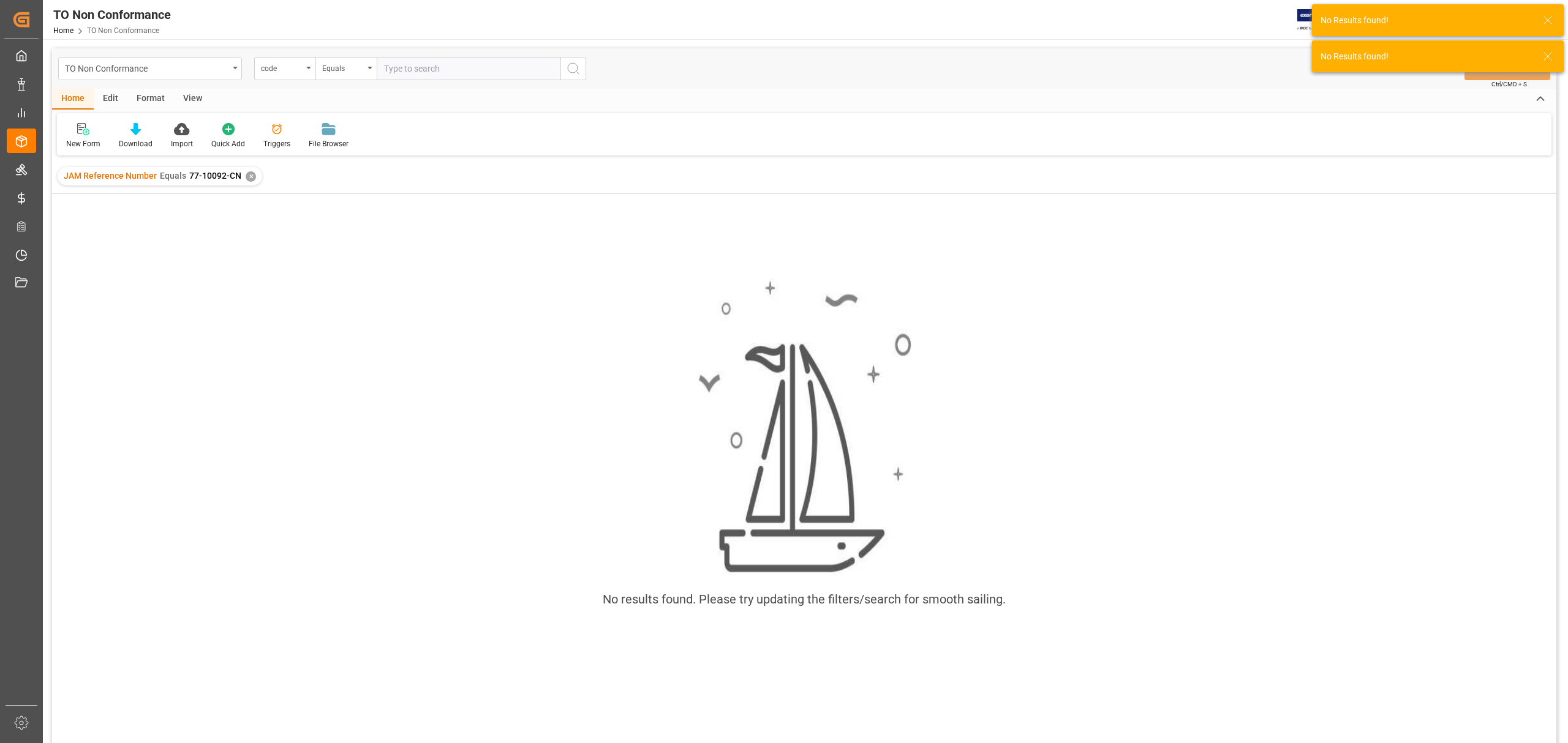
click at [250, 172] on div "✕" at bounding box center [250, 176] width 10 height 10
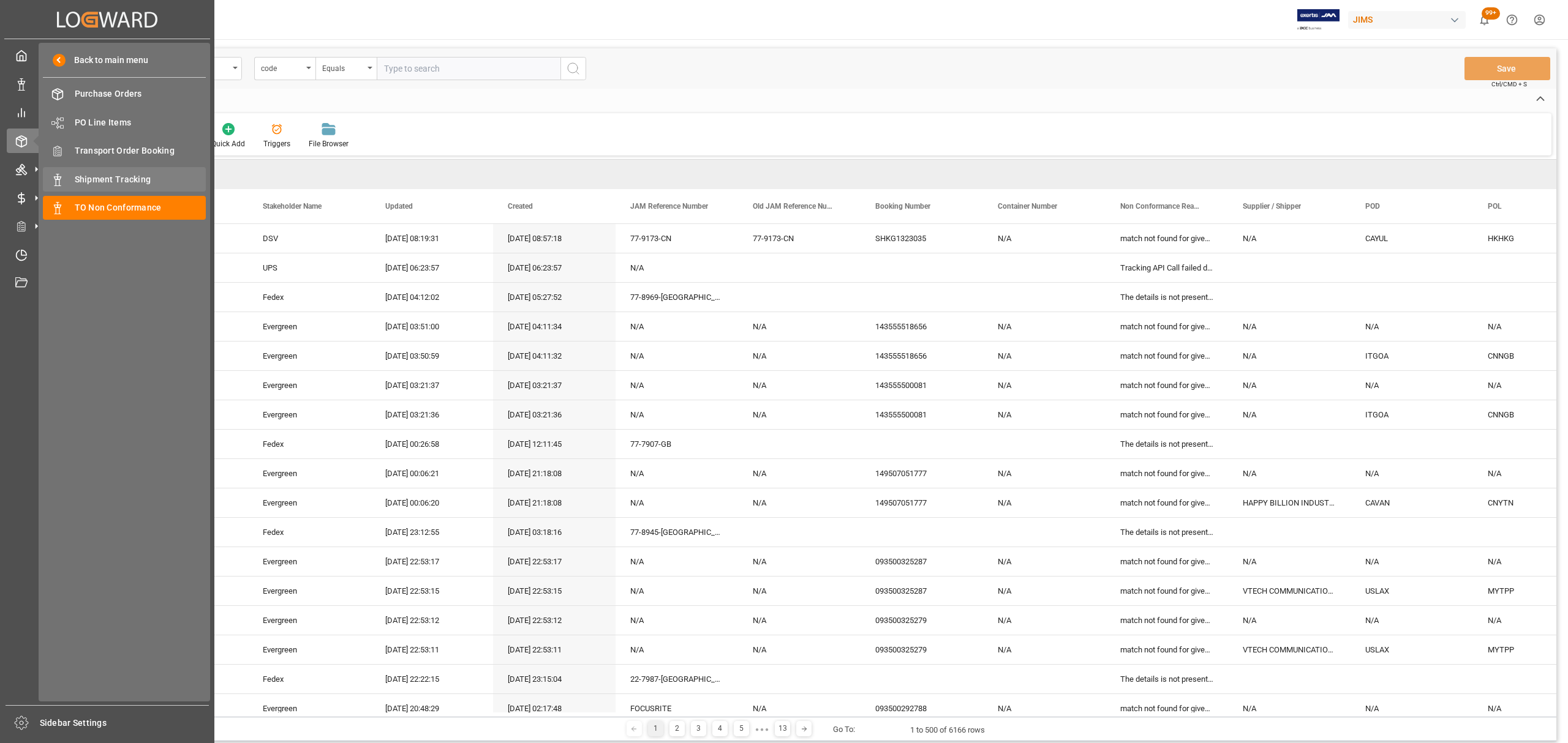
click at [123, 179] on span "Shipment Tracking" at bounding box center [140, 180] width 132 height 13
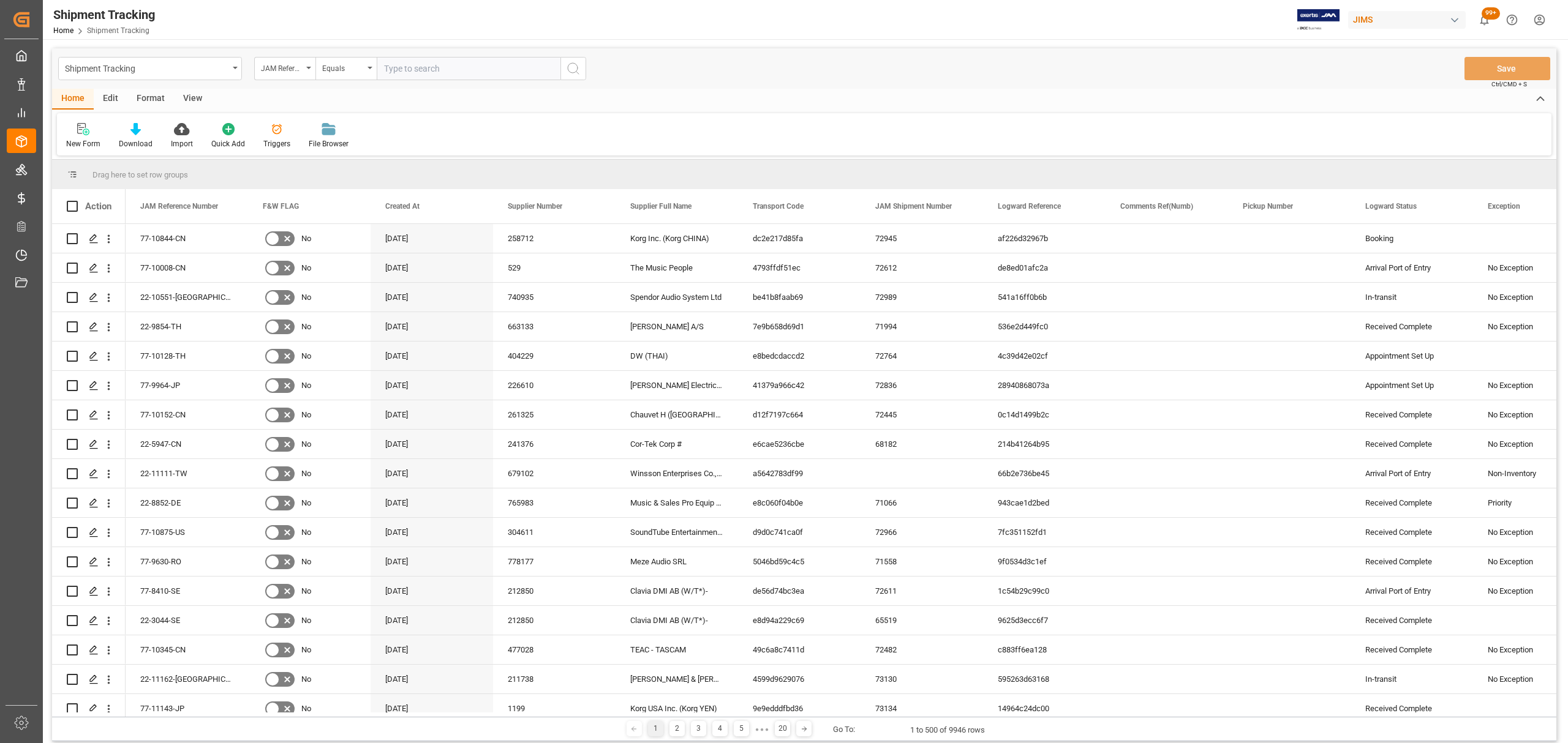
click at [439, 64] on input "text" at bounding box center [468, 68] width 184 height 23
paste input "77-9999-CN"
type input "77-9999-CN"
click at [564, 67] on button "search button" at bounding box center [573, 68] width 26 height 23
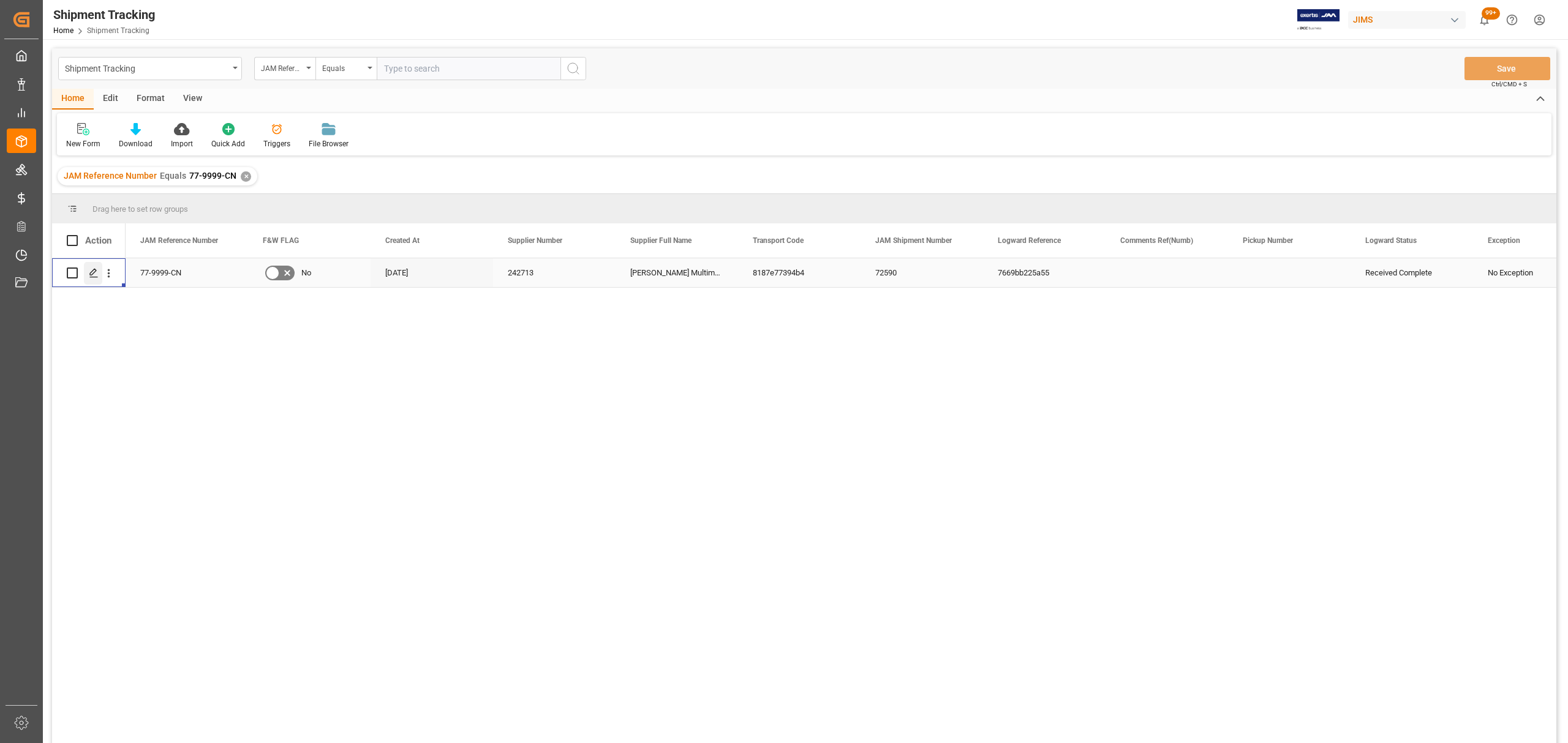
click at [89, 277] on icon "Press SPACE to select this row." at bounding box center [94, 273] width 10 height 10
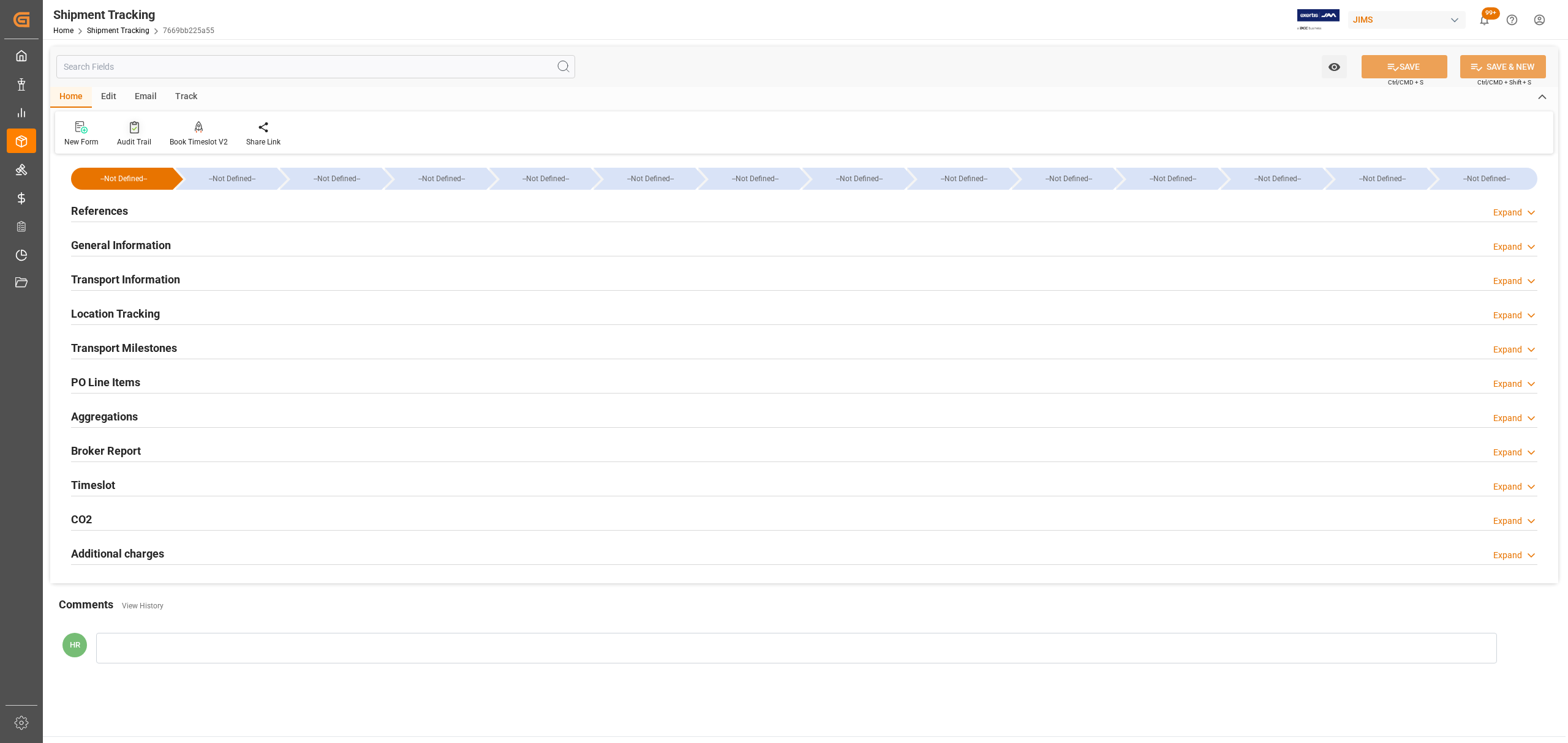
click at [137, 135] on div "Audit Trail" at bounding box center [134, 134] width 53 height 27
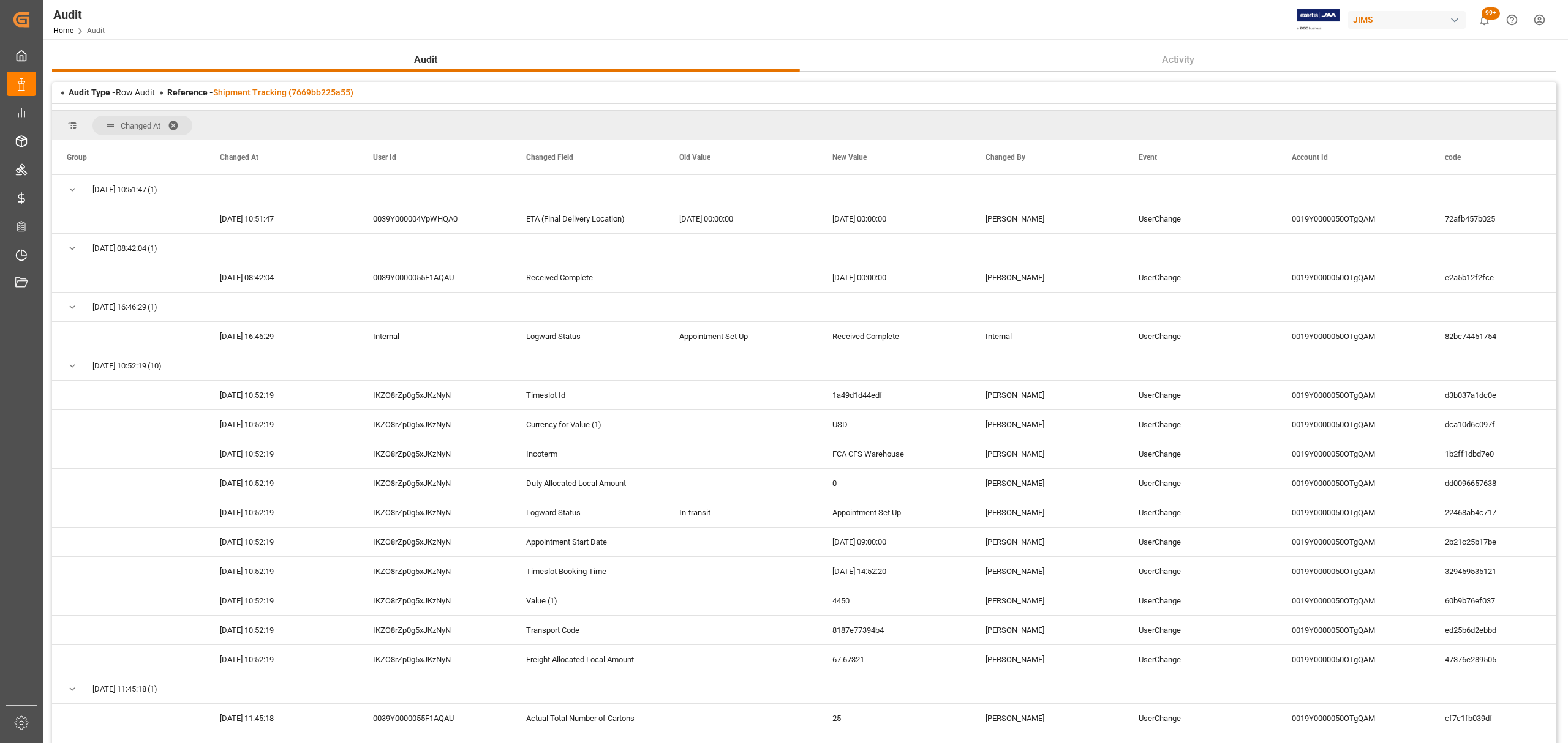
click at [174, 125] on span at bounding box center [177, 126] width 19 height 11
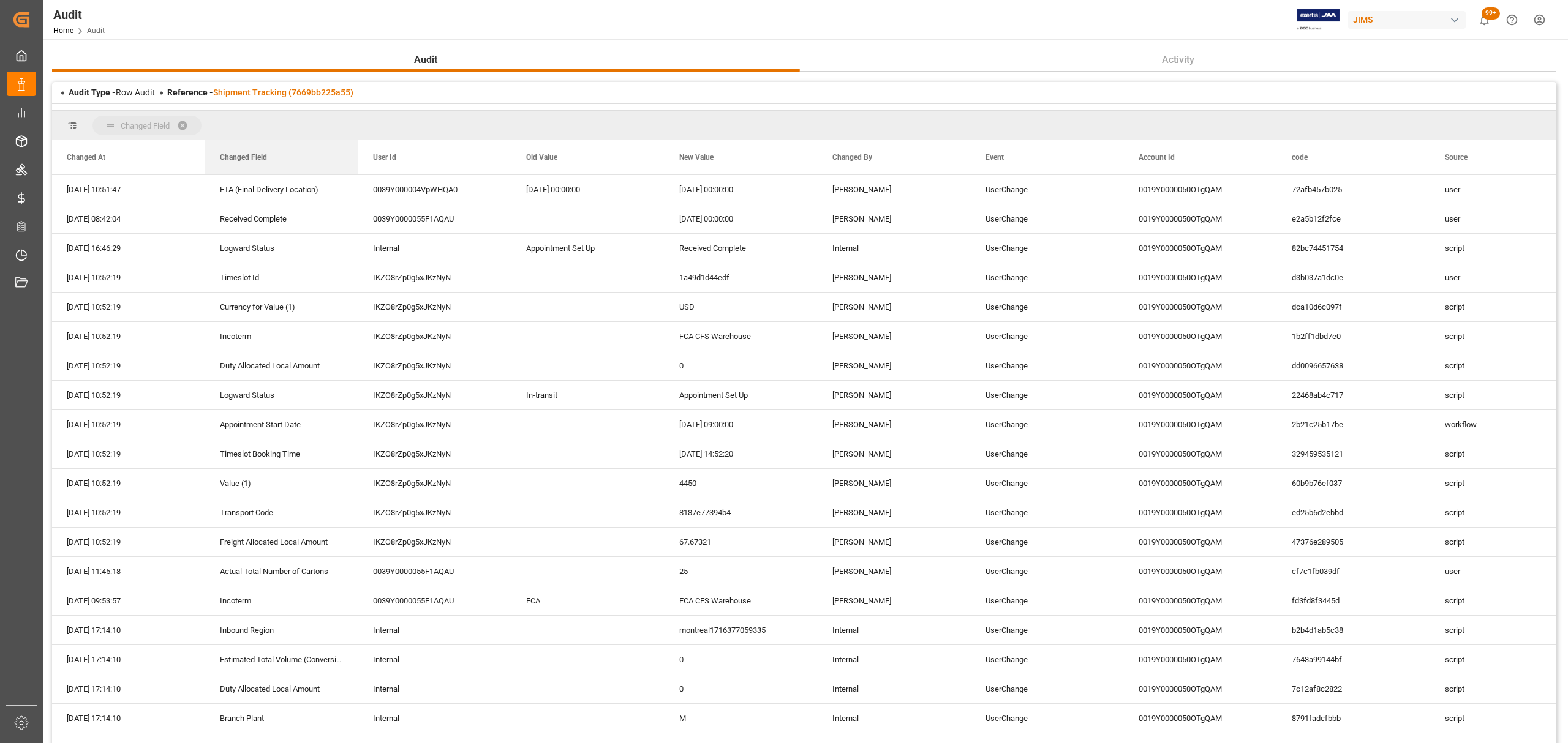
drag, startPoint x: 386, startPoint y: 158, endPoint x: 268, endPoint y: 128, distance: 121.8
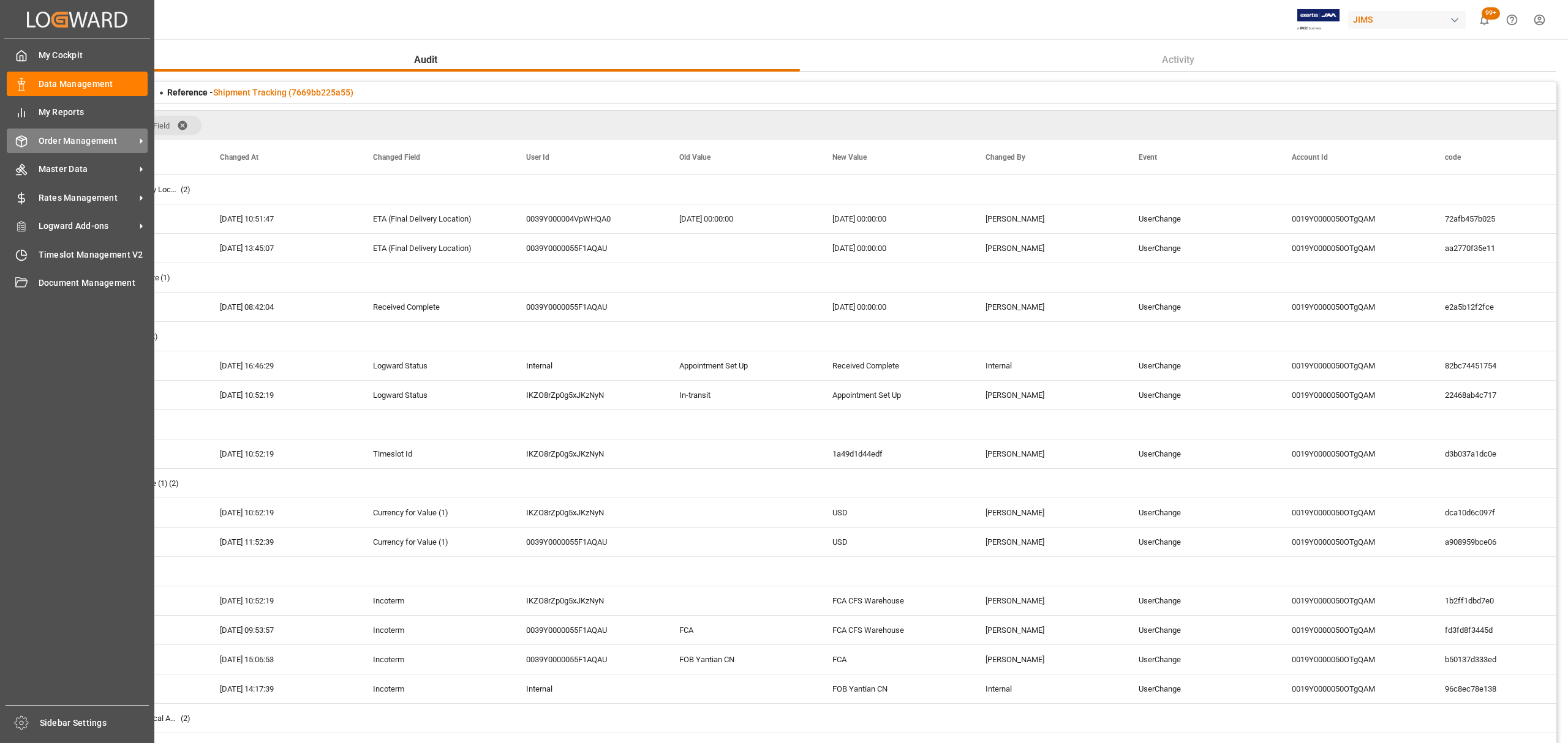
click at [71, 142] on span "Order Management" at bounding box center [87, 141] width 97 height 13
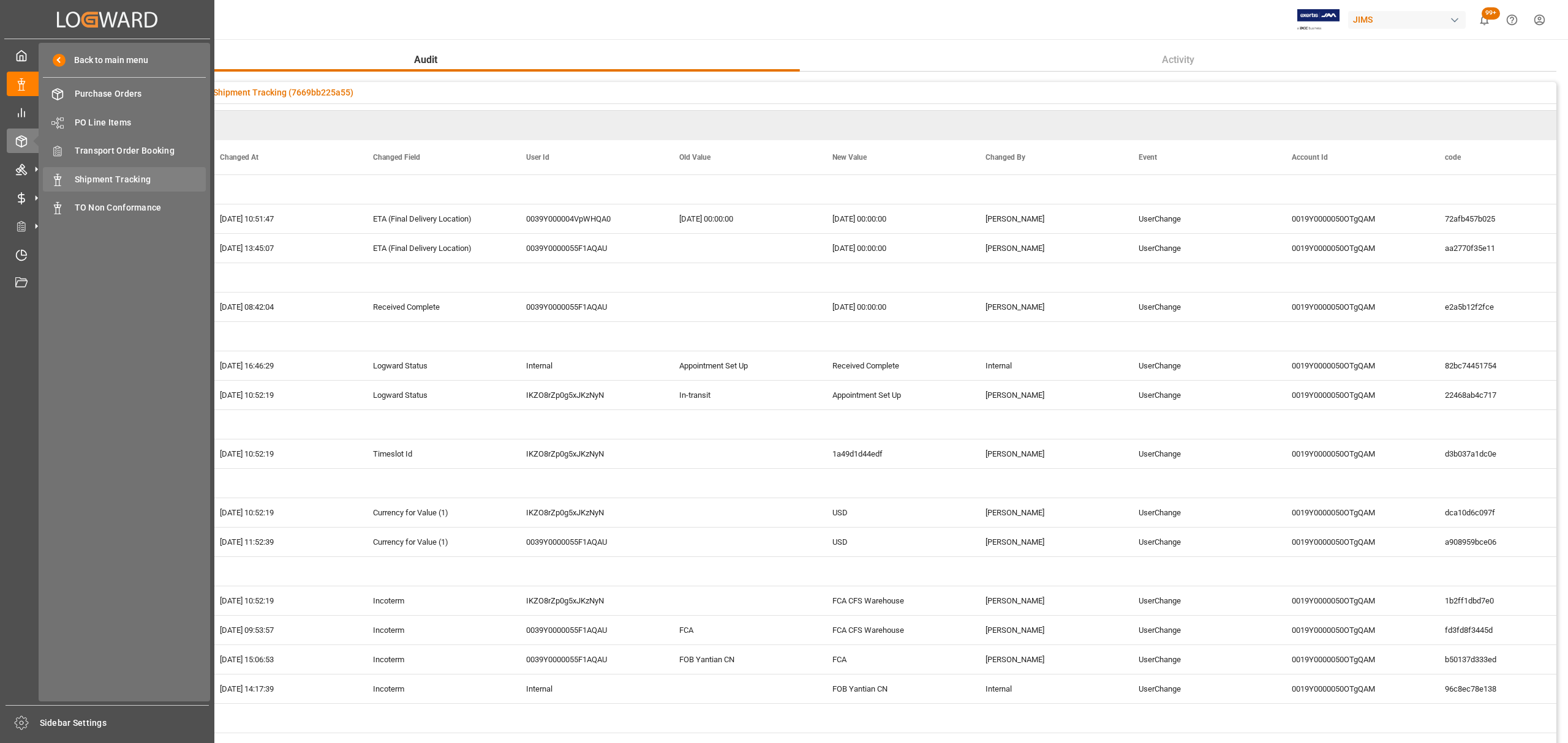
click at [110, 181] on span "Shipment Tracking" at bounding box center [140, 180] width 132 height 13
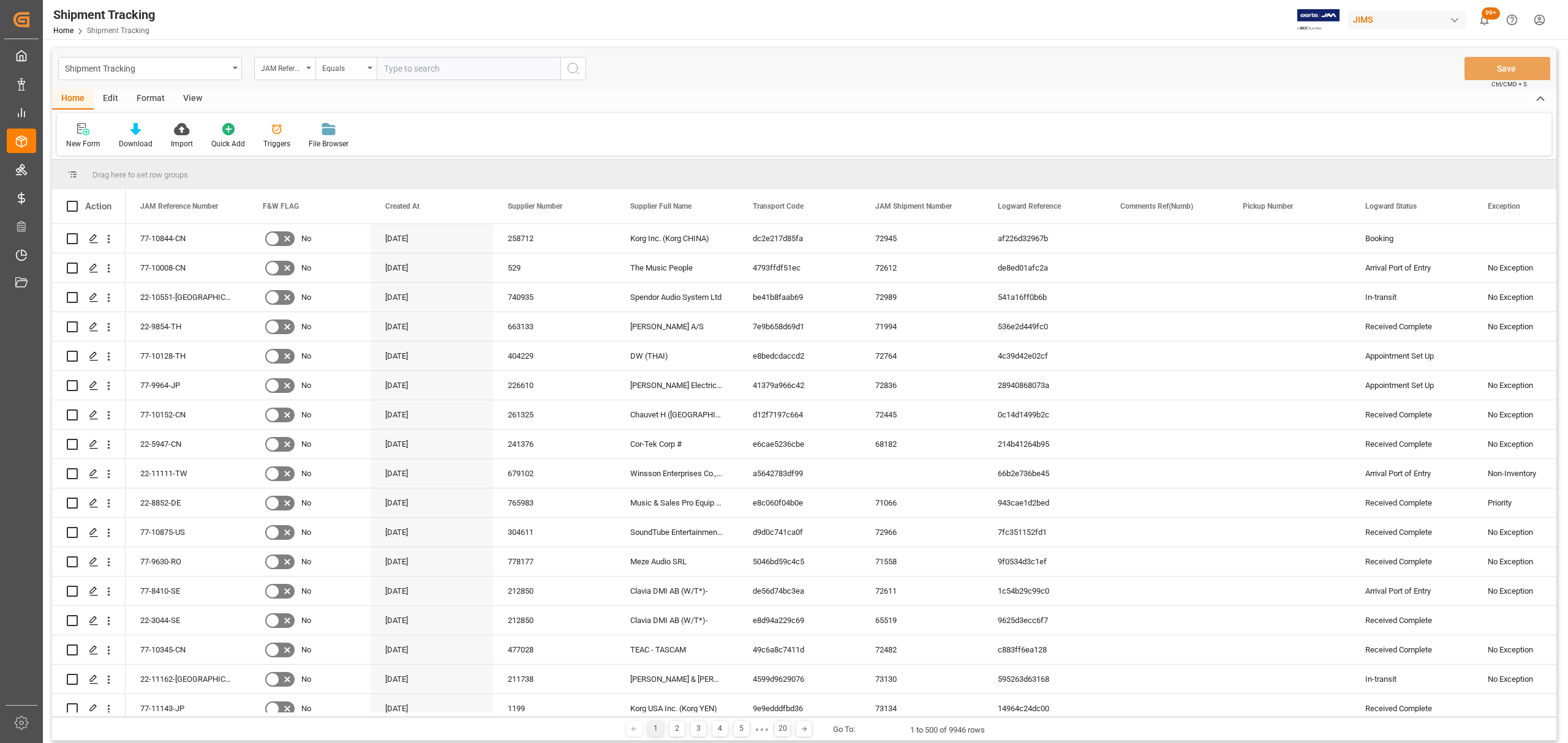
click at [456, 70] on input "text" at bounding box center [468, 68] width 184 height 23
paste input "77-9891-CN"
type input "77-9891-CN"
click at [572, 67] on icon "search button" at bounding box center [573, 68] width 14 height 14
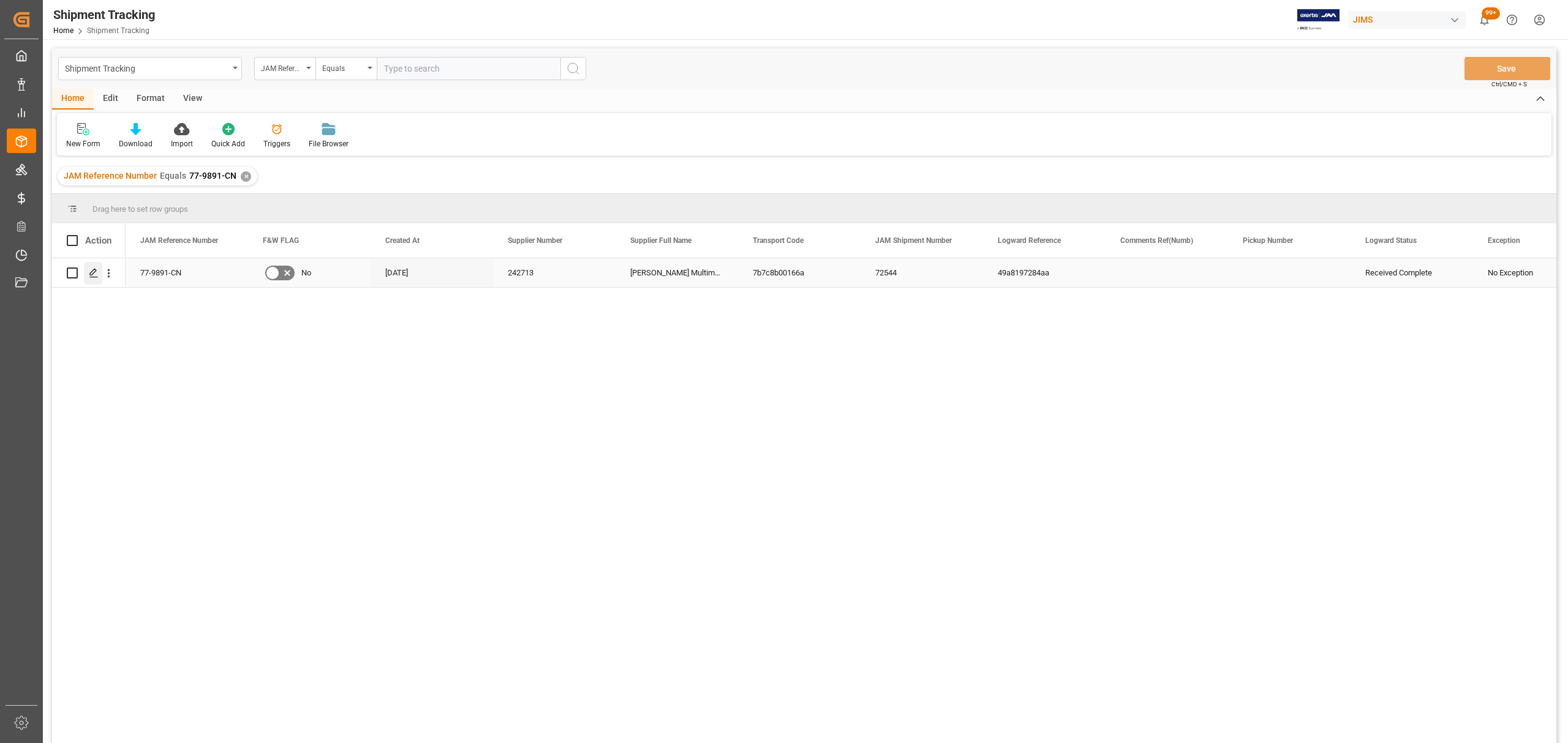
click at [101, 274] on div "Press SPACE to select this row." at bounding box center [93, 273] width 18 height 22
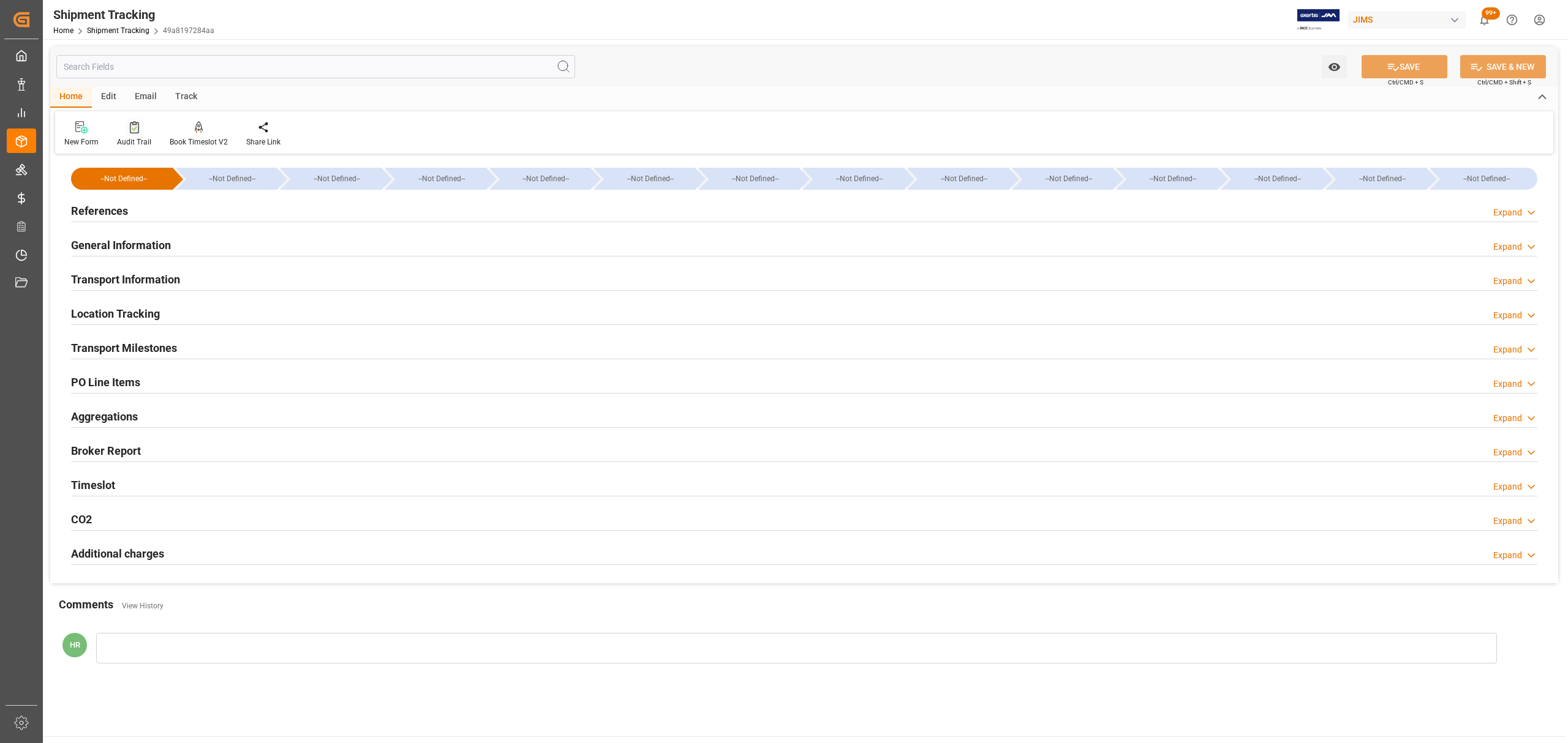
click at [132, 128] on icon at bounding box center [134, 127] width 9 height 12
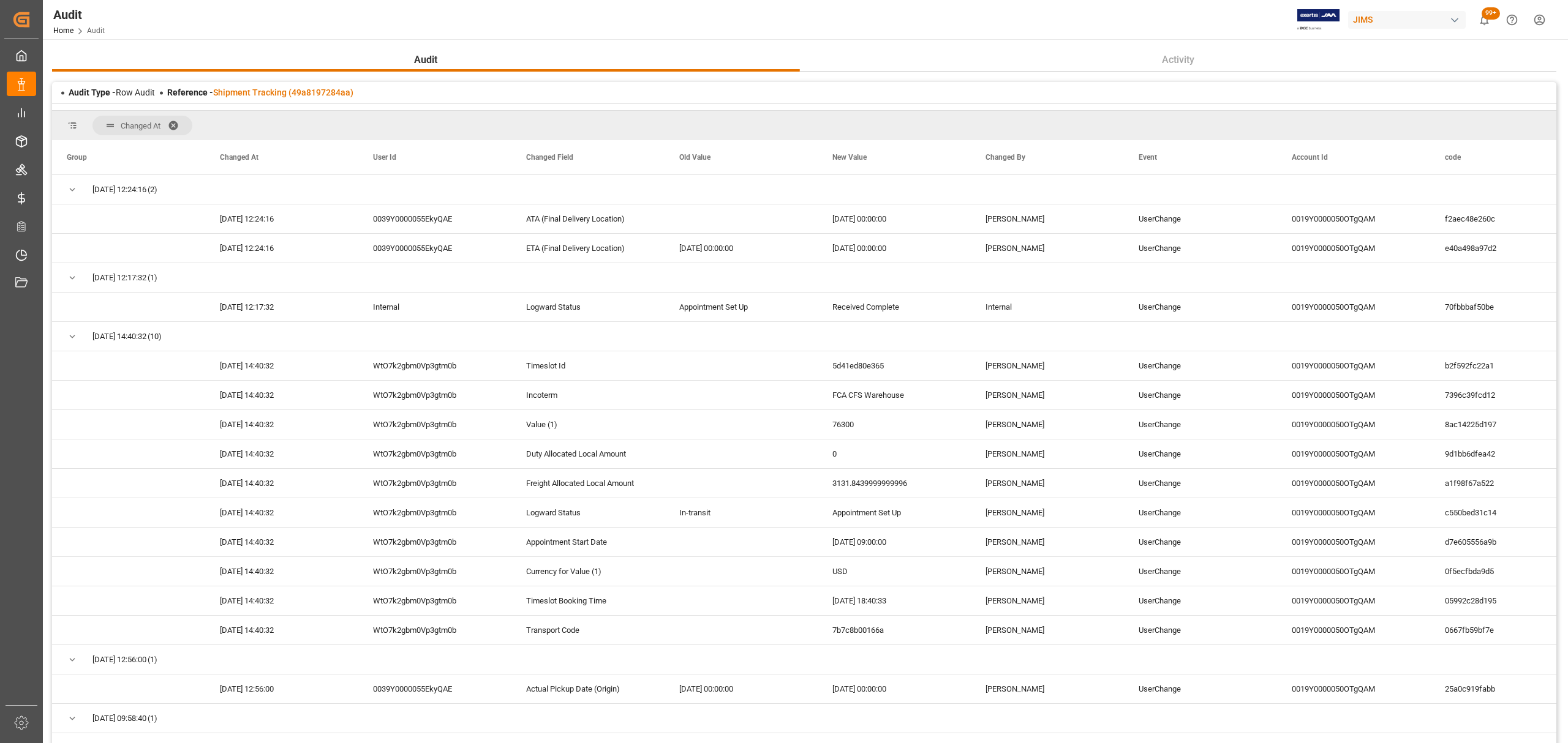
click at [175, 123] on span at bounding box center [177, 126] width 19 height 11
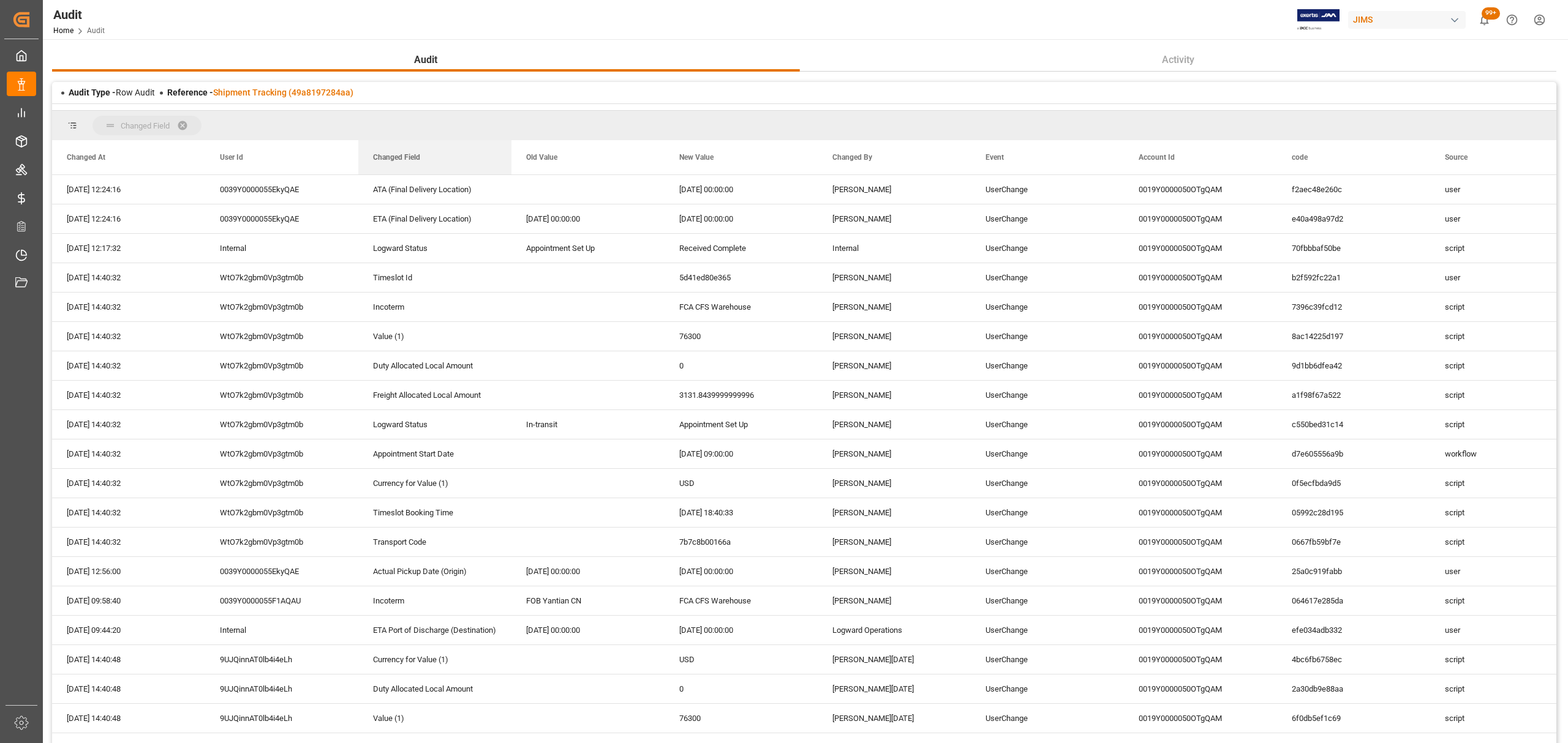
drag, startPoint x: 414, startPoint y: 160, endPoint x: 399, endPoint y: 133, distance: 30.9
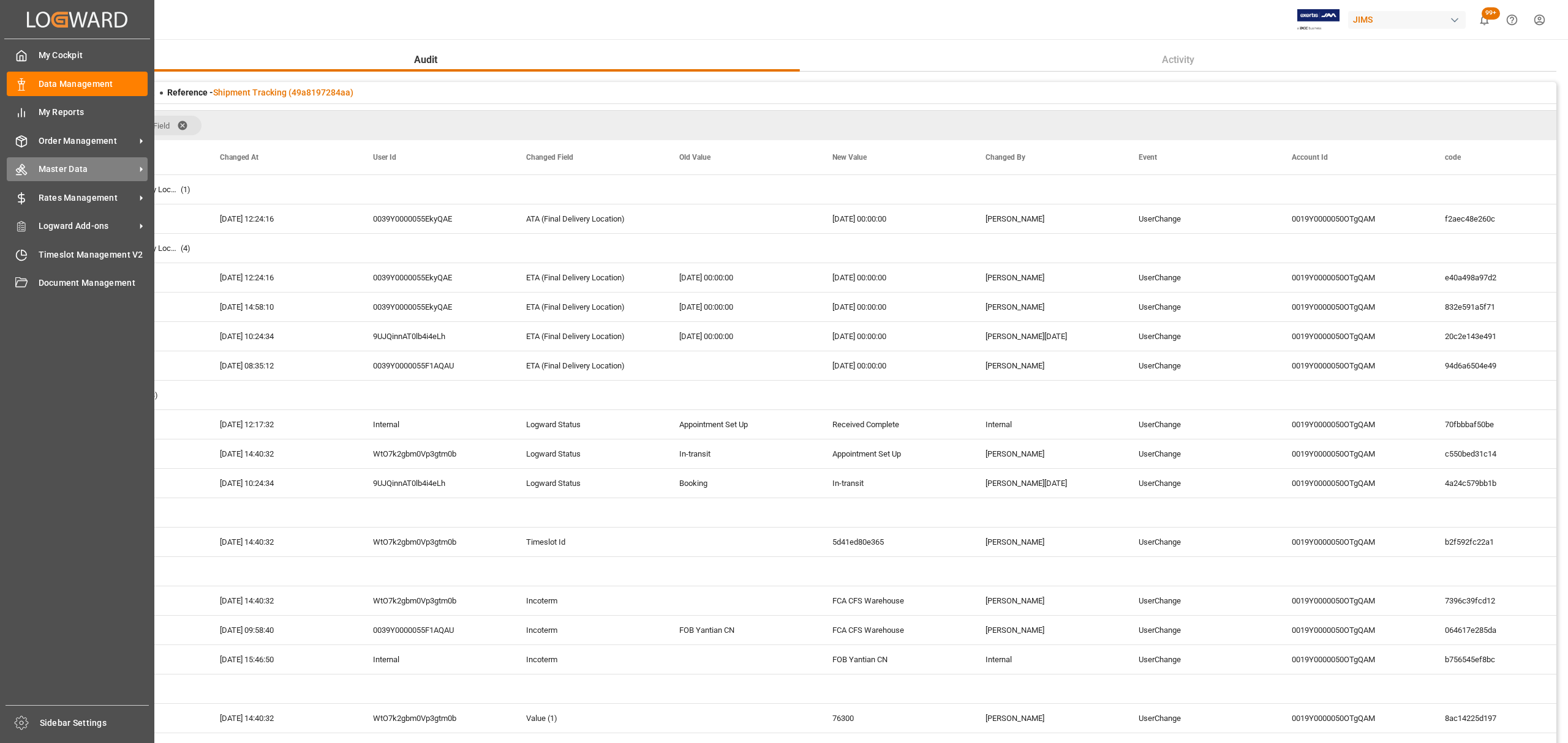
click at [71, 172] on span "Master Data" at bounding box center [87, 169] width 97 height 13
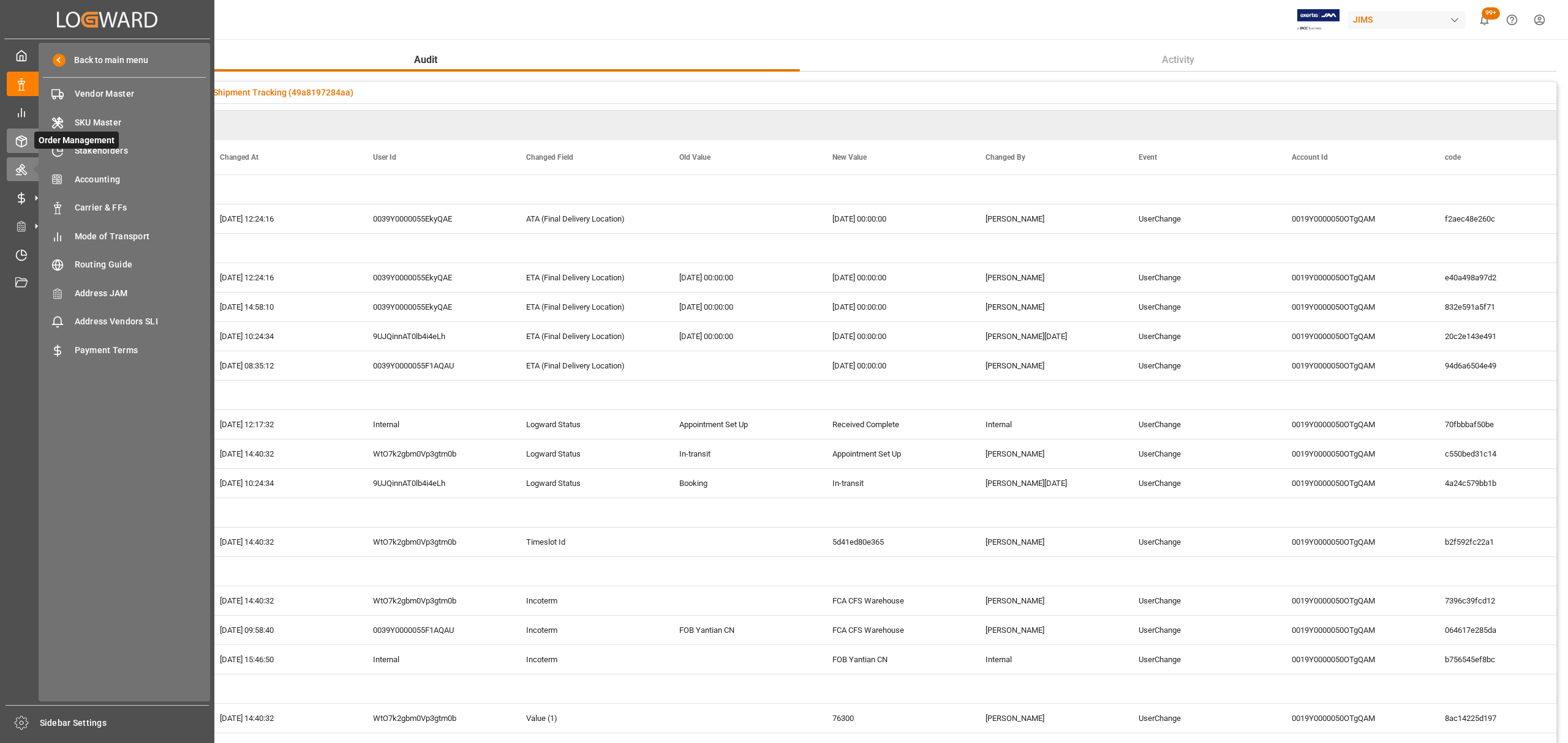
click at [30, 137] on icon at bounding box center [36, 141] width 13 height 13
click at [115, 182] on span "Shipment Tracking" at bounding box center [140, 180] width 132 height 13
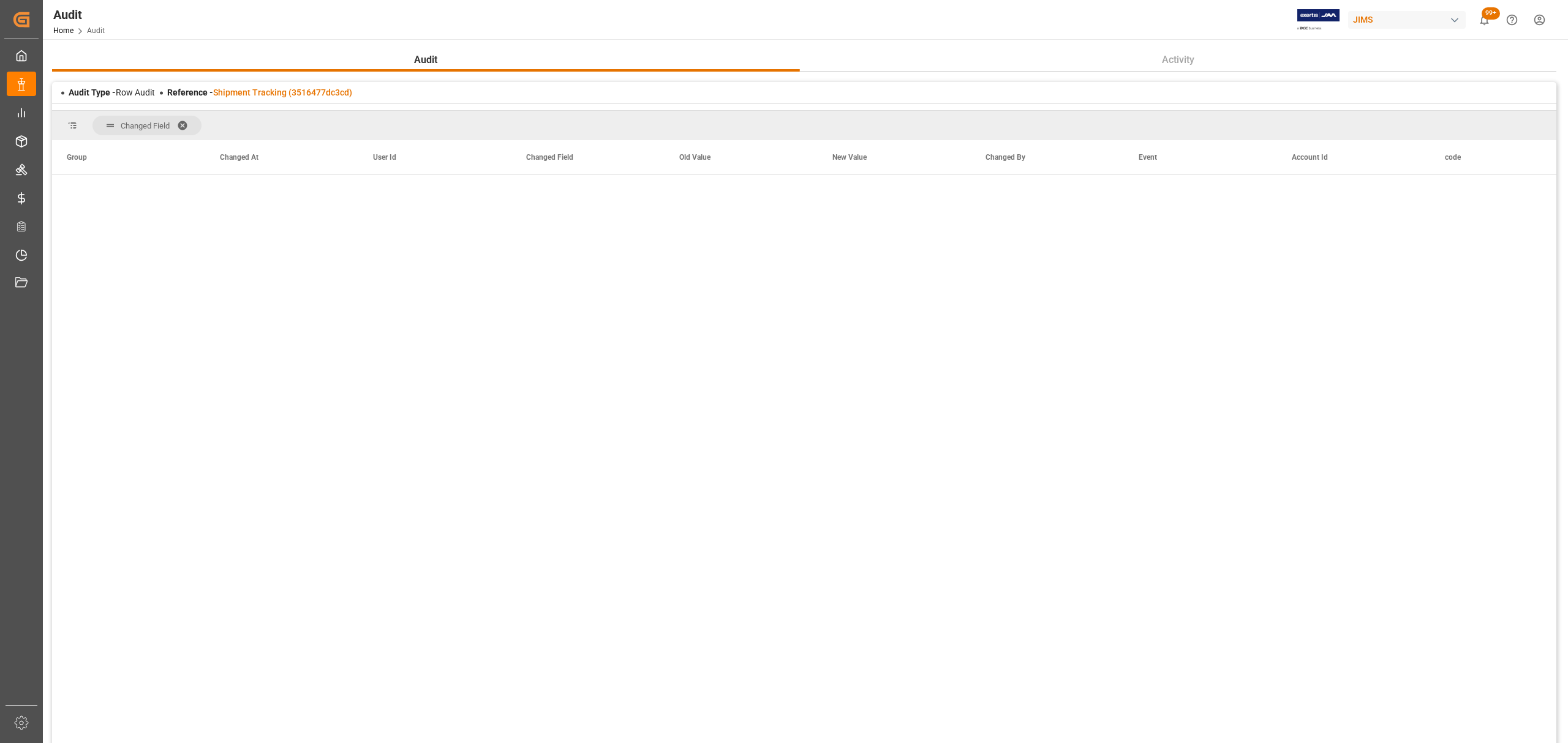
scroll to position [4733, 0]
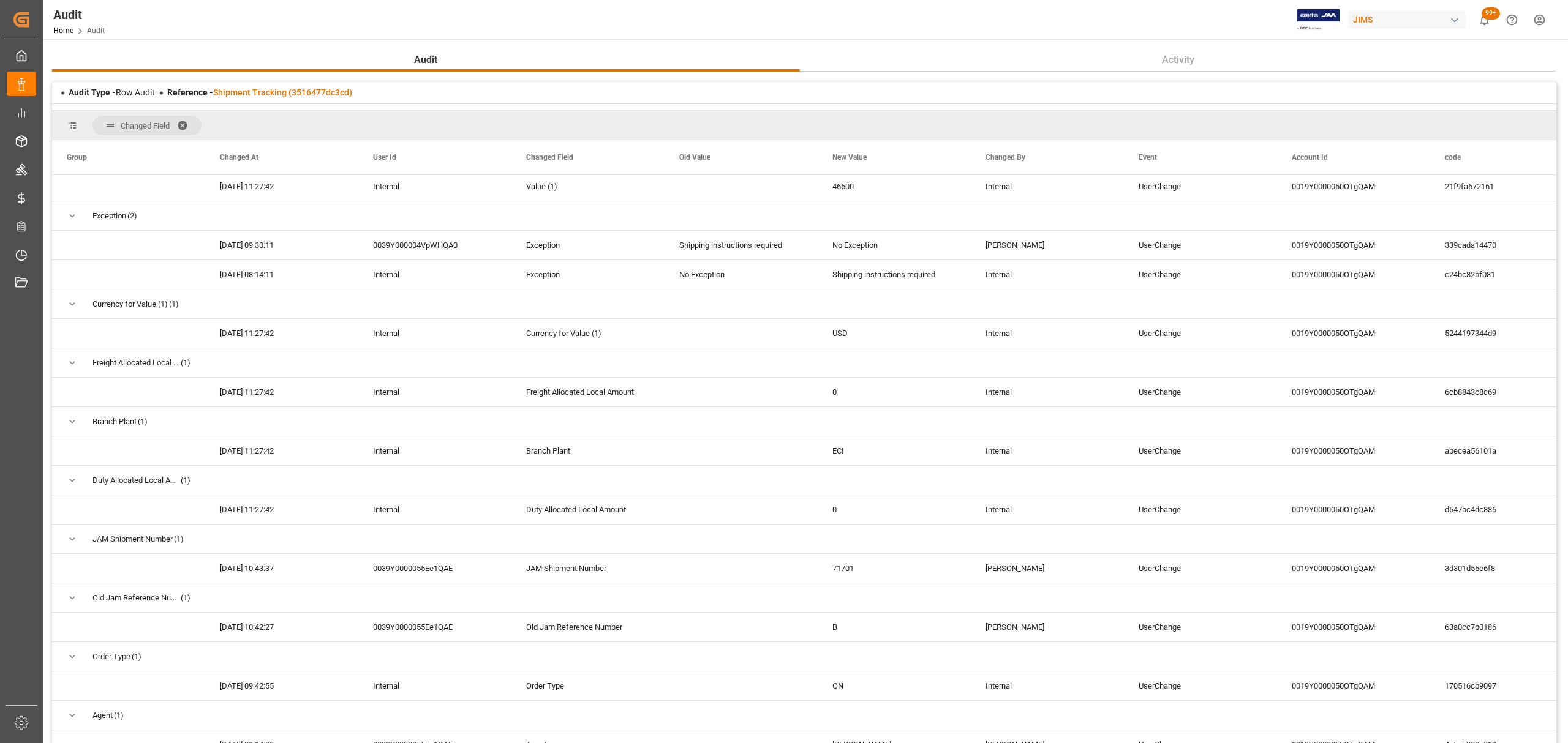
click at [185, 121] on span at bounding box center [187, 126] width 19 height 11
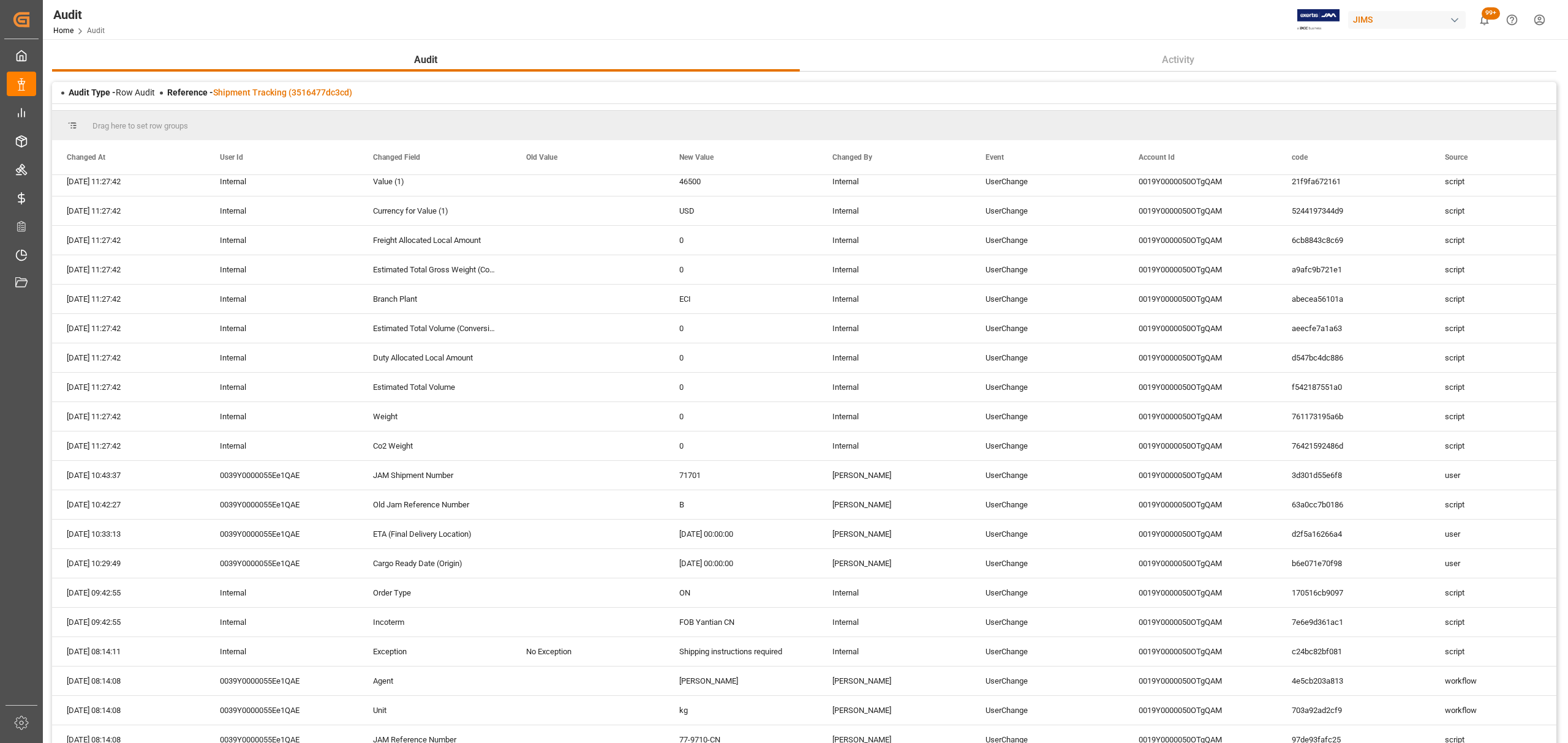
scroll to position [2361, 0]
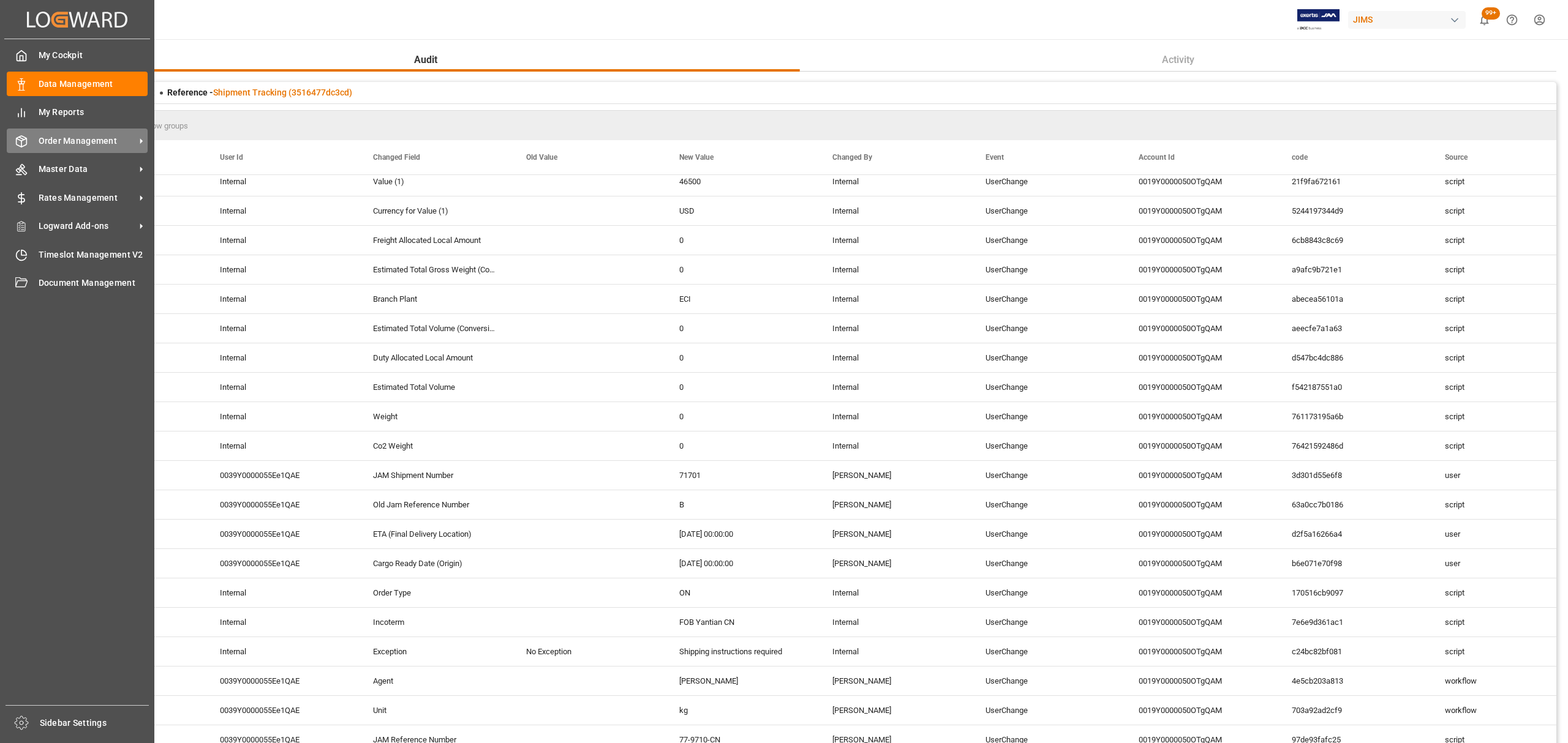
click at [69, 140] on span "Order Management" at bounding box center [87, 141] width 97 height 13
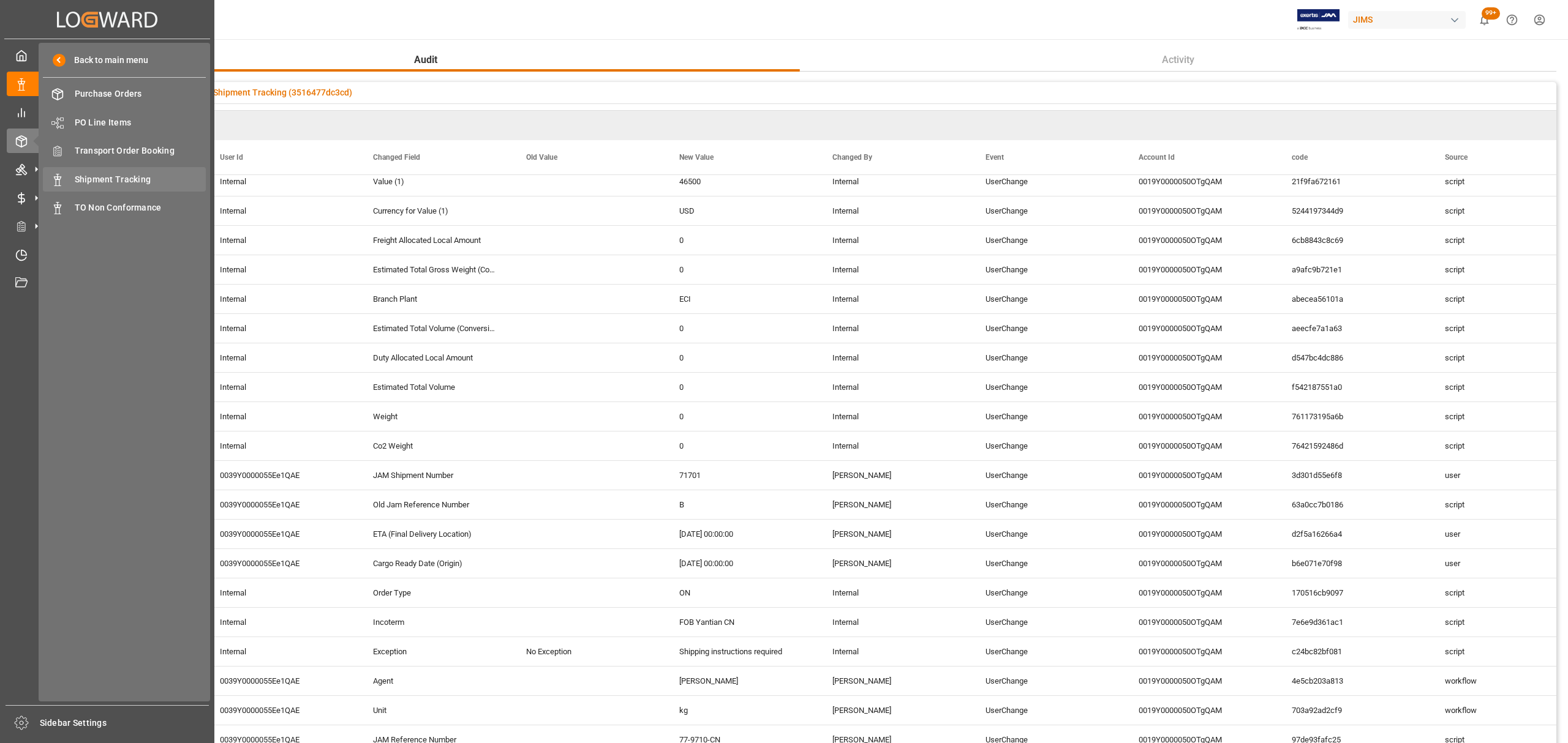
click at [98, 182] on span "Shipment Tracking" at bounding box center [140, 180] width 132 height 13
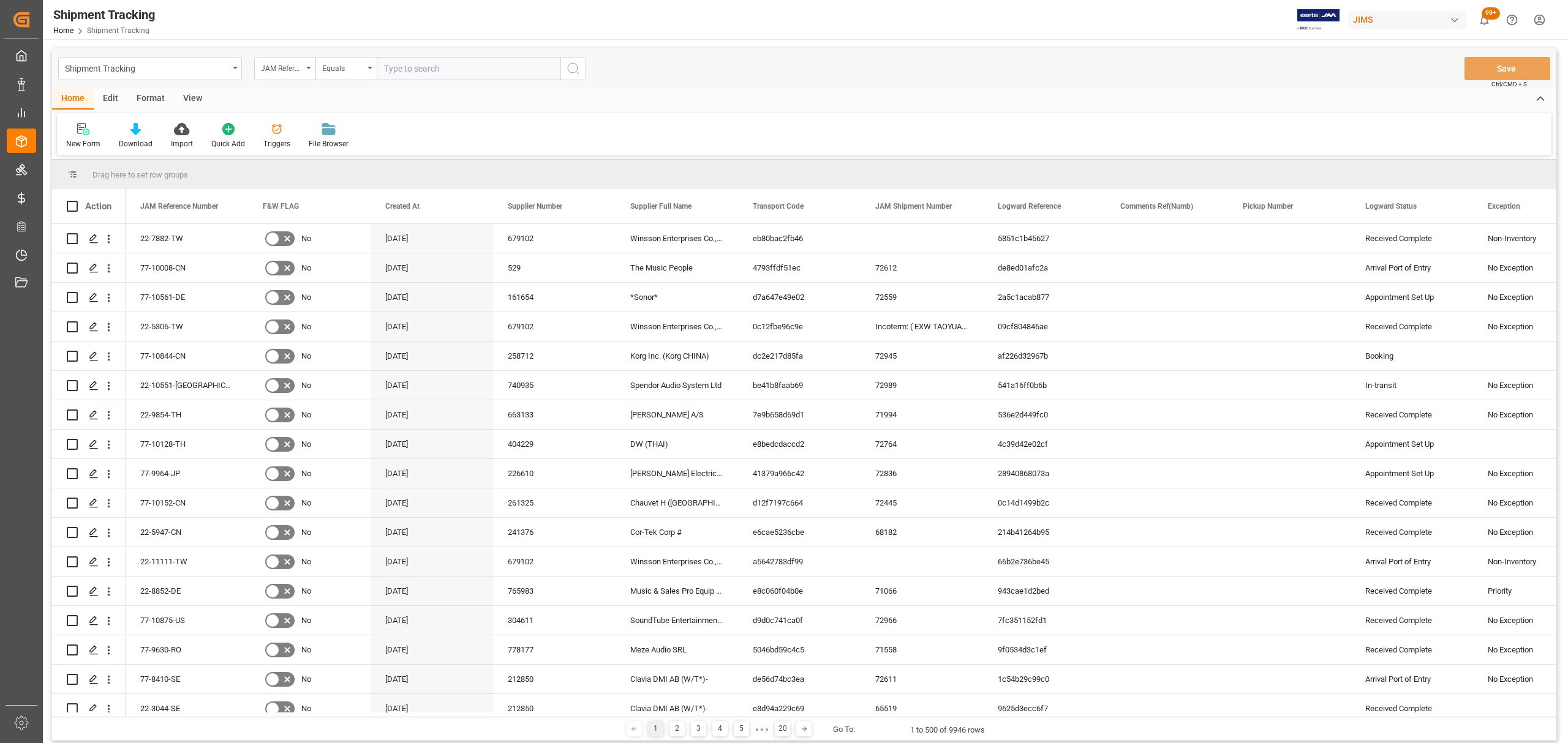
click at [452, 71] on input "text" at bounding box center [468, 68] width 184 height 23
type input "77-8991-CN"
click at [566, 74] on icon "search button" at bounding box center [573, 68] width 14 height 14
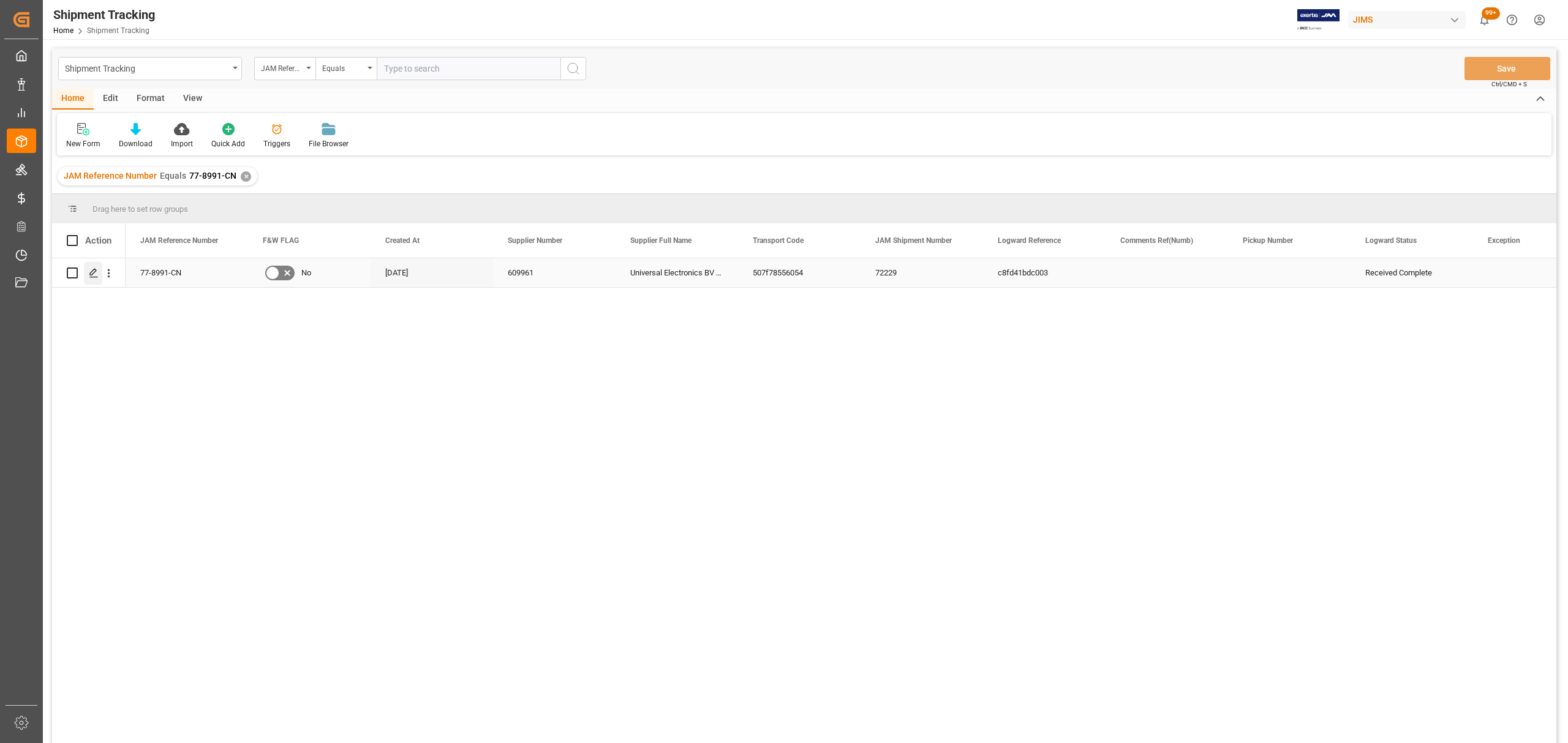
click at [91, 275] on polygon "Press SPACE to select this row." at bounding box center [93, 273] width 6 height 6
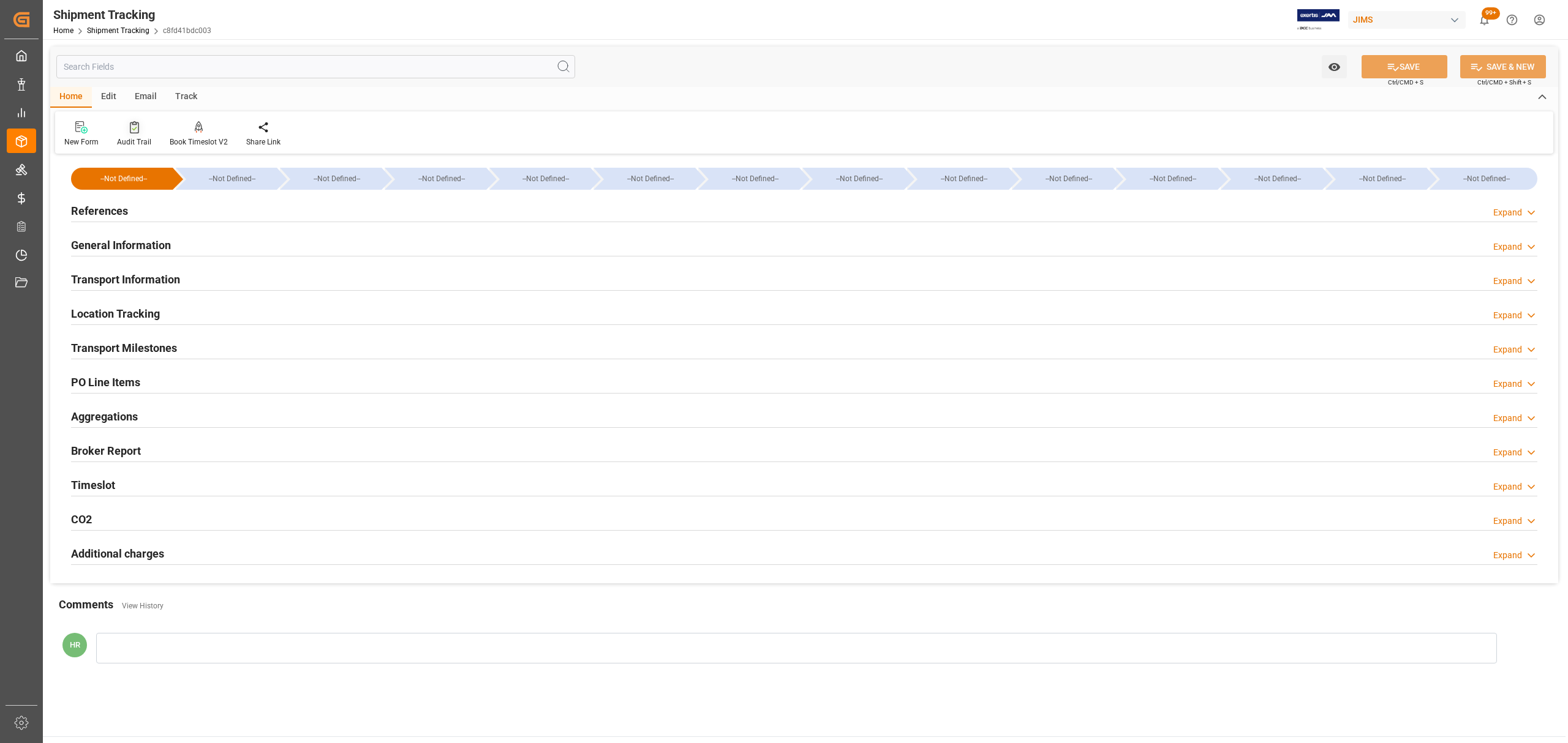
click at [131, 130] on icon at bounding box center [134, 127] width 9 height 12
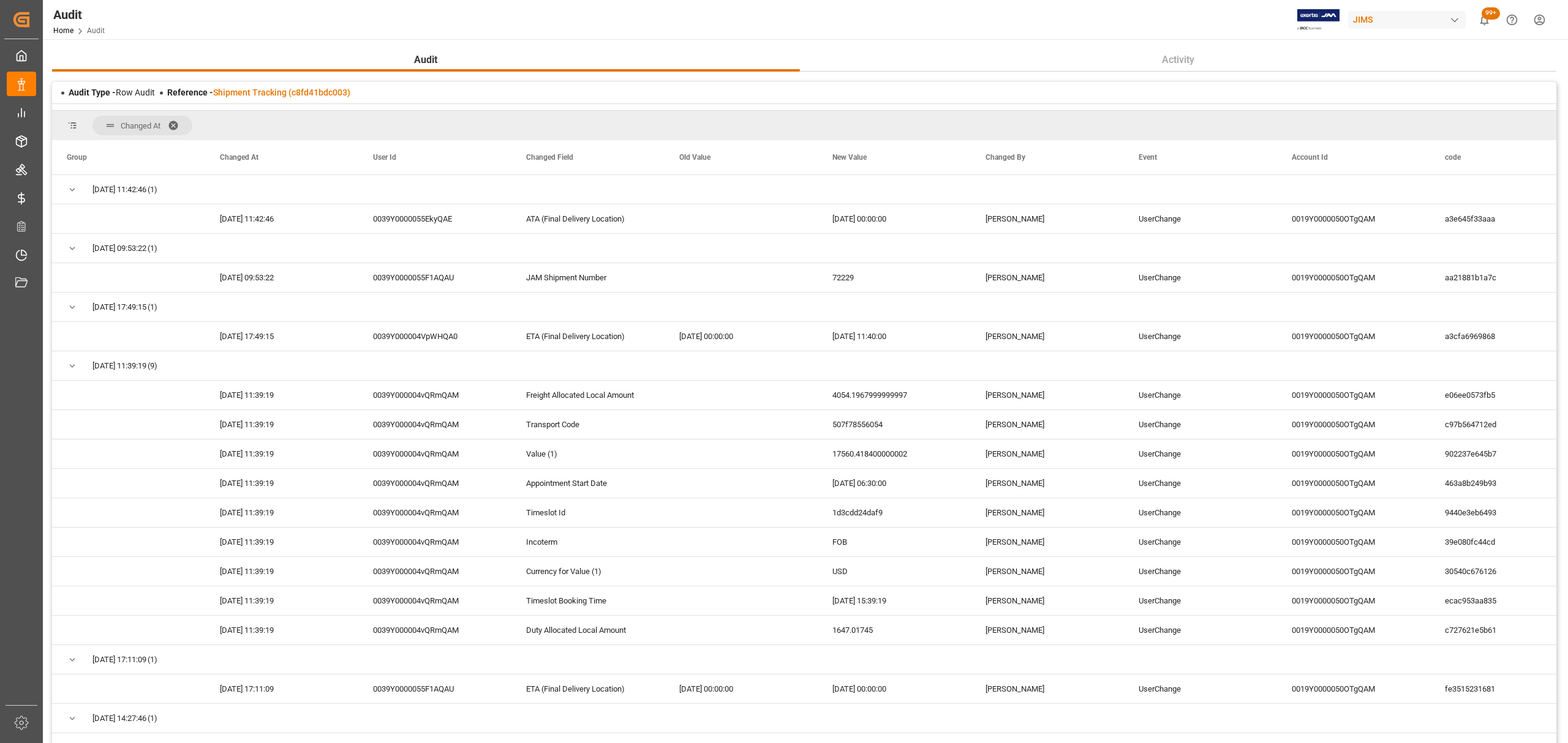
click at [170, 120] on span at bounding box center [177, 126] width 19 height 11
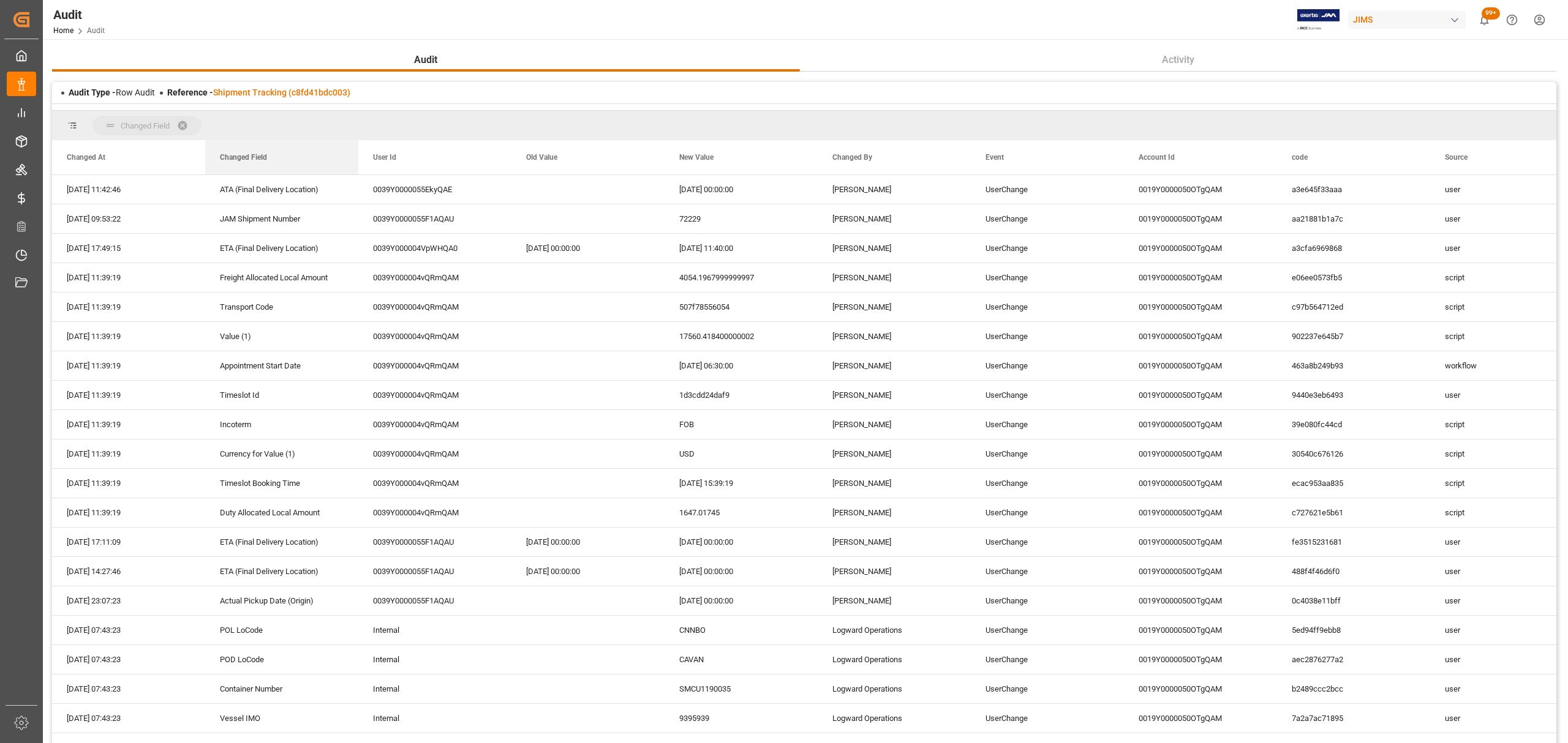
drag, startPoint x: 386, startPoint y: 160, endPoint x: 322, endPoint y: 130, distance: 70.7
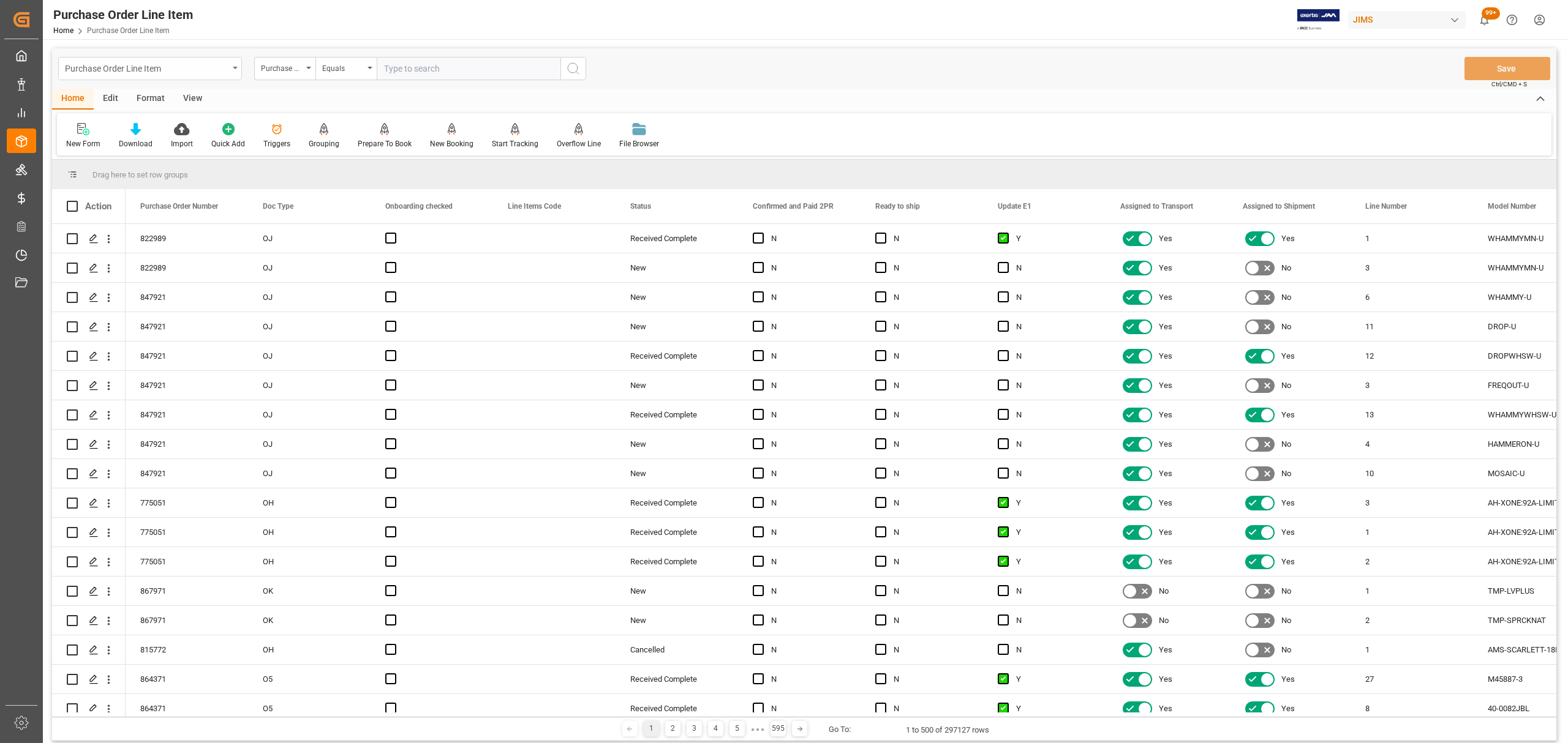
click at [230, 67] on div "Purchase Order Line Item" at bounding box center [150, 68] width 184 height 23
click at [131, 180] on div "Shipment Tracking" at bounding box center [150, 176] width 183 height 26
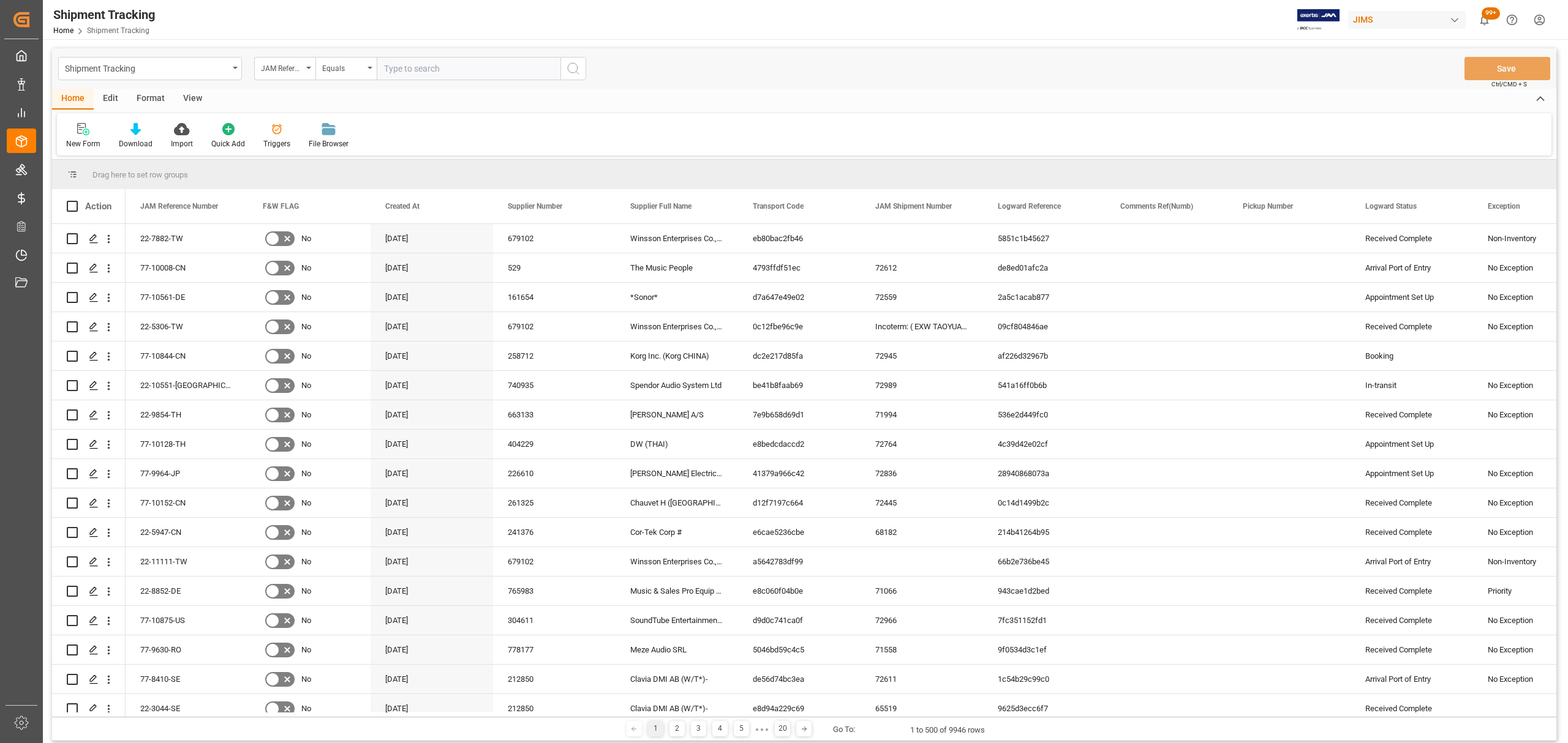
click at [452, 71] on input "text" at bounding box center [468, 68] width 184 height 23
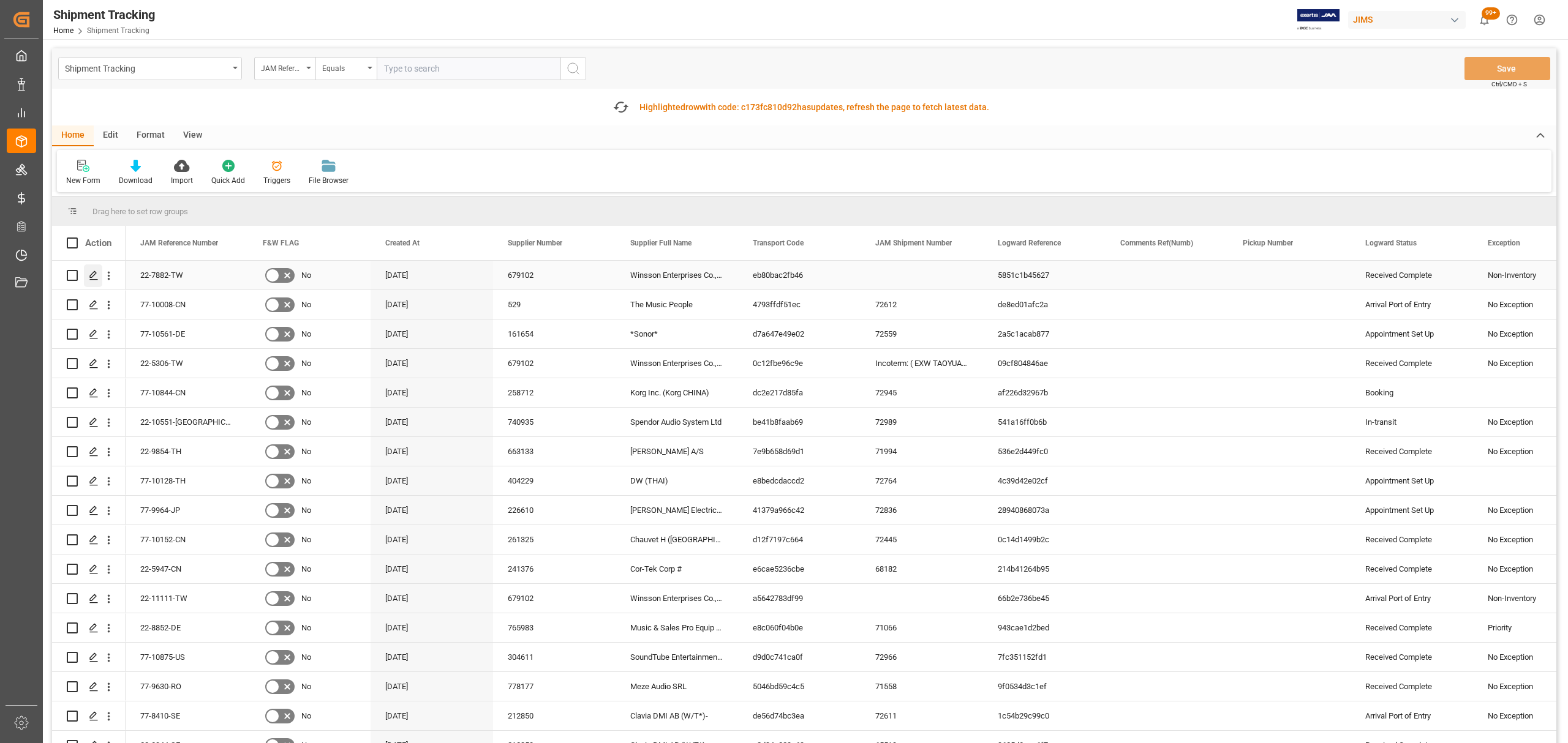
click at [89, 276] on icon "Press SPACE to select this row." at bounding box center [94, 275] width 10 height 10
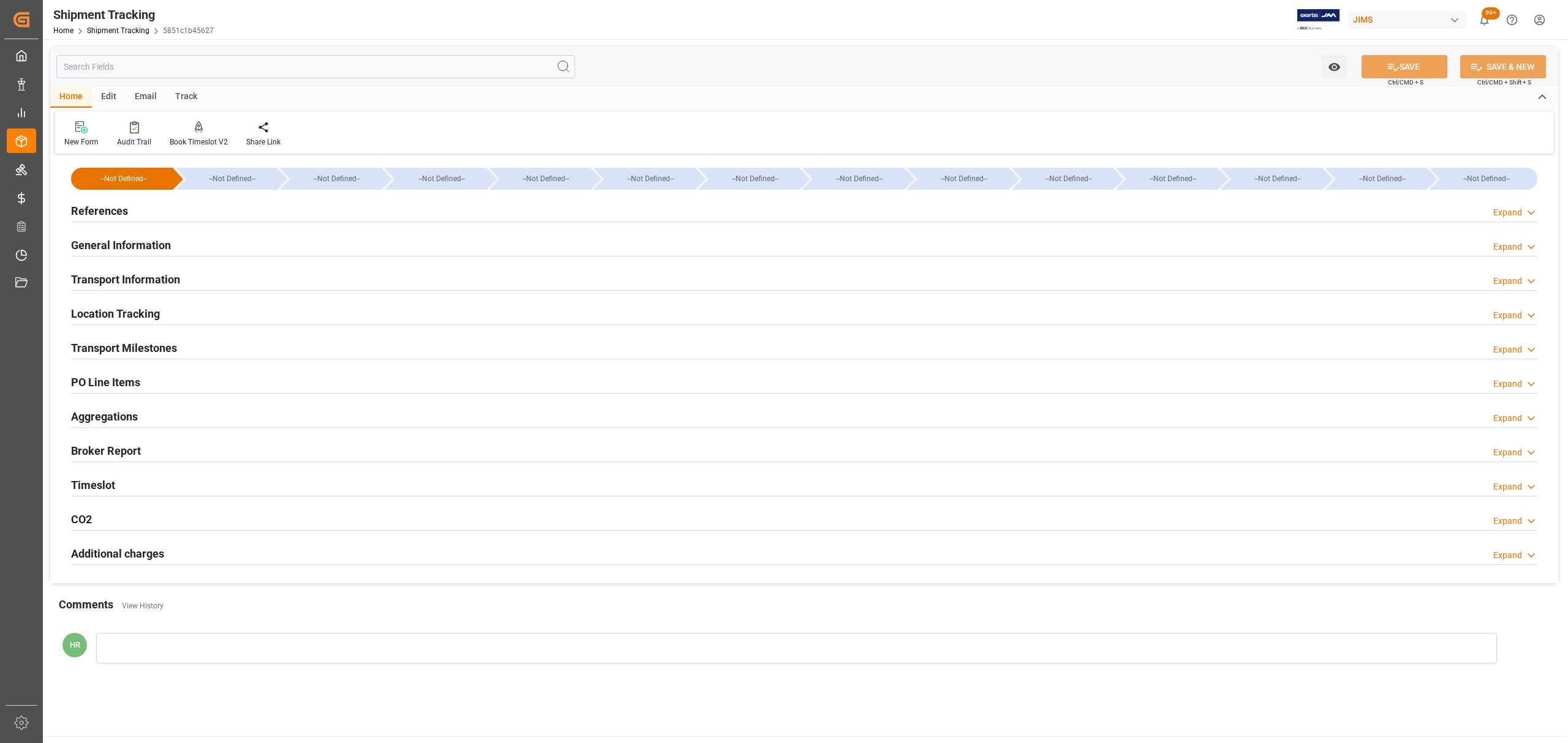
click at [107, 97] on div "Edit" at bounding box center [109, 97] width 34 height 21
click at [210, 128] on icon at bounding box center [216, 127] width 12 height 12
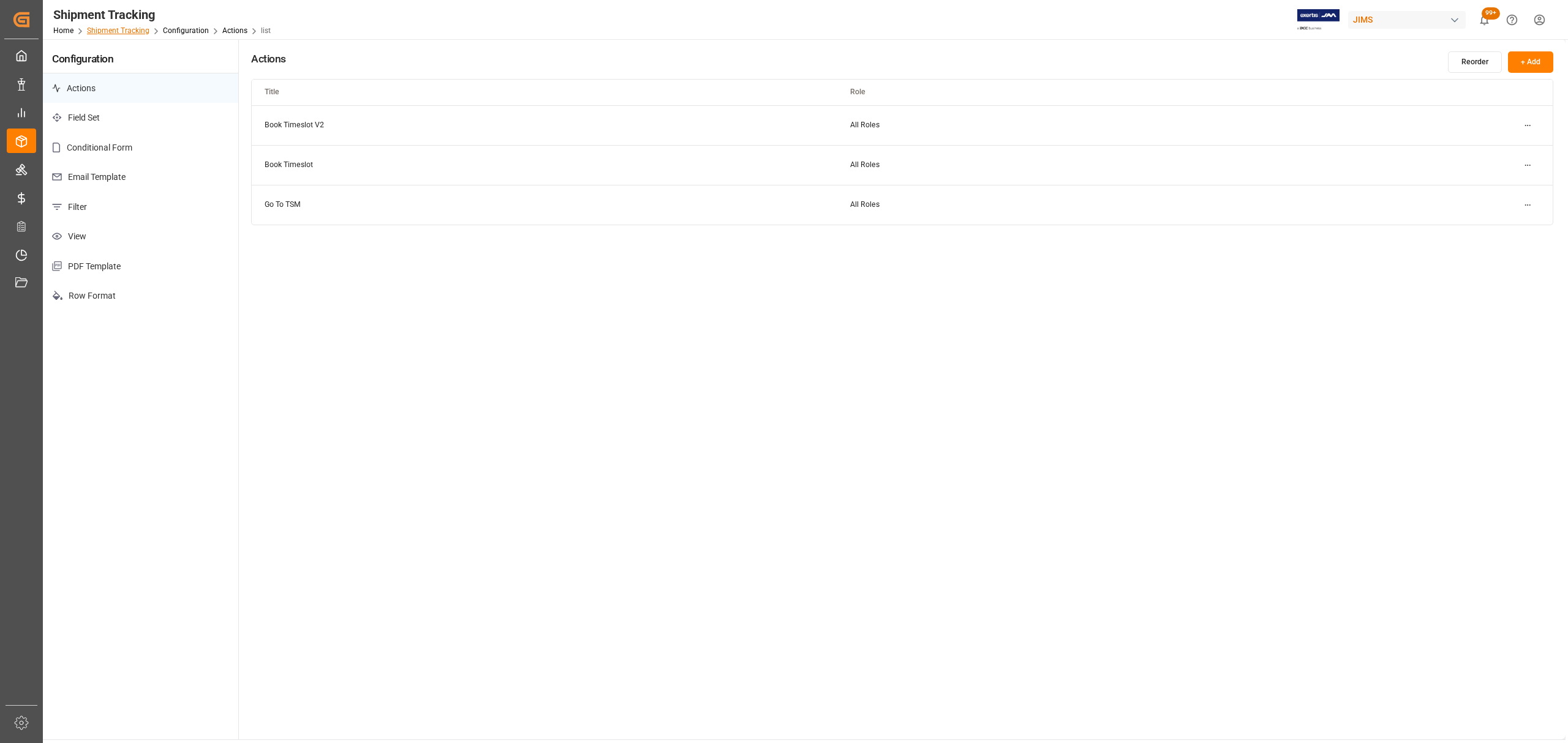
click at [131, 30] on link "Shipment Tracking" at bounding box center [118, 30] width 63 height 9
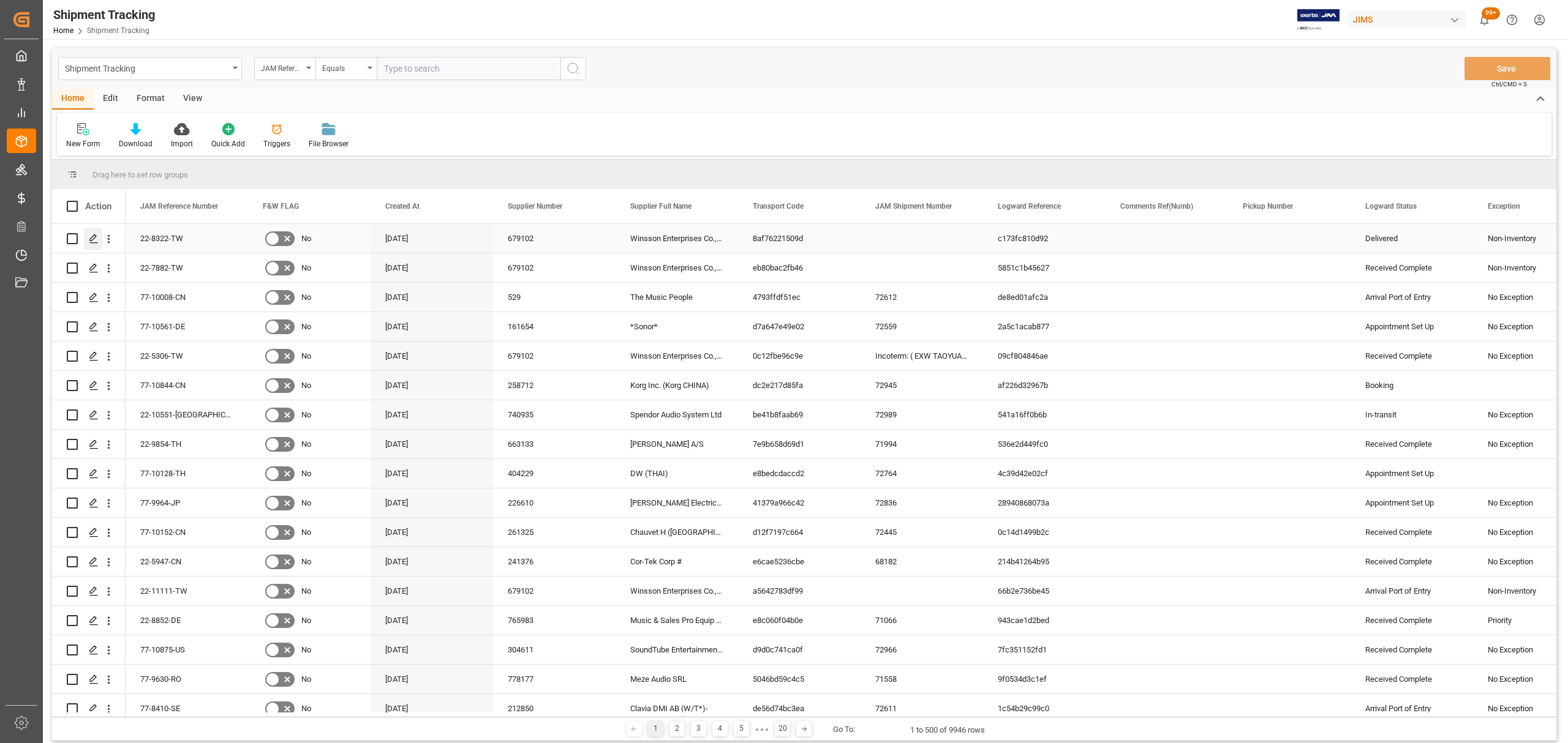
click at [91, 240] on icon "Press SPACE to select this row." at bounding box center [94, 239] width 10 height 10
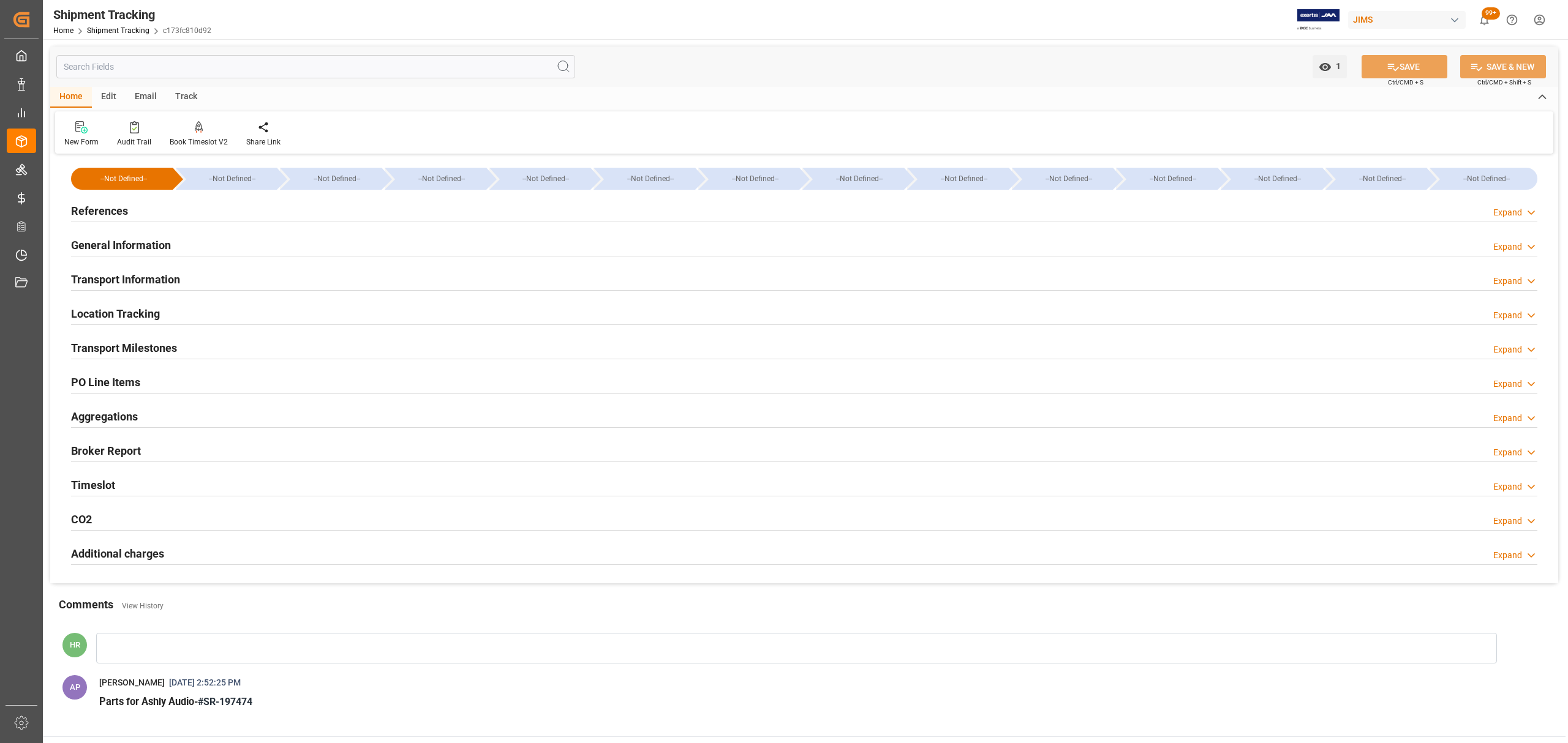
click at [107, 96] on div "Edit" at bounding box center [109, 97] width 34 height 21
click at [274, 137] on div "Schema Edit" at bounding box center [282, 142] width 42 height 11
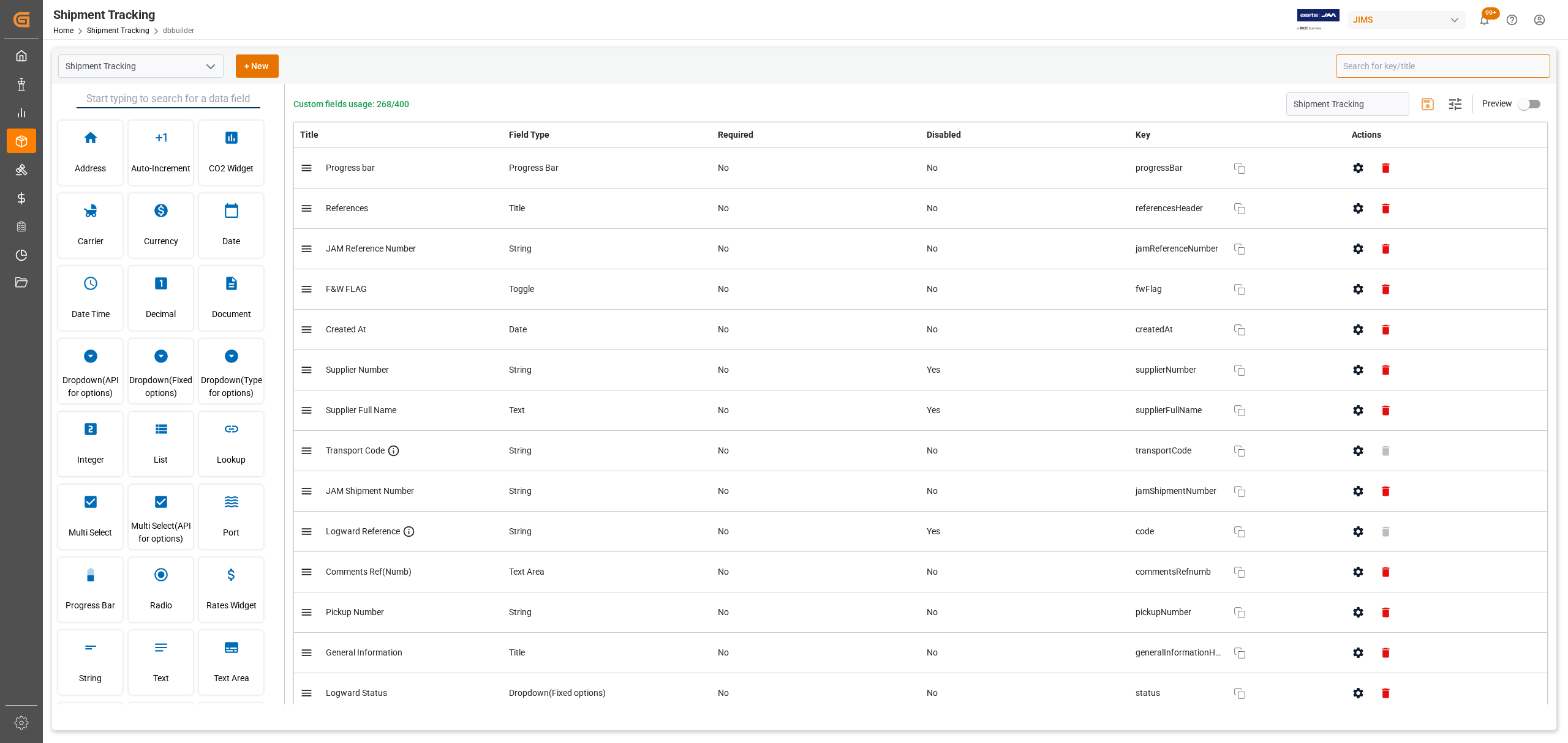
click at [1405, 65] on input at bounding box center [1442, 66] width 214 height 23
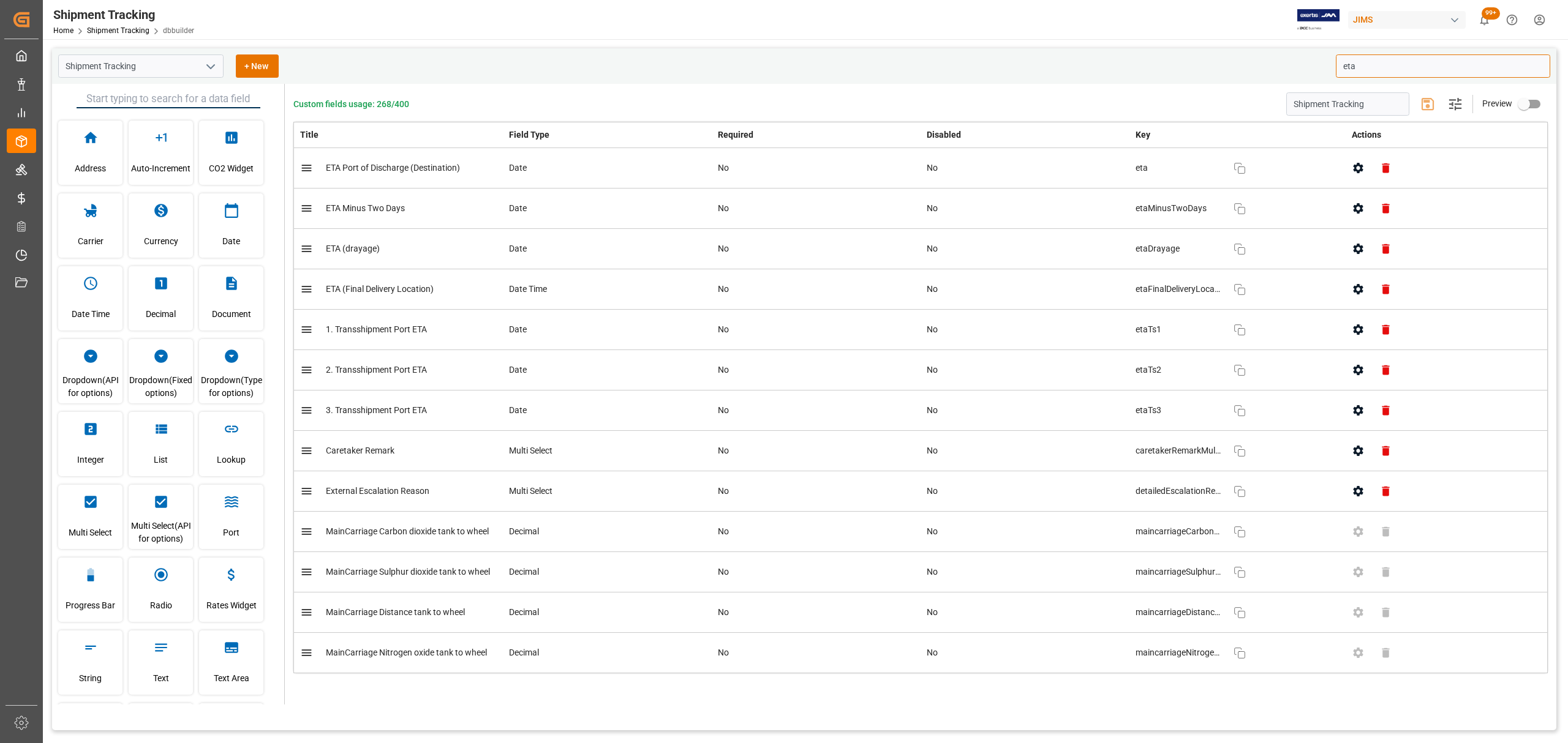
click at [1366, 67] on input "eta" at bounding box center [1442, 66] width 214 height 23
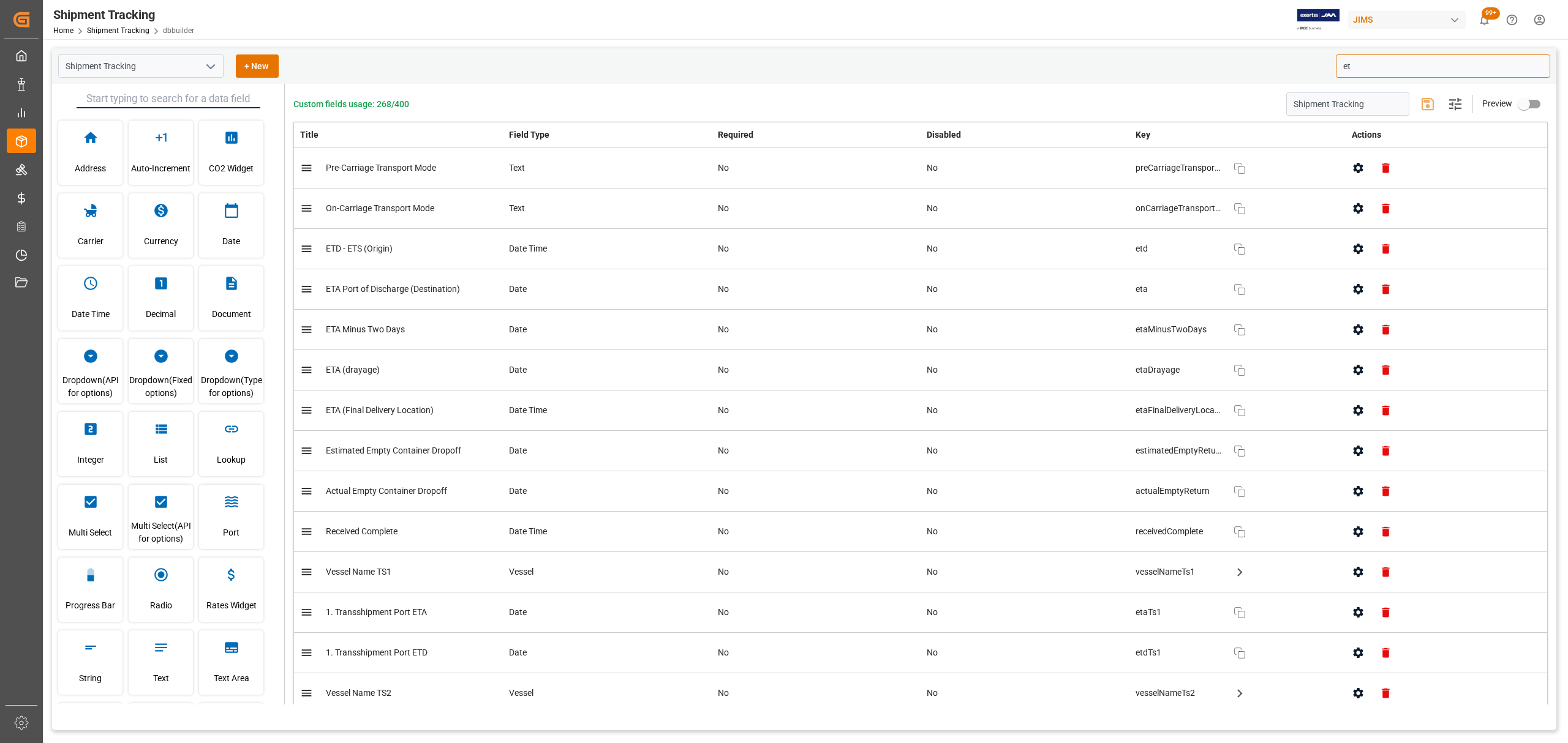
type input "e"
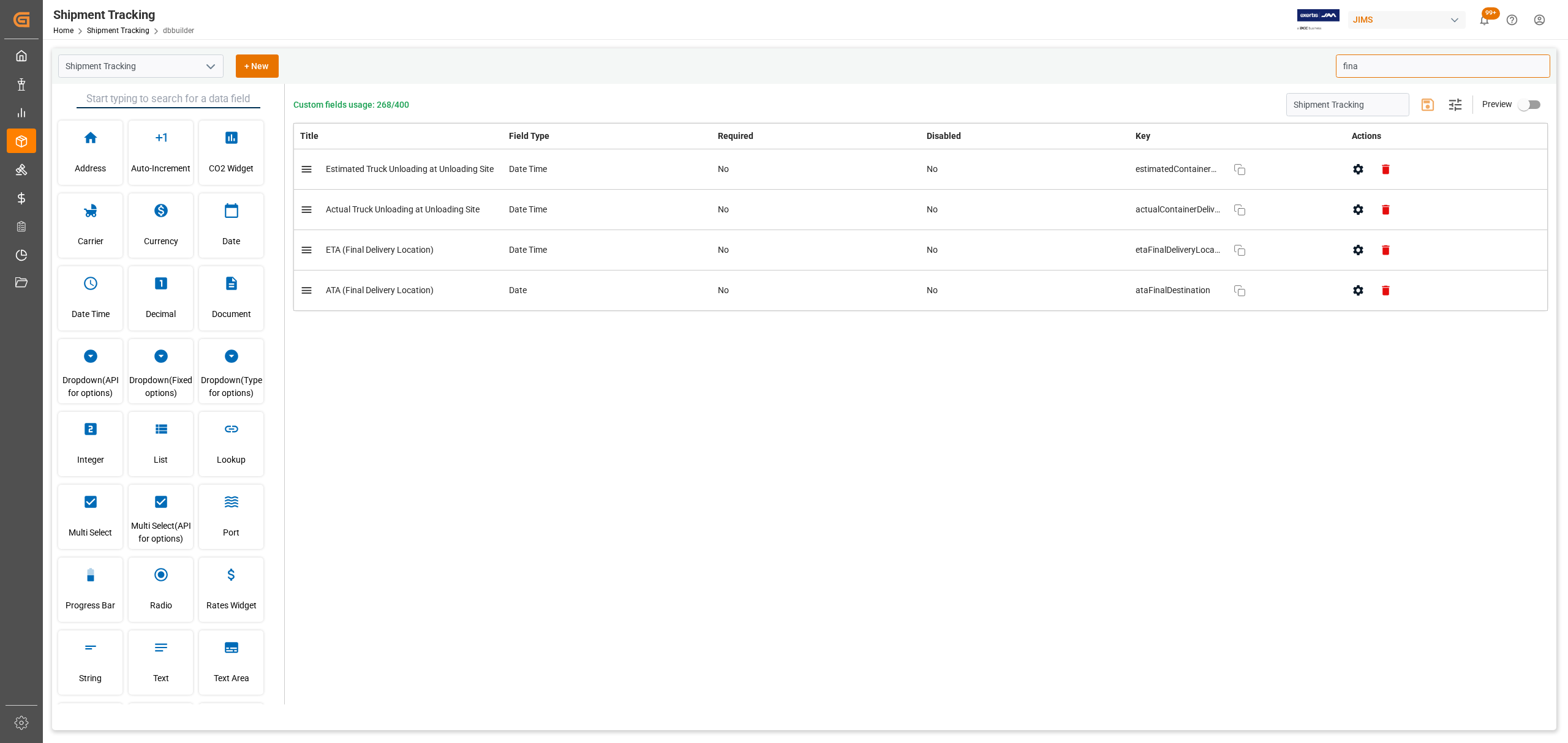
type input "fina"
